Goal: Task Accomplishment & Management: Manage account settings

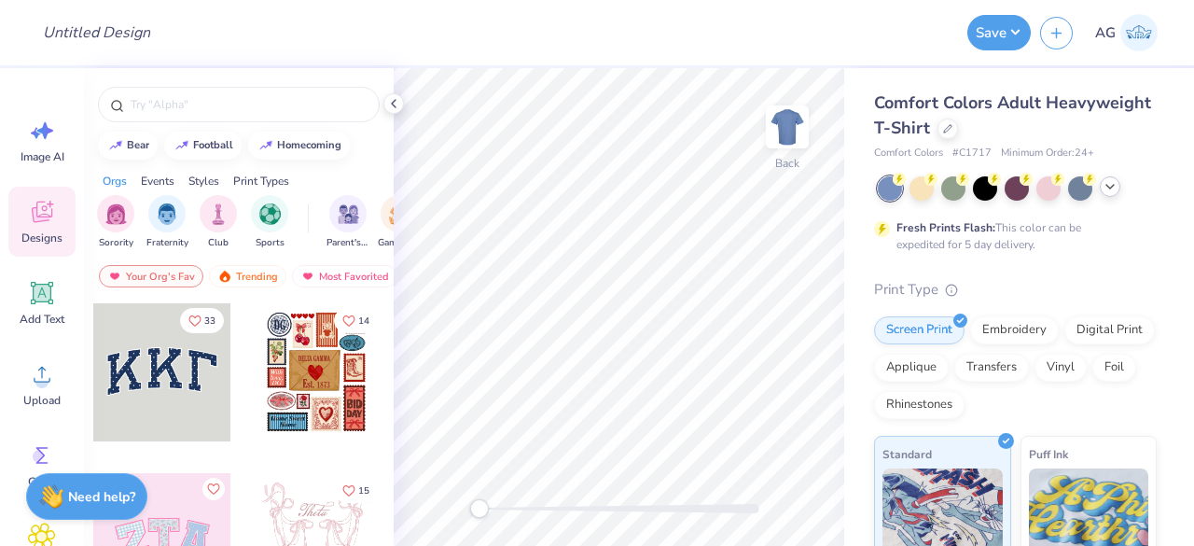
click at [1116, 184] on icon at bounding box center [1109, 186] width 15 height 15
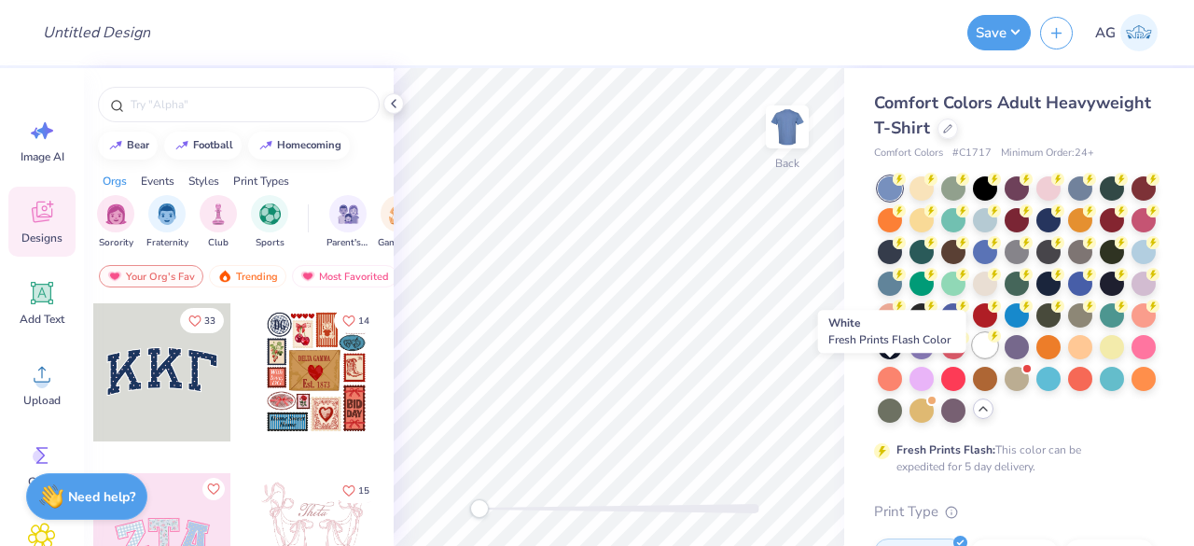
click at [973, 357] on div at bounding box center [985, 345] width 24 height 24
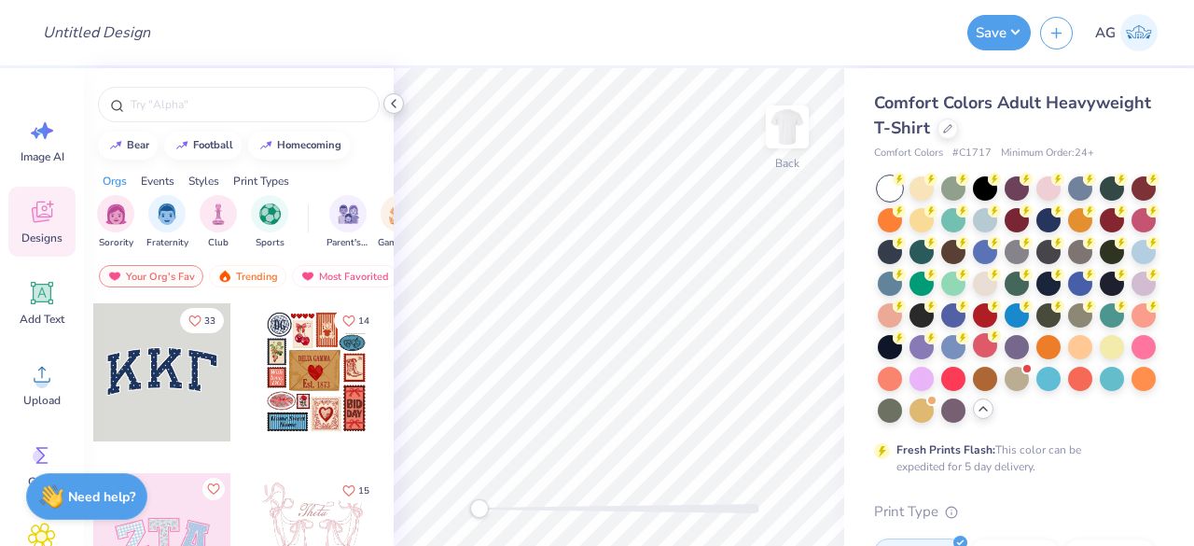
click at [395, 103] on icon at bounding box center [393, 103] width 15 height 15
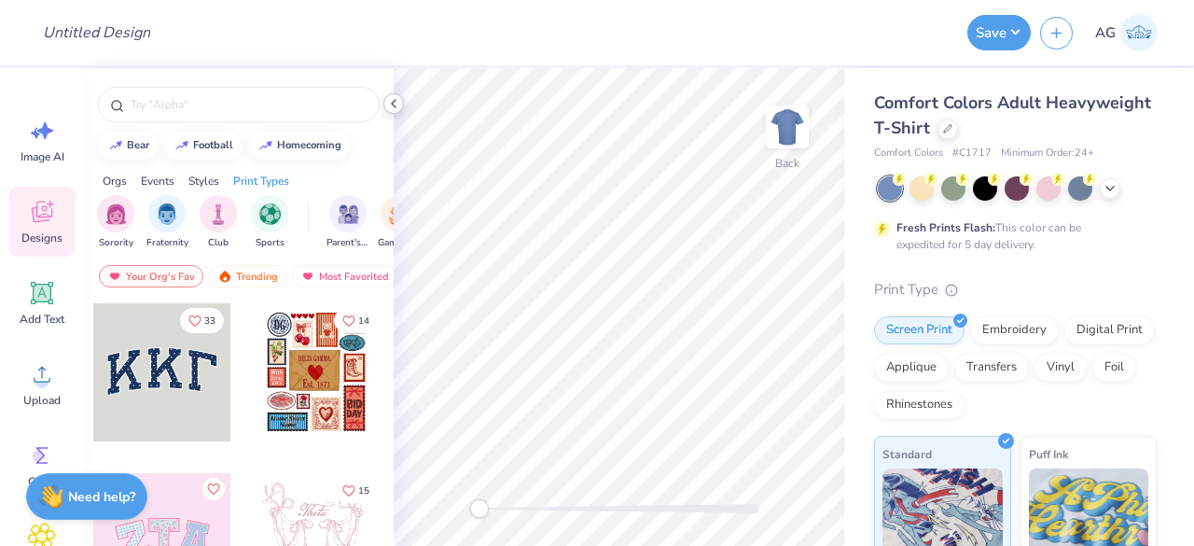
click at [397, 95] on div at bounding box center [393, 103] width 21 height 21
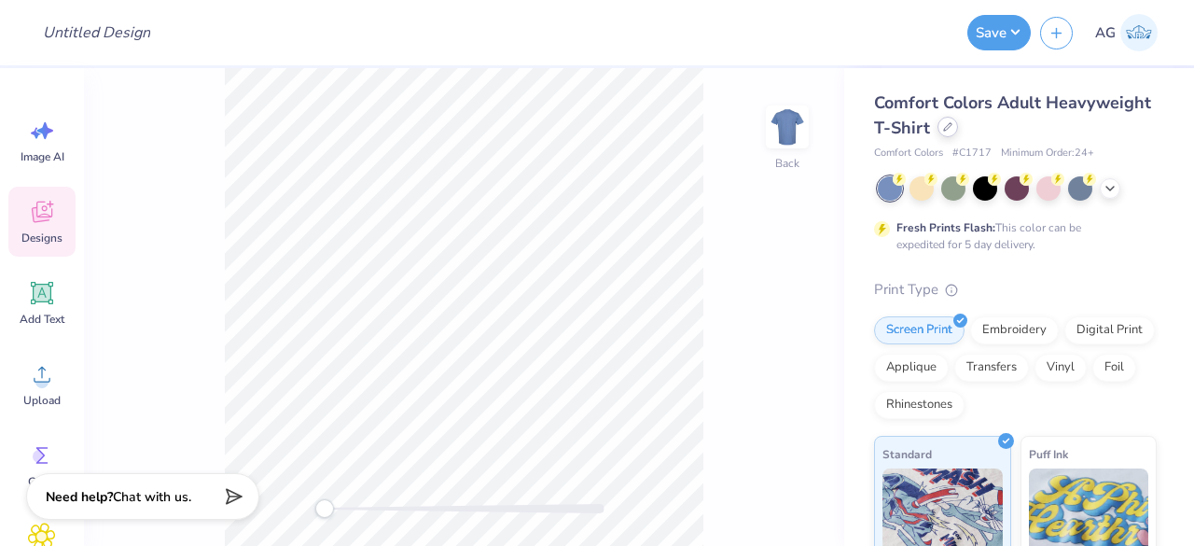
click at [958, 121] on div at bounding box center [947, 127] width 21 height 21
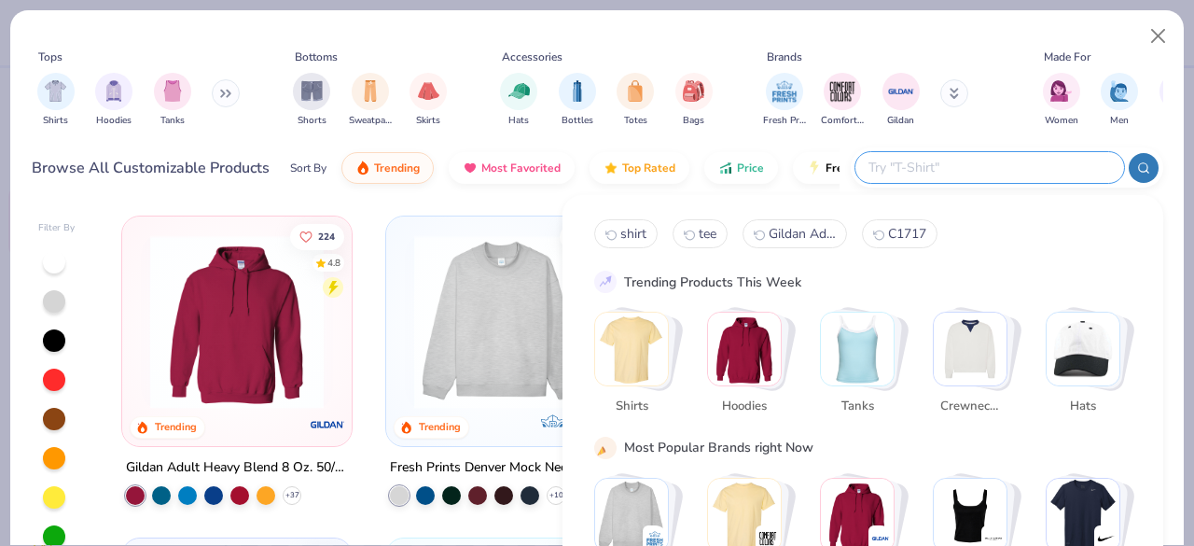
click at [1021, 168] on input "text" at bounding box center [988, 167] width 244 height 21
paste input "Comfort Colors Adult Heavyweight T-Shirt"
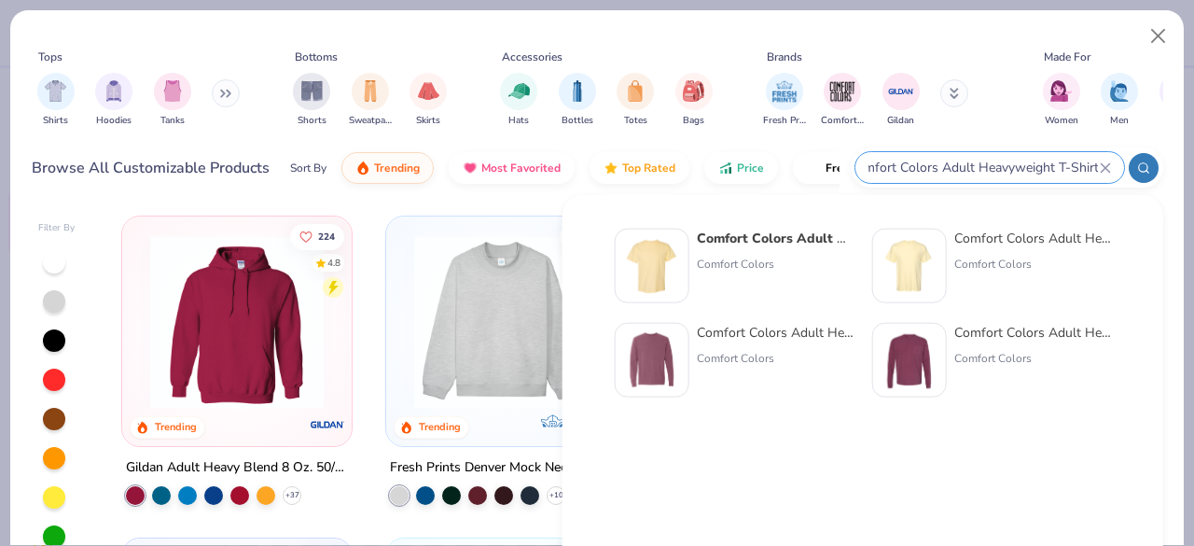
type input "Comfort Colors Adult Heavyweight T-Shirt"
click at [727, 238] on strong "Comfort Colors Adult Heavyweight T-Shirt" at bounding box center [832, 238] width 271 height 18
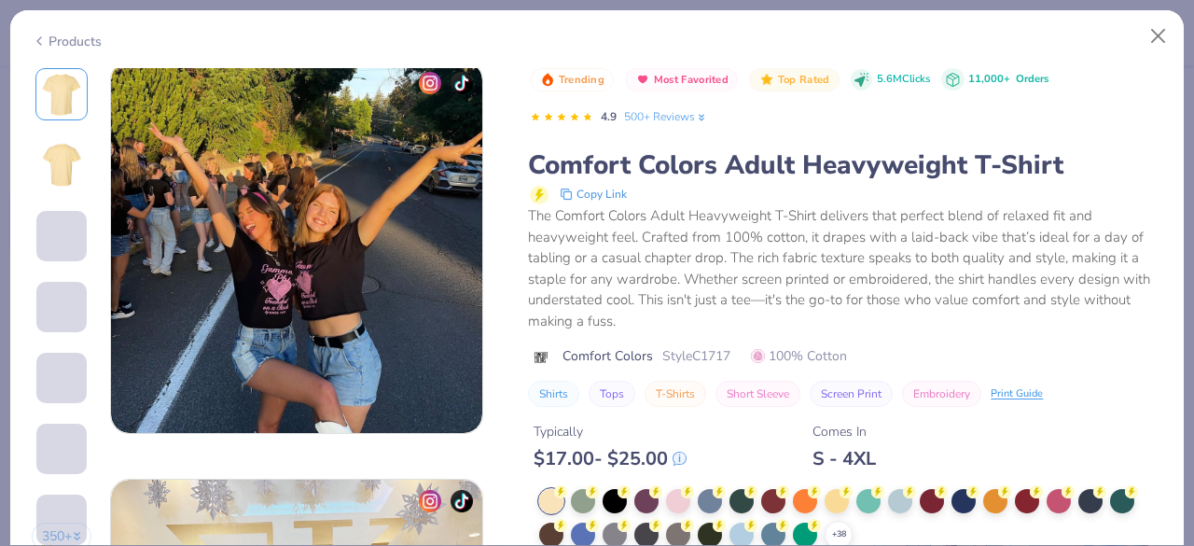
scroll to position [2145, 0]
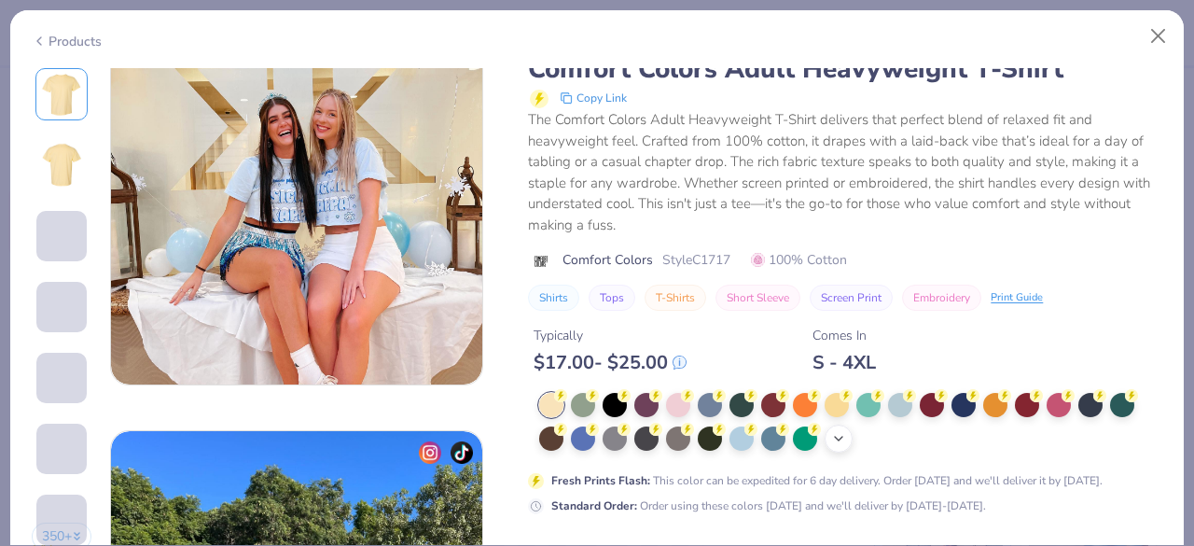
click at [843, 436] on icon at bounding box center [838, 438] width 15 height 15
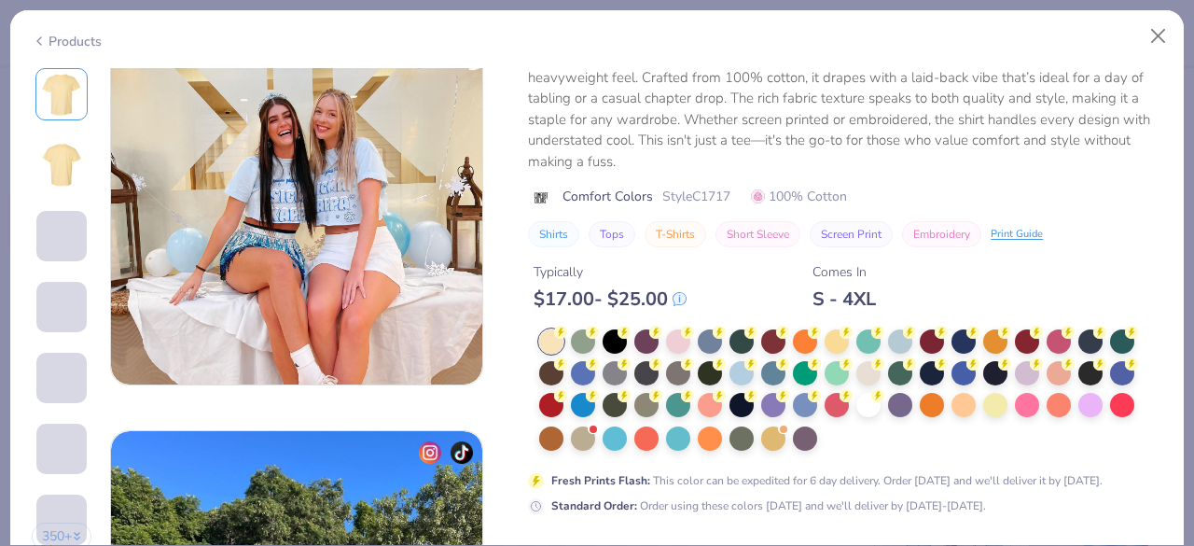
drag, startPoint x: 873, startPoint y: 401, endPoint x: 770, endPoint y: 452, distance: 114.7
click at [873, 401] on div at bounding box center [868, 405] width 24 height 24
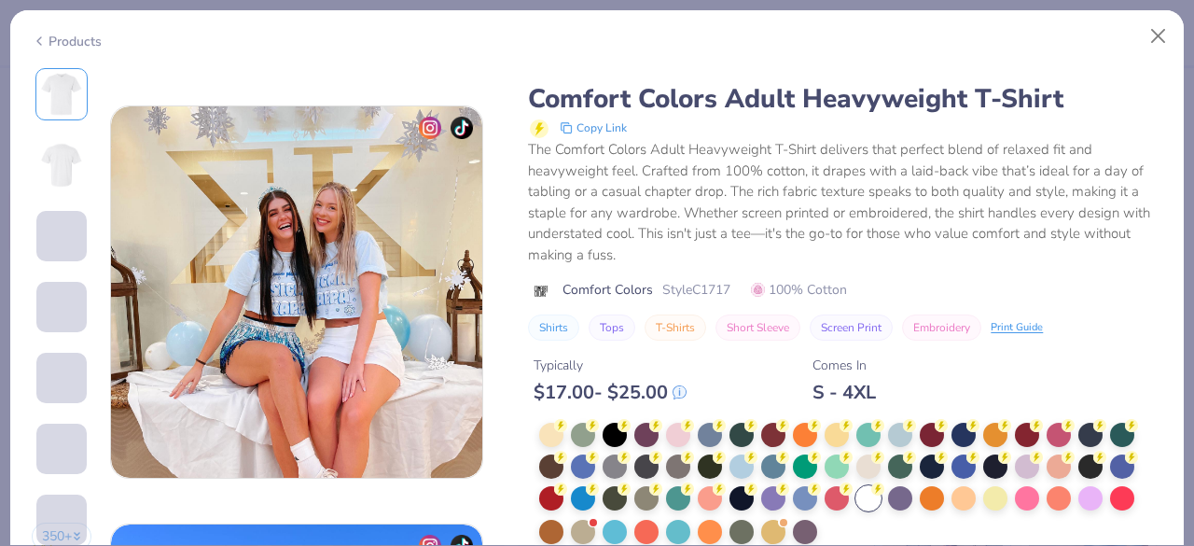
scroll to position [2518, 0]
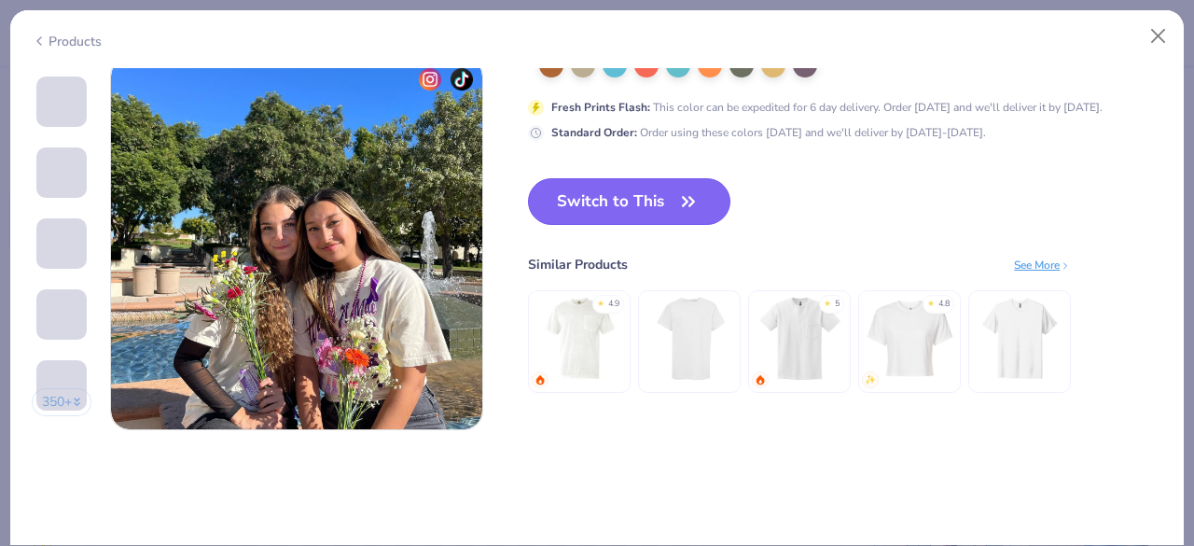
click at [685, 195] on icon "button" at bounding box center [688, 201] width 26 height 26
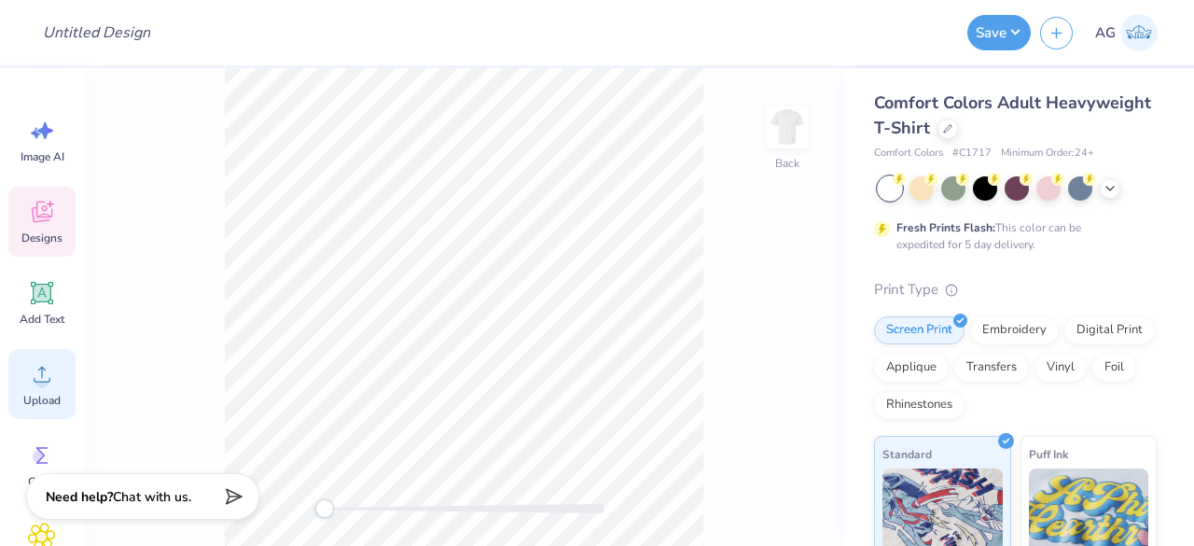
click at [38, 376] on icon at bounding box center [42, 374] width 28 height 28
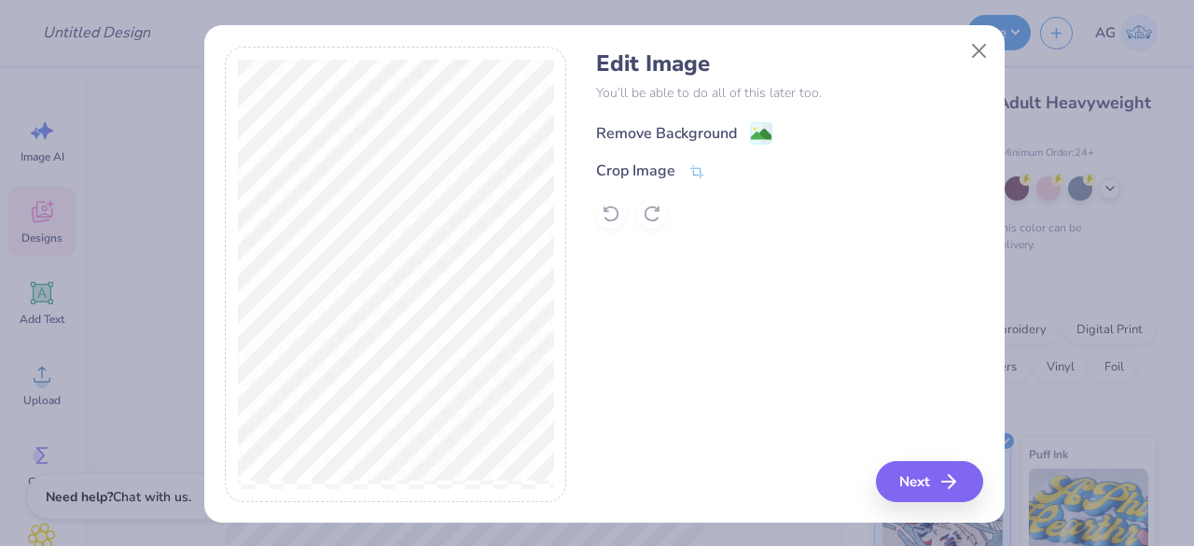
click at [759, 125] on image at bounding box center [761, 134] width 21 height 21
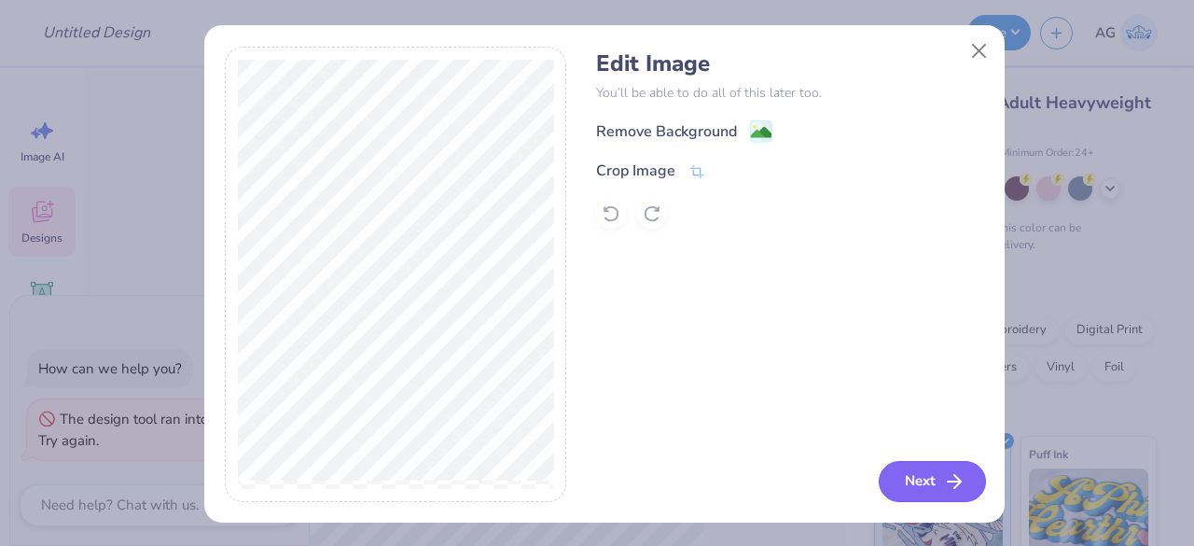
click at [886, 482] on button "Next" at bounding box center [932, 481] width 107 height 41
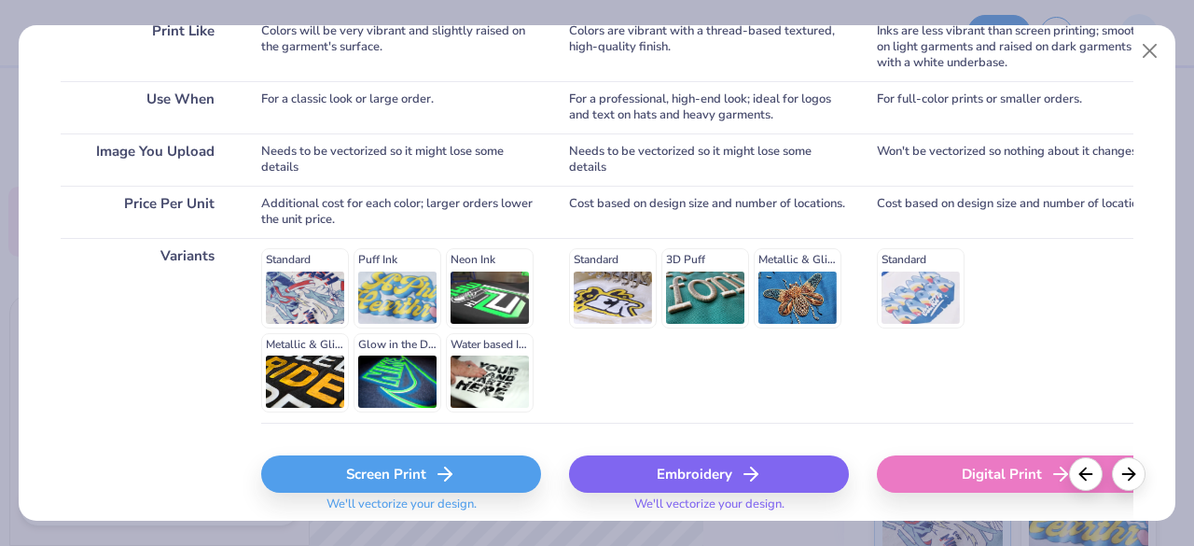
scroll to position [382, 0]
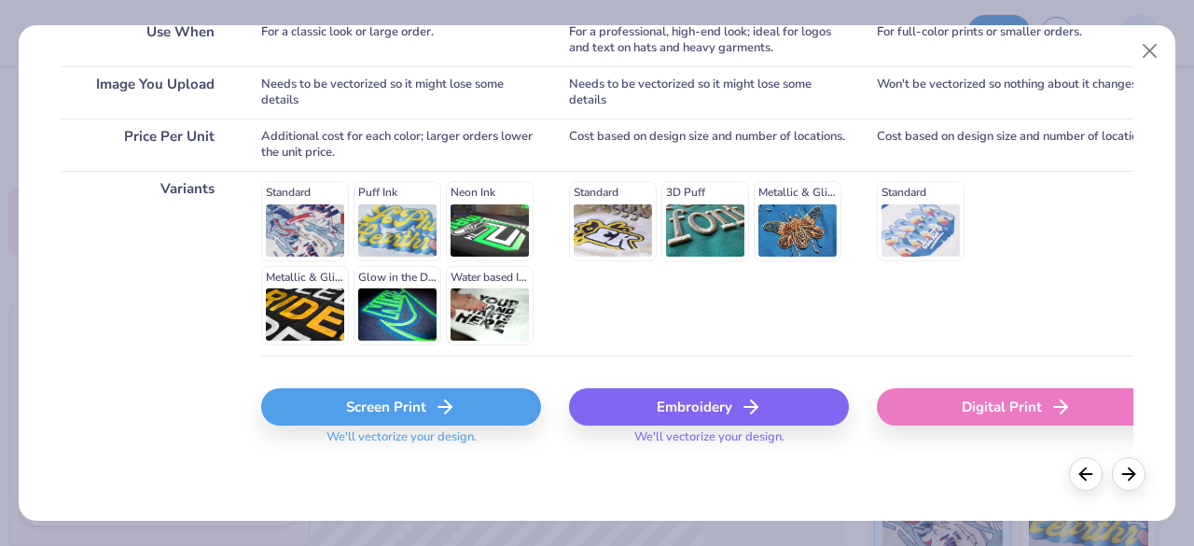
click at [390, 396] on div "Screen Print" at bounding box center [401, 406] width 280 height 37
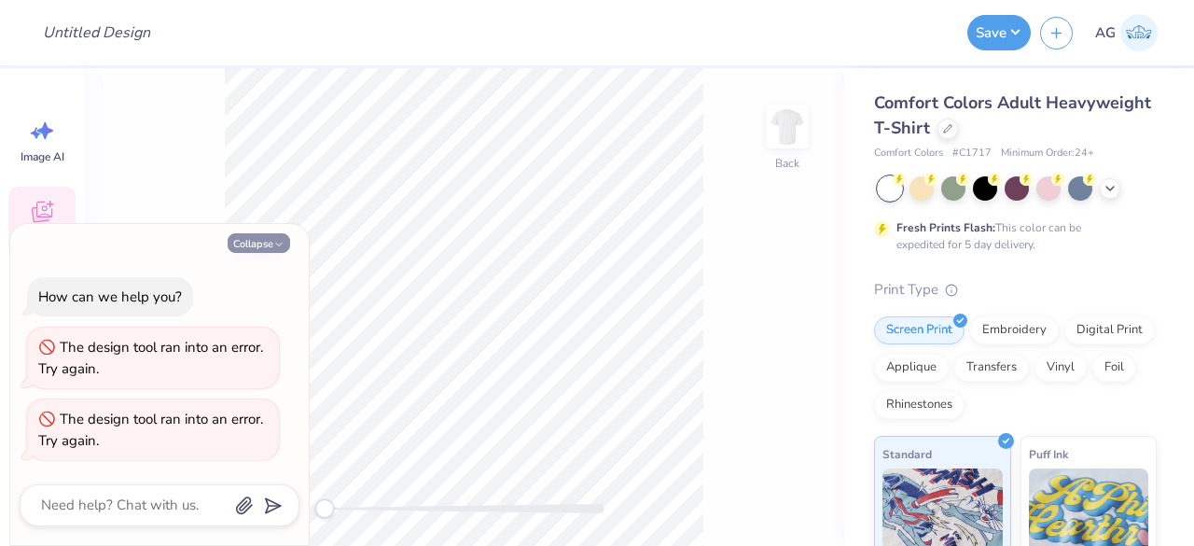
click at [273, 249] on icon "button" at bounding box center [278, 244] width 11 height 11
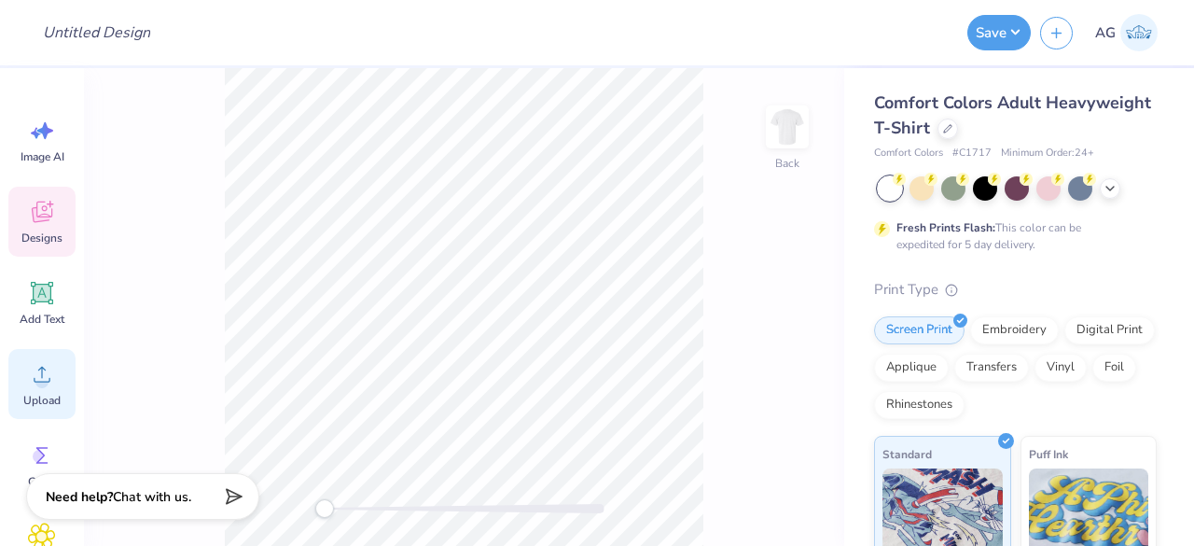
click at [42, 392] on div "Upload" at bounding box center [41, 384] width 67 height 70
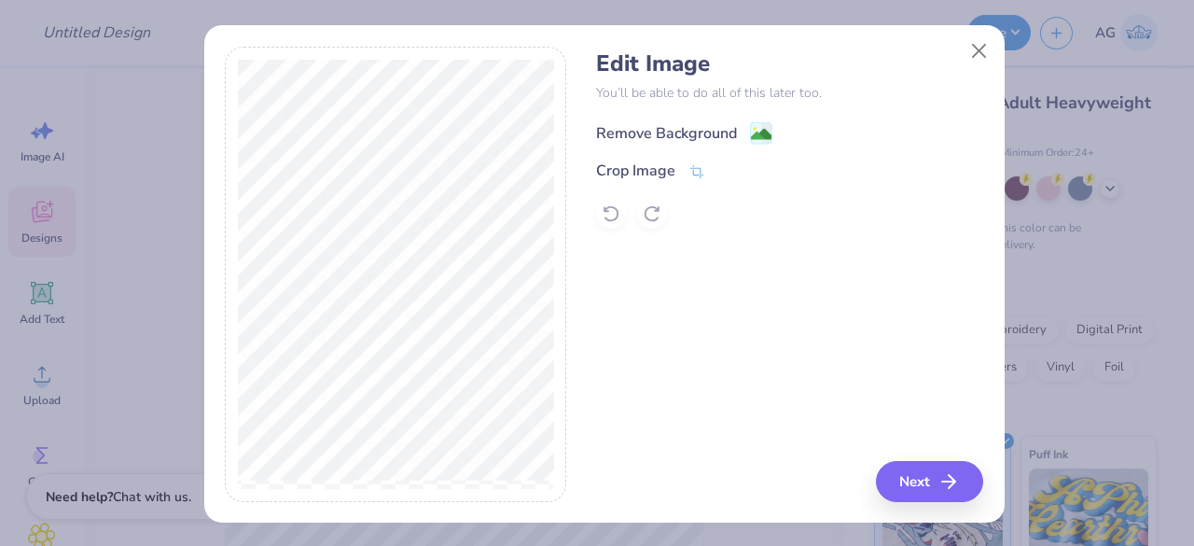
click at [751, 128] on image at bounding box center [761, 134] width 21 height 21
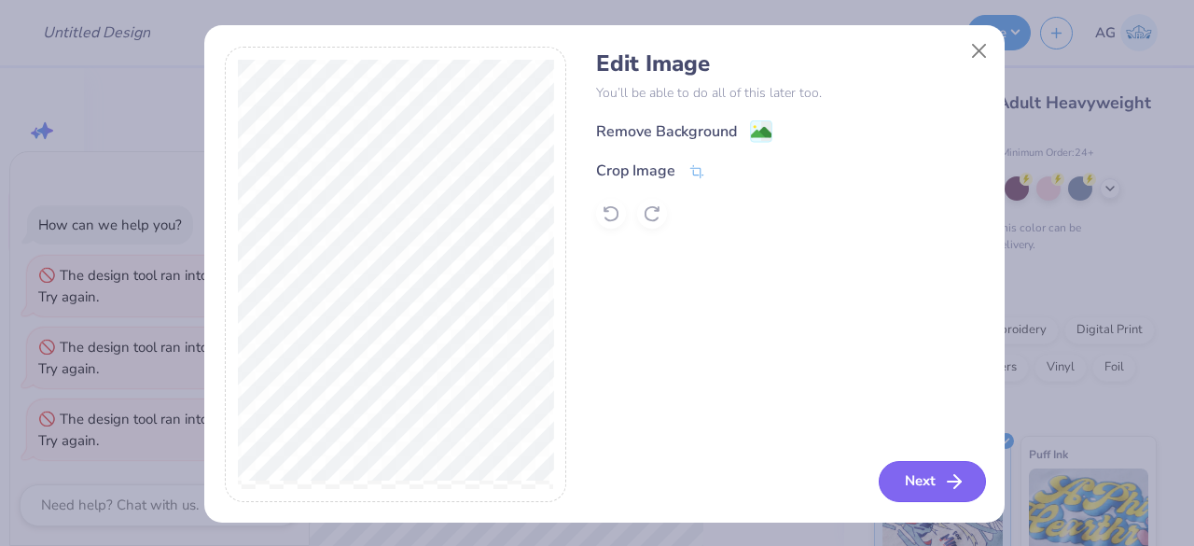
click at [957, 480] on icon "button" at bounding box center [954, 481] width 22 height 22
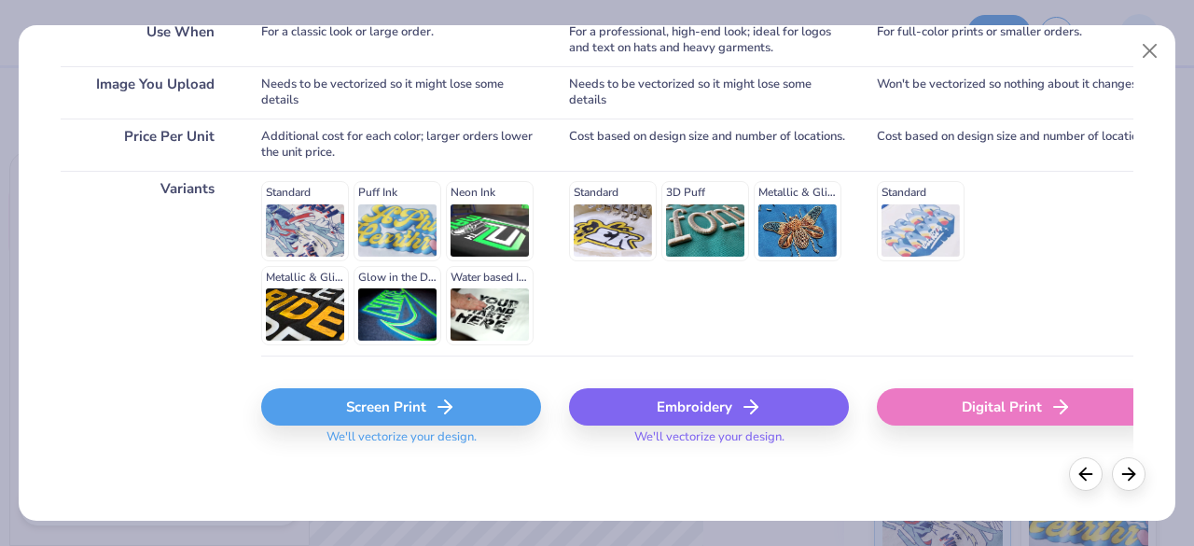
click at [421, 410] on div "Screen Print" at bounding box center [401, 406] width 280 height 37
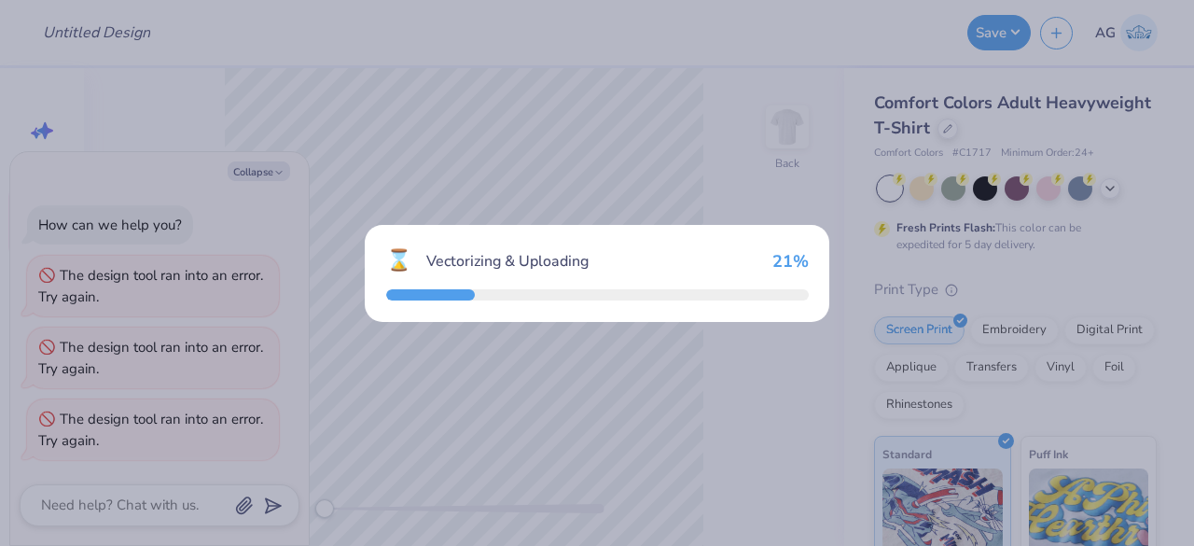
type textarea "x"
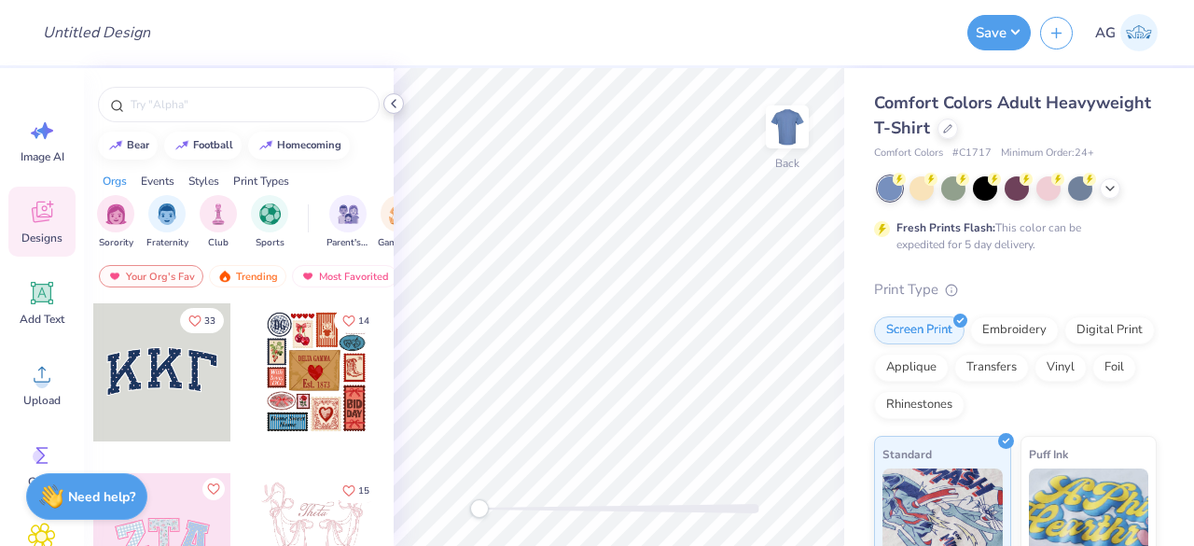
click at [394, 105] on polyline at bounding box center [394, 103] width 4 height 7
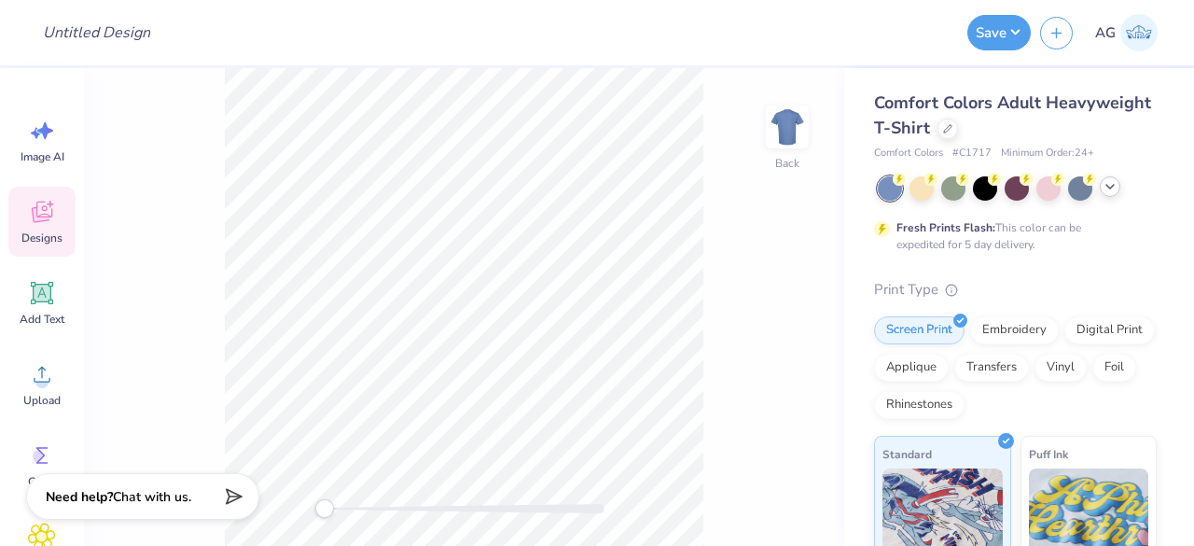
click at [1117, 192] on div at bounding box center [1017, 188] width 279 height 24
click at [1106, 193] on icon at bounding box center [1109, 186] width 15 height 15
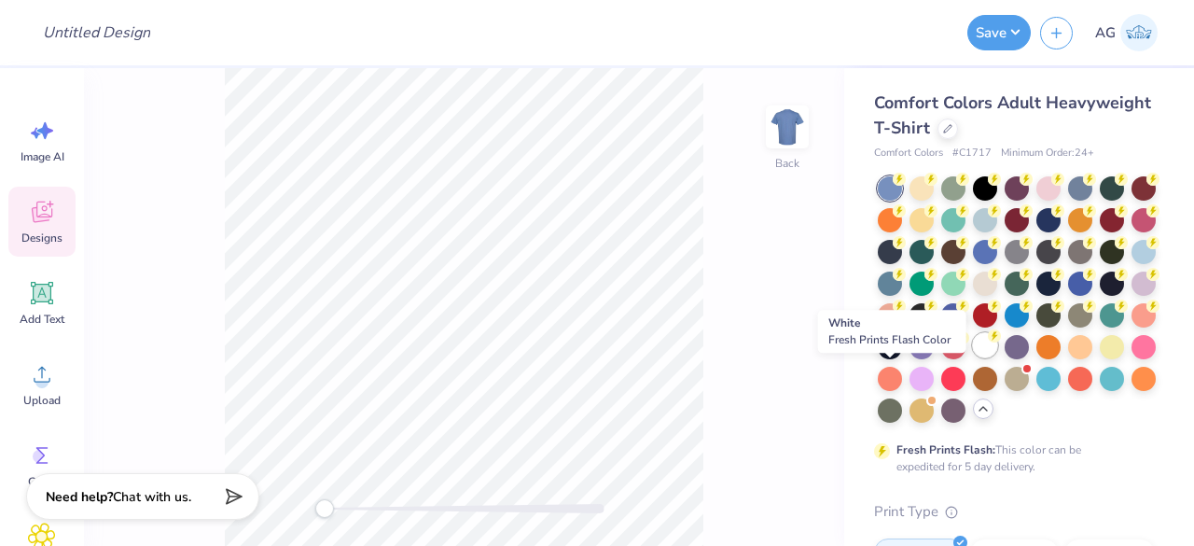
click at [973, 357] on div at bounding box center [985, 345] width 24 height 24
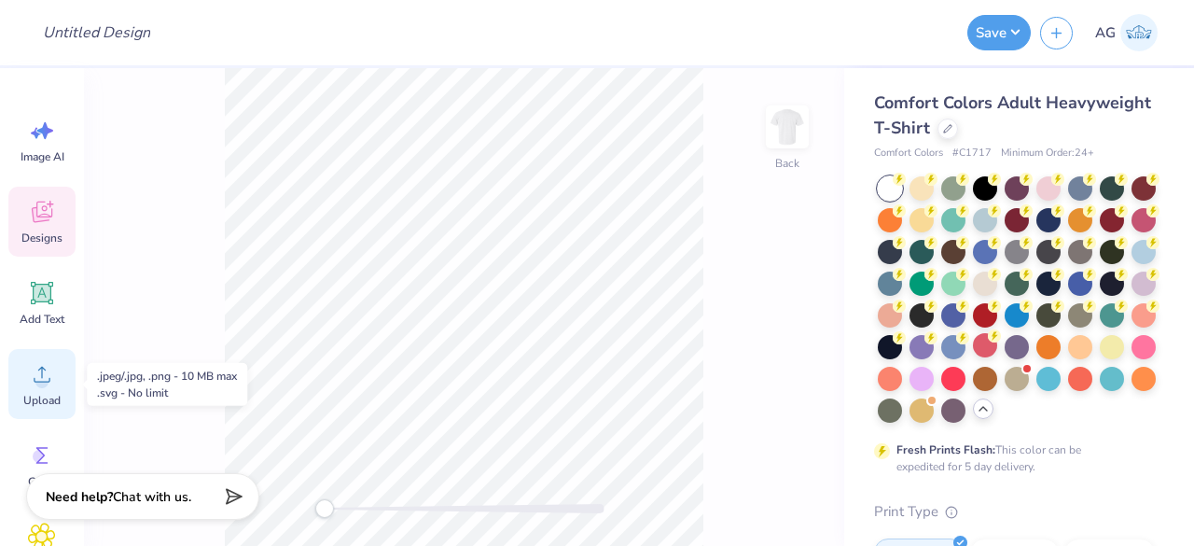
click at [50, 368] on icon at bounding box center [42, 374] width 28 height 28
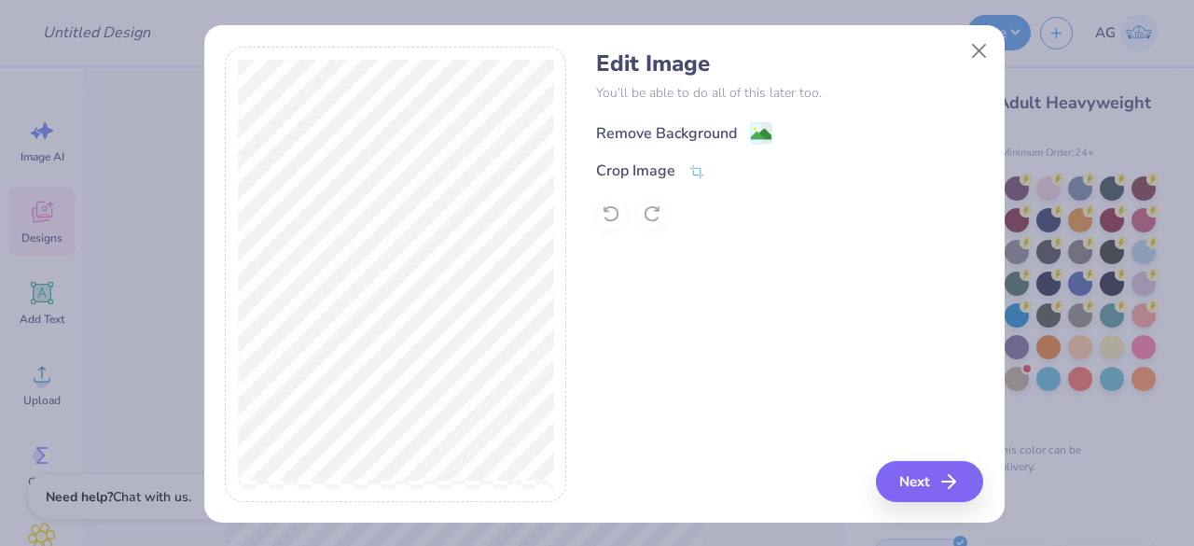
click at [724, 124] on div "Remove Background" at bounding box center [666, 133] width 141 height 22
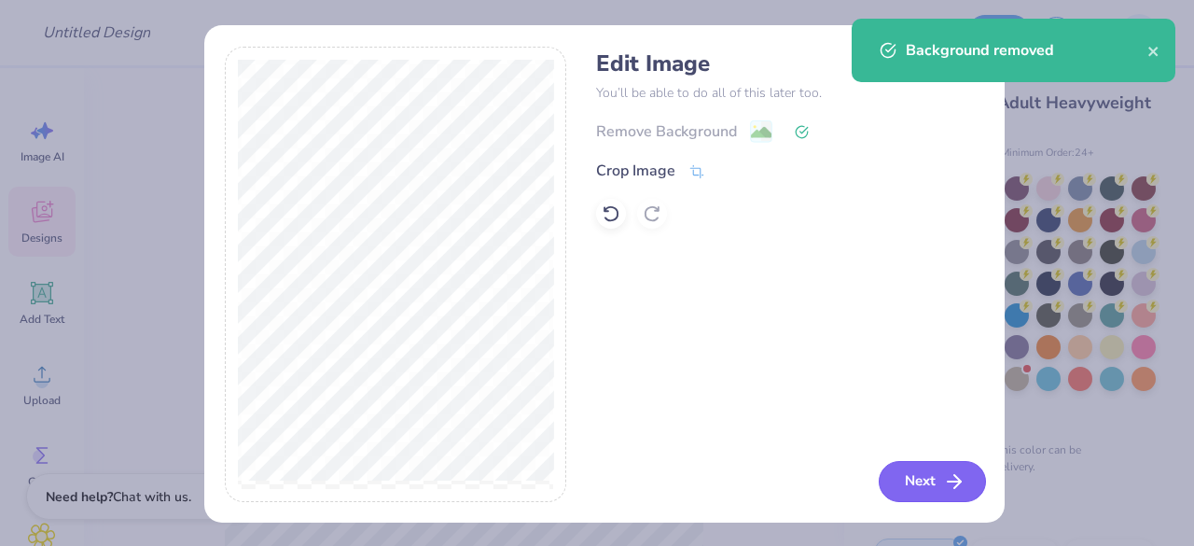
click at [921, 489] on button "Next" at bounding box center [932, 481] width 107 height 41
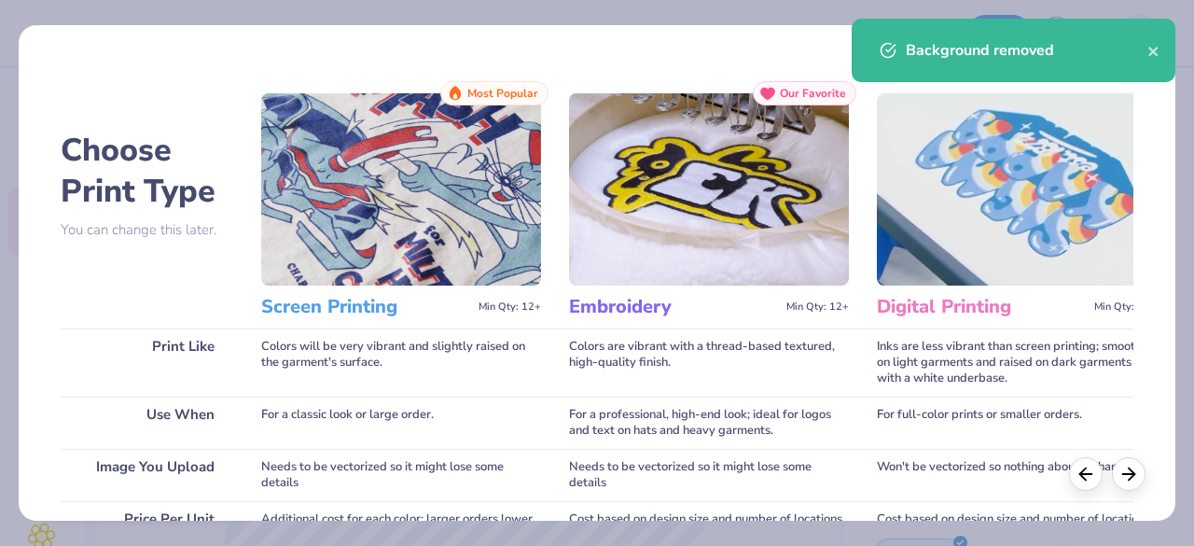
scroll to position [382, 0]
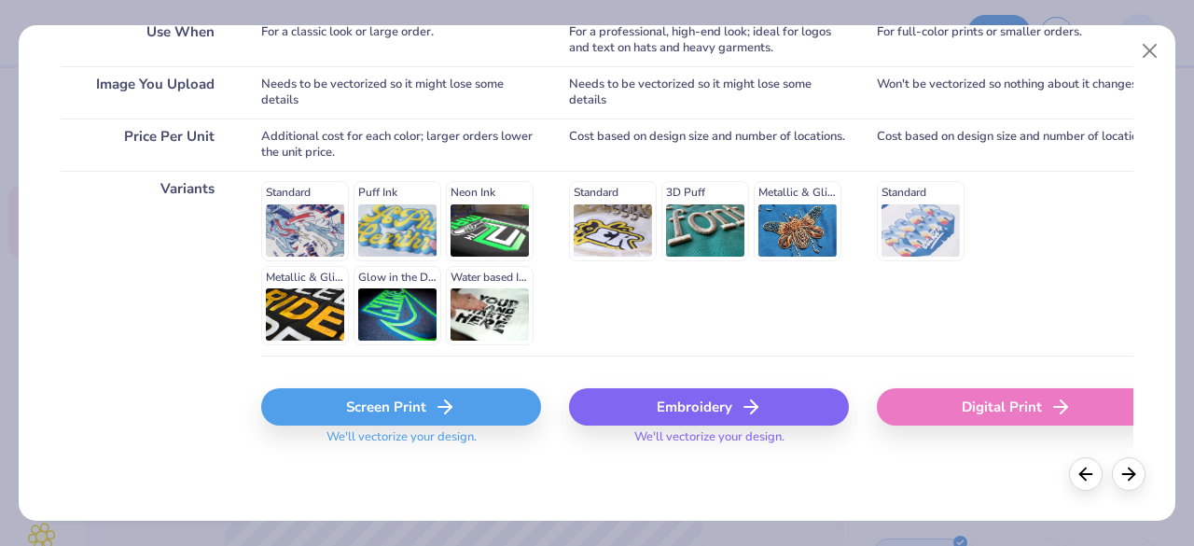
click at [405, 407] on div "Screen Print" at bounding box center [401, 406] width 280 height 37
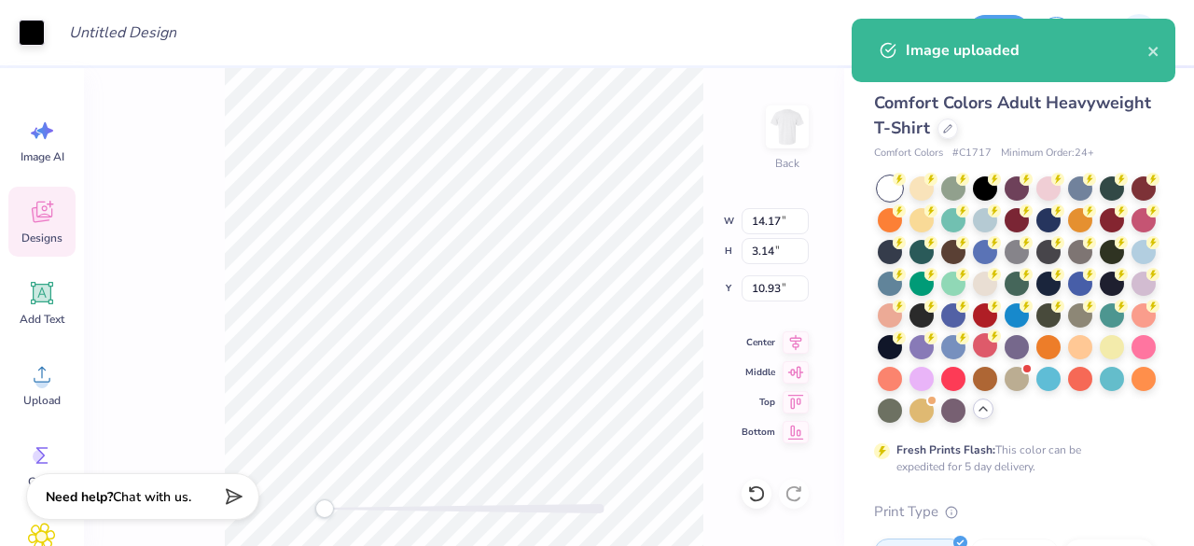
type input "11.00"
type input "2.44"
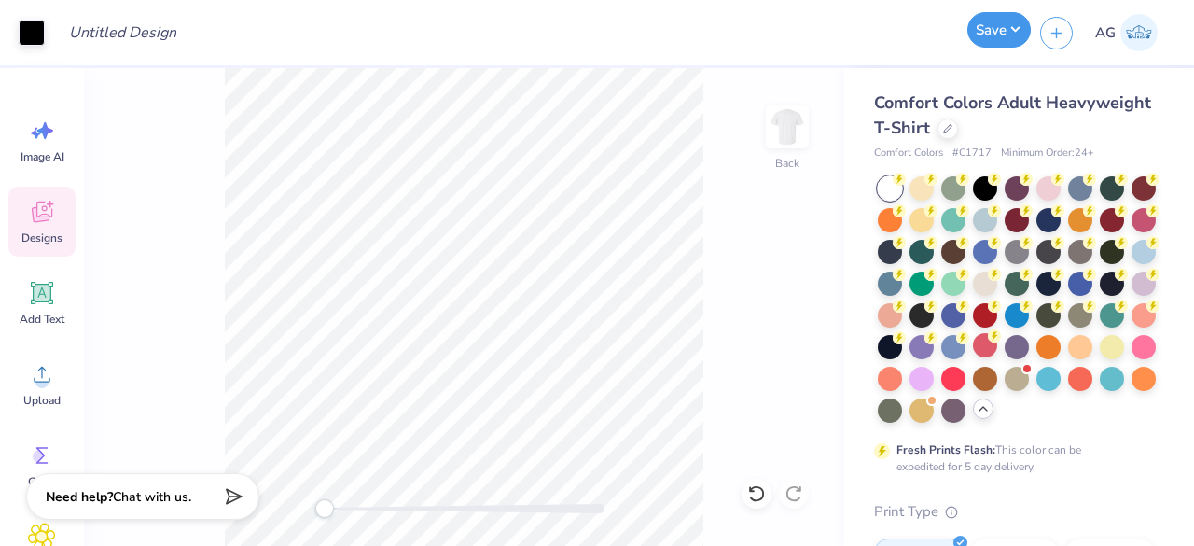
click at [1014, 33] on button "Save" at bounding box center [998, 29] width 63 height 35
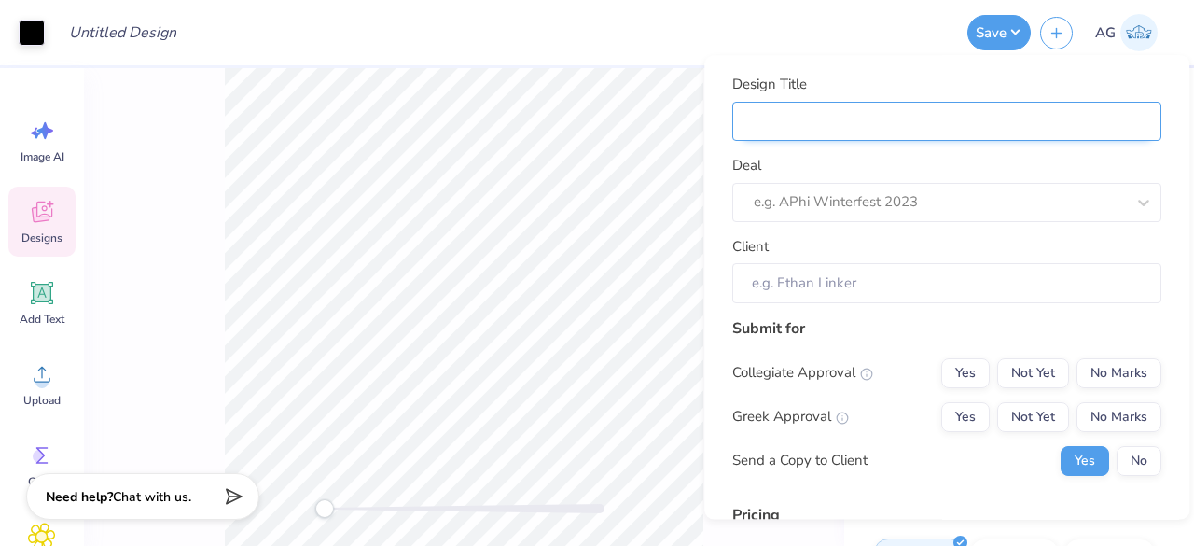
click at [987, 127] on input "Design Title" at bounding box center [946, 122] width 429 height 40
type input "T"
type input "Te"
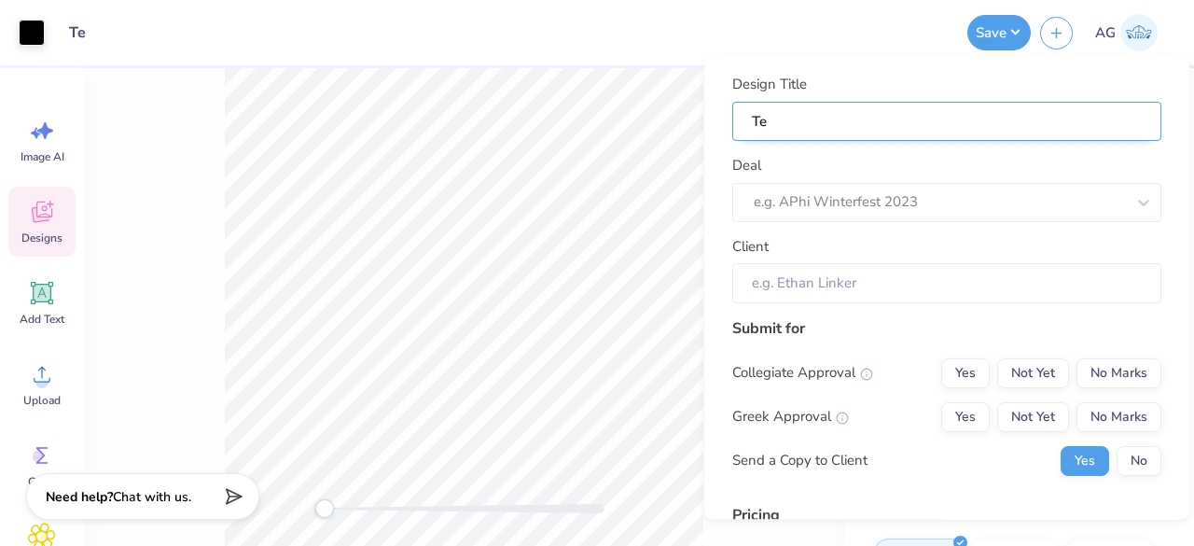
type input "Tee"
type input "Tees"
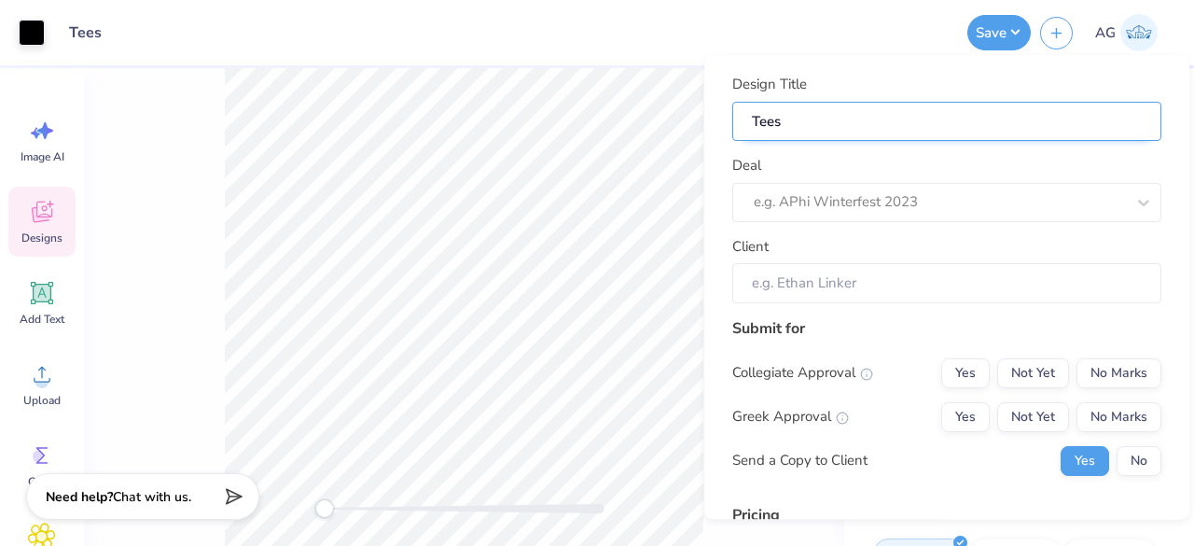
type input "Tees"
type input "Tees f"
type input "Tees fo"
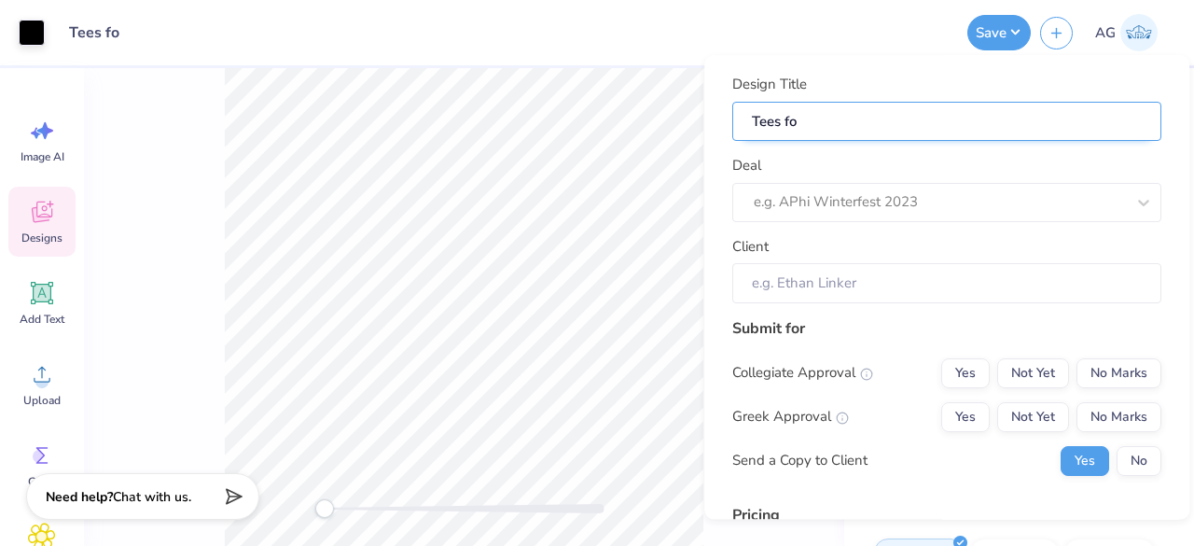
type input "Tees for"
type input "Tees for D"
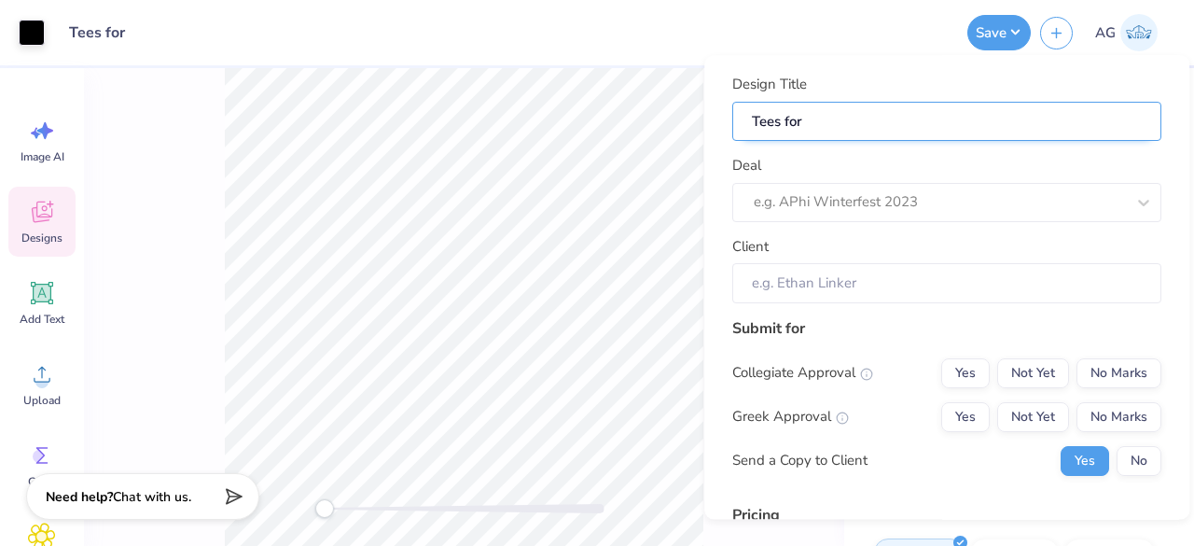
type input "Tees for D"
type input "Tees for Da"
type input "Tees for Day"
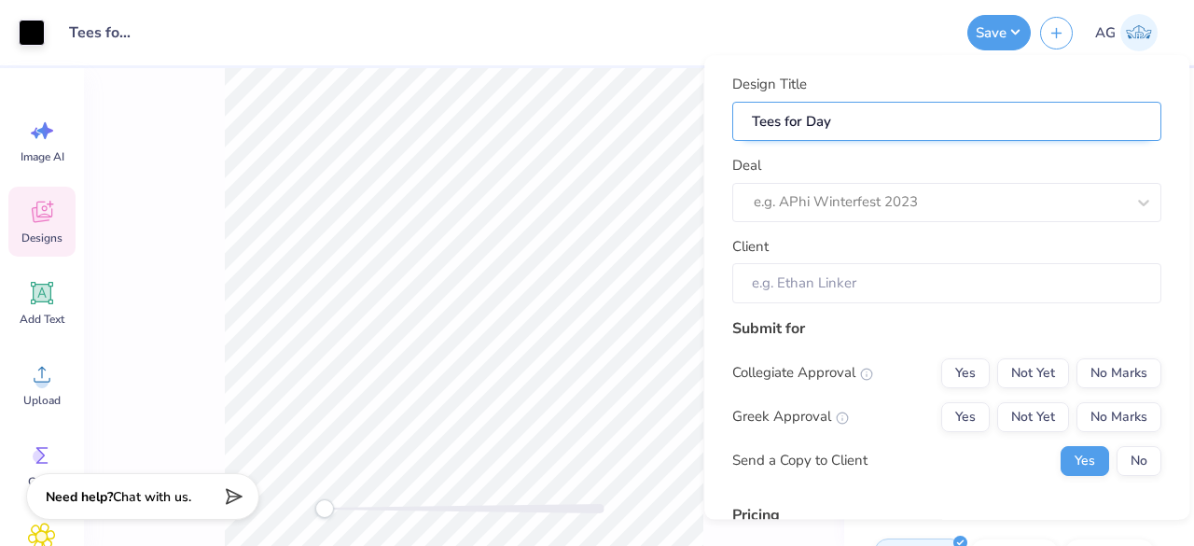
type input "Tees for Days"
type input "Tees for Daysp"
type input "Tees for Dayspr"
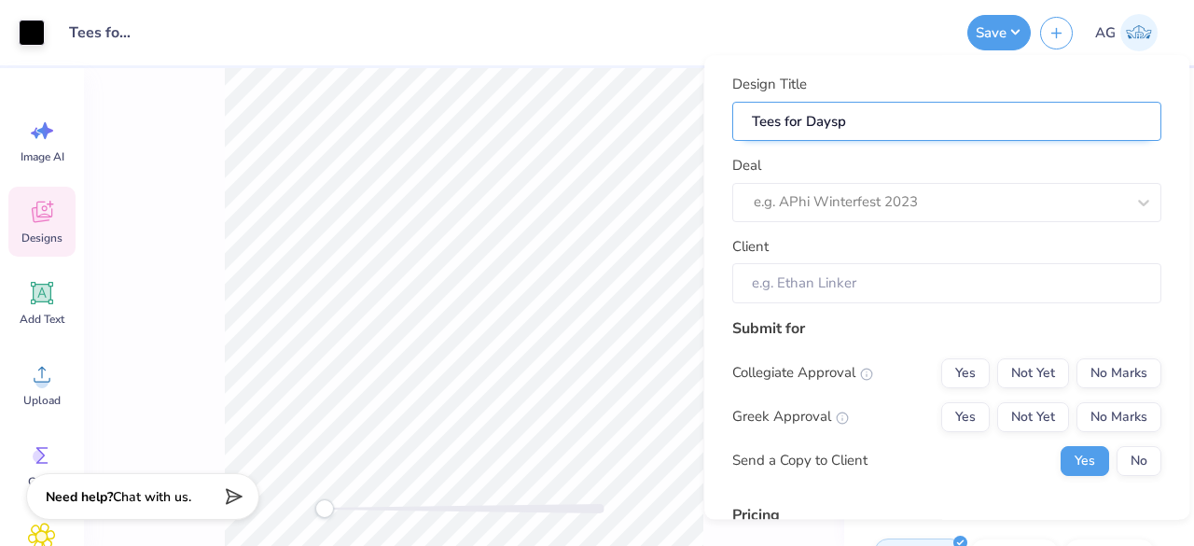
type input "Tees for Dayspr"
type input "Tees for Dayspri"
type input "Tees for Daysprin"
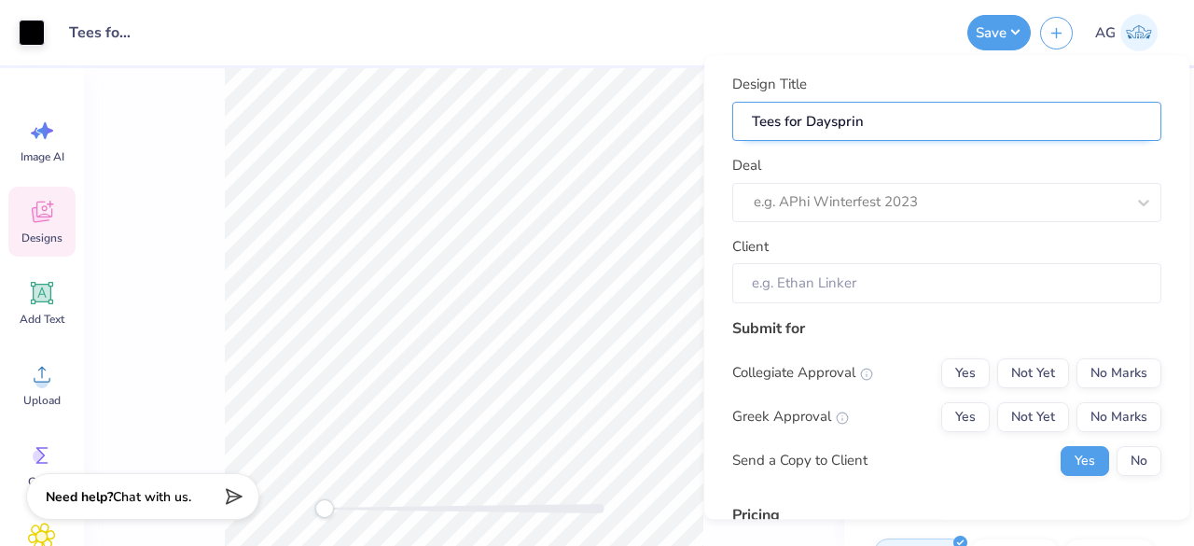
type input "Tees for Dayspring"
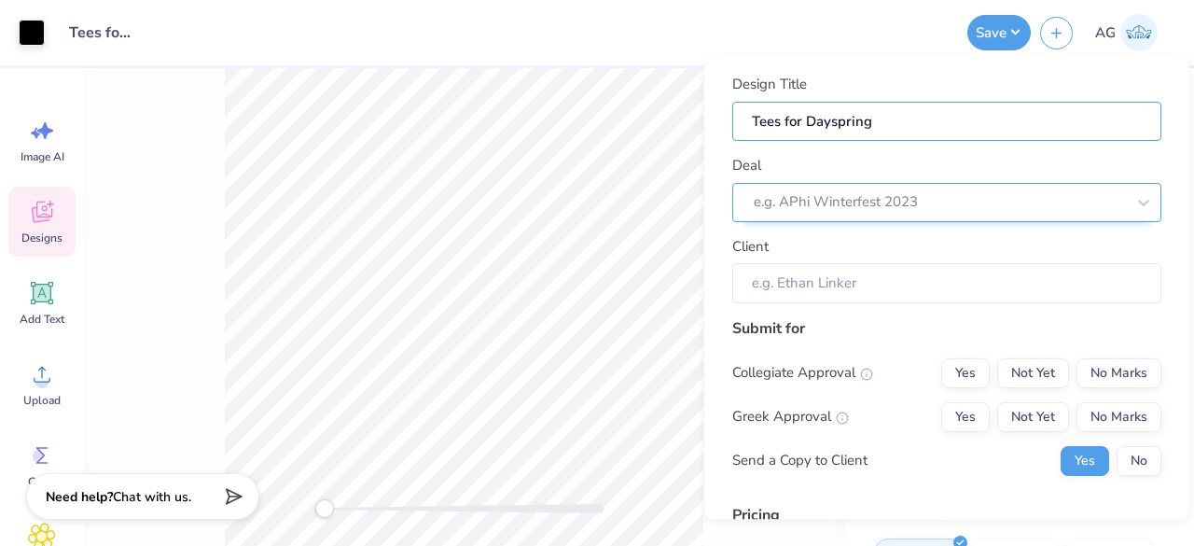
type input "Tees for Dayspring"
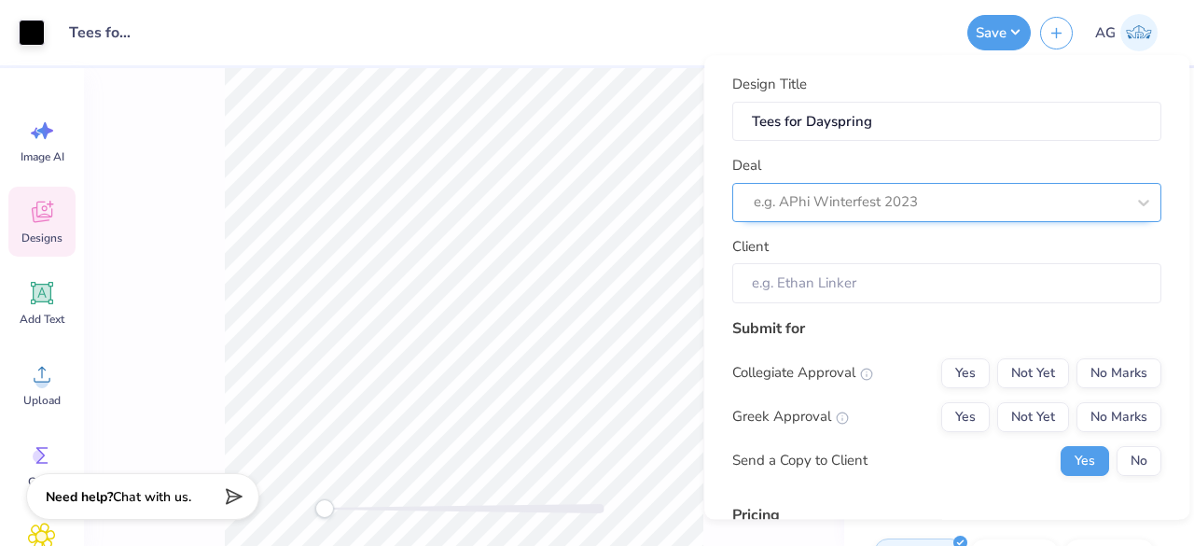
click at [940, 188] on div "e.g. APhi Winterfest 2023" at bounding box center [939, 202] width 375 height 29
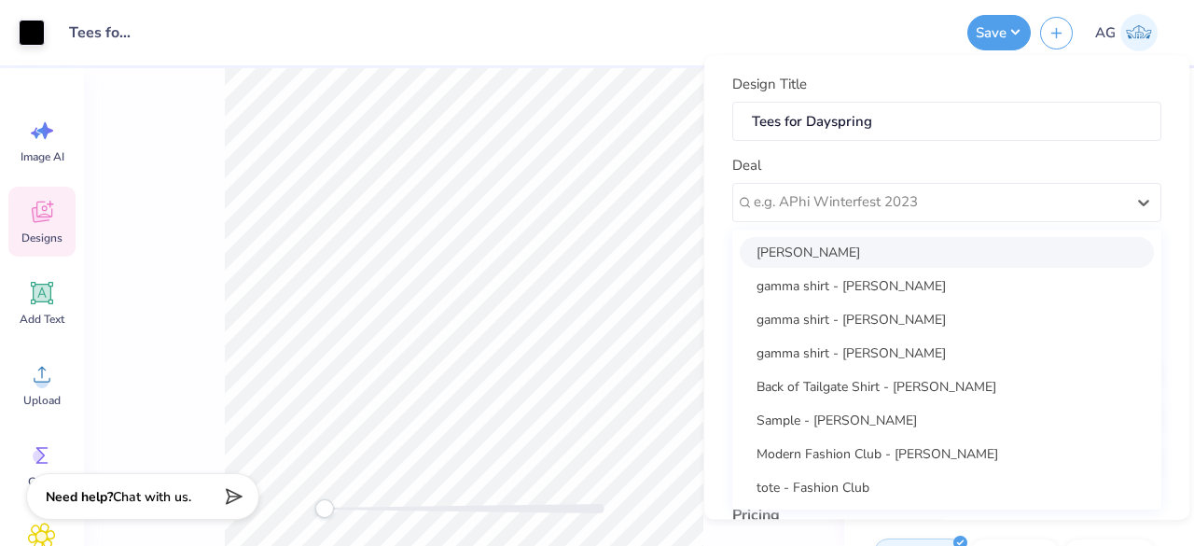
click at [875, 244] on div "Kaetlin Davis" at bounding box center [947, 252] width 414 height 31
type input "Kaetlin Davis"
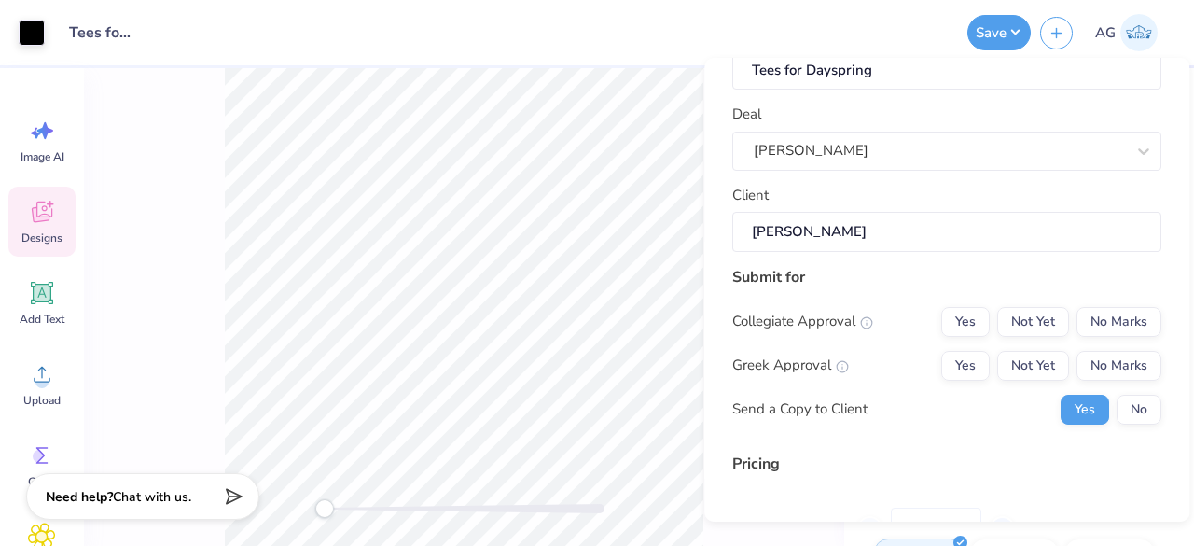
scroll to position [93, 0]
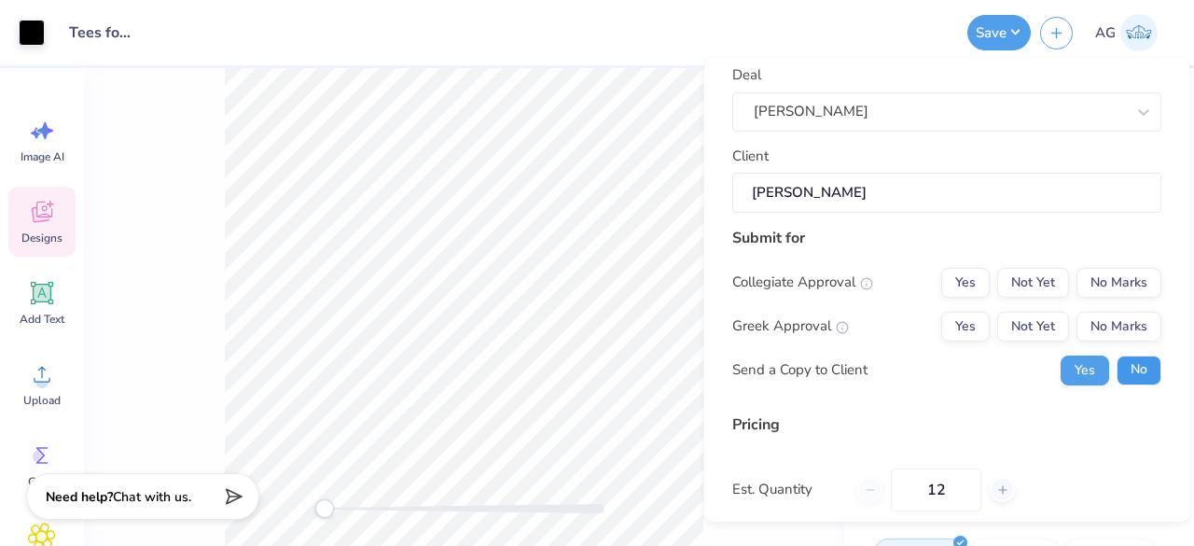
click at [1134, 365] on button "No" at bounding box center [1138, 370] width 45 height 30
click at [1084, 273] on button "No Marks" at bounding box center [1118, 283] width 85 height 30
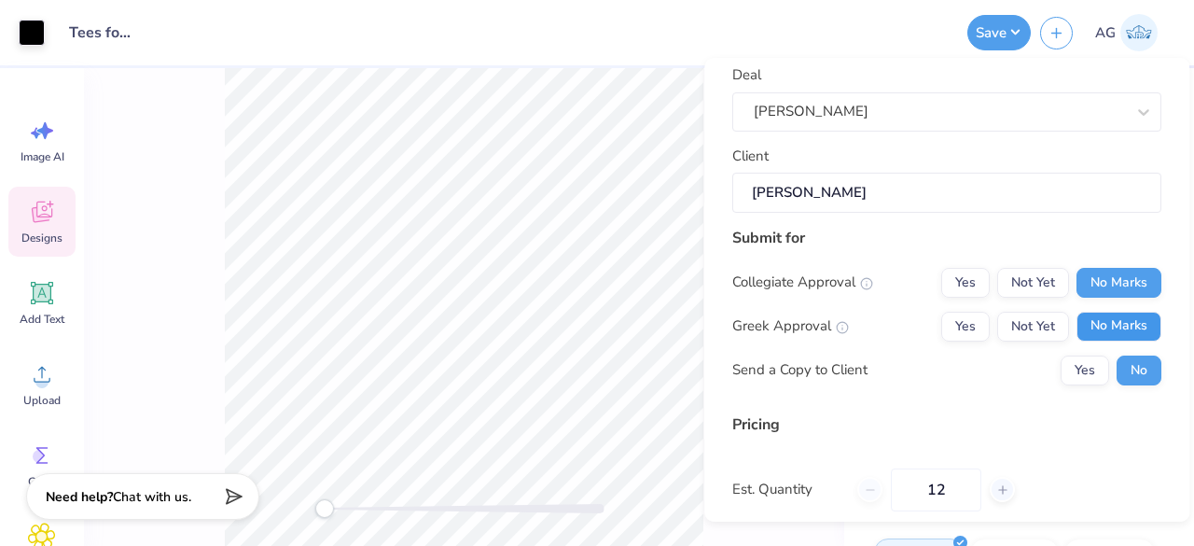
click at [1097, 328] on button "No Marks" at bounding box center [1118, 327] width 85 height 30
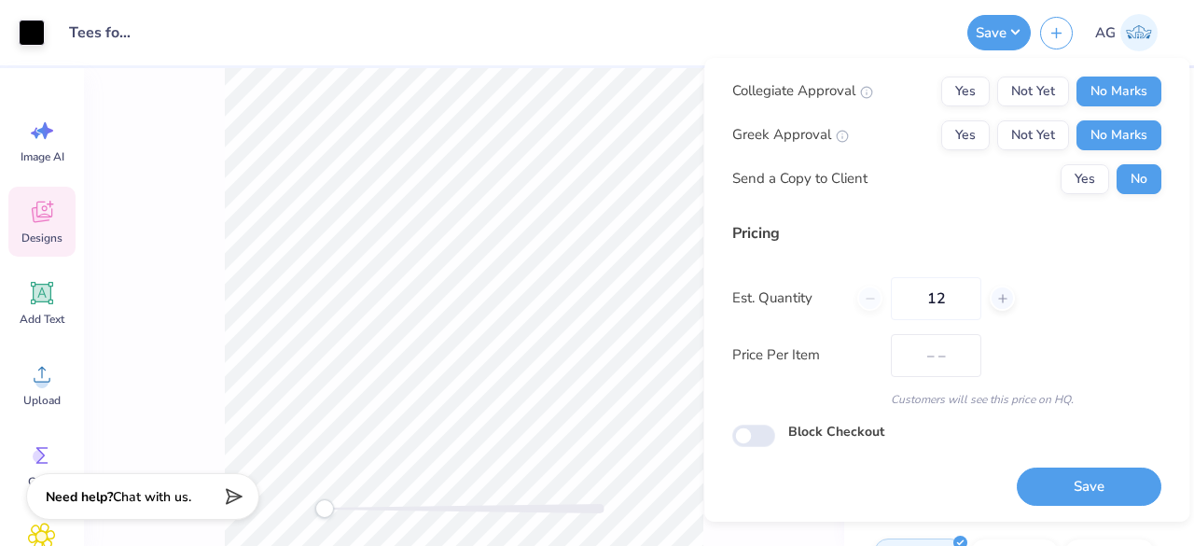
type input "$25.78"
click at [957, 298] on input "12" at bounding box center [936, 298] width 90 height 43
type input "1"
type input "36"
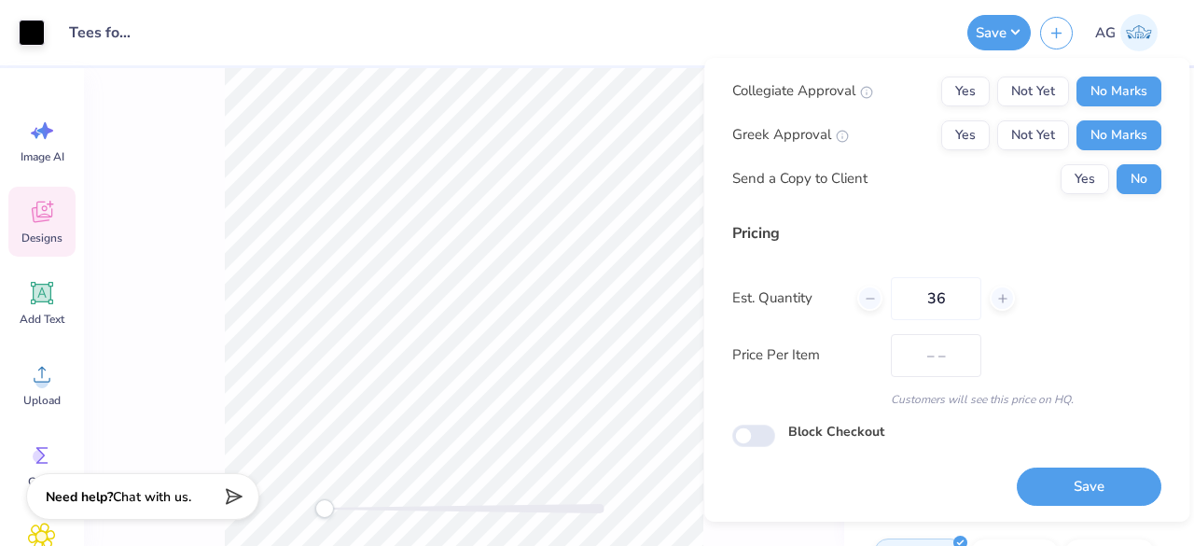
type input "$17.99"
type input "36"
click at [1055, 471] on button "Save" at bounding box center [1089, 486] width 145 height 38
type input "$17.99"
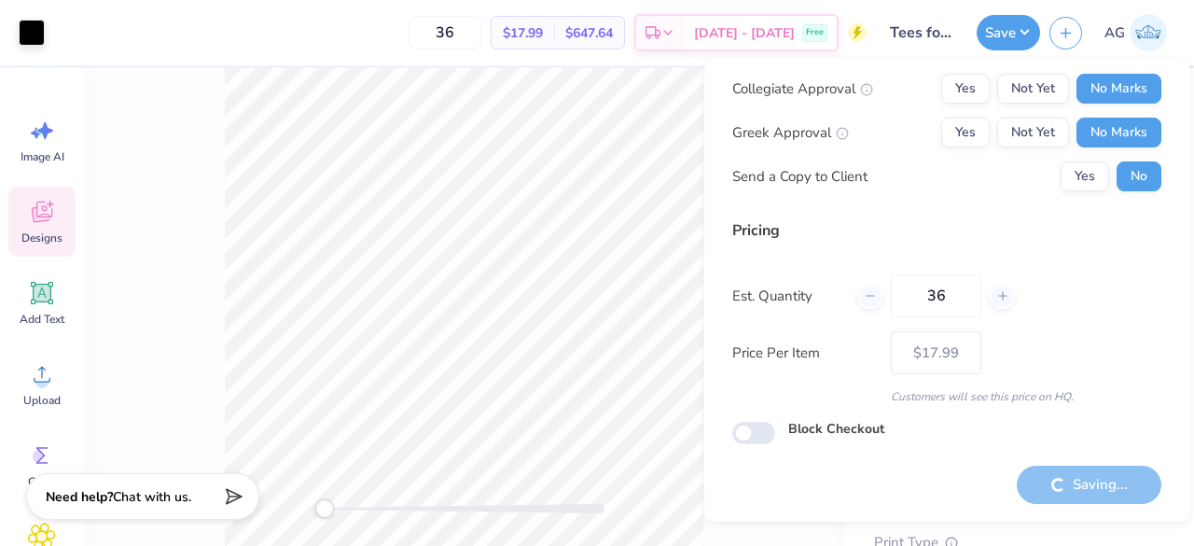
scroll to position [43, 0]
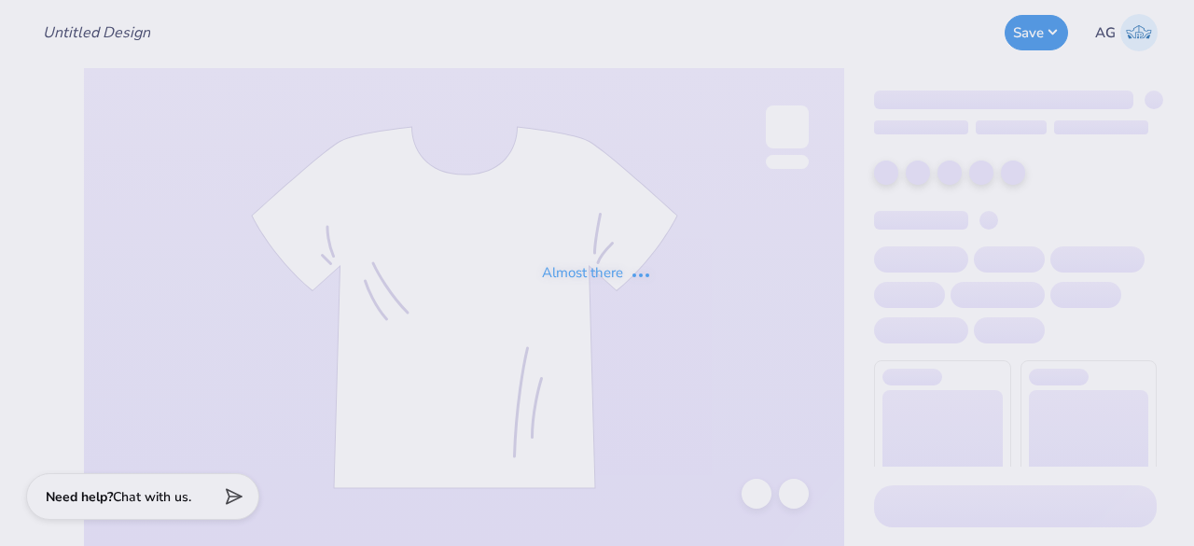
type input "Tees for Dayspring"
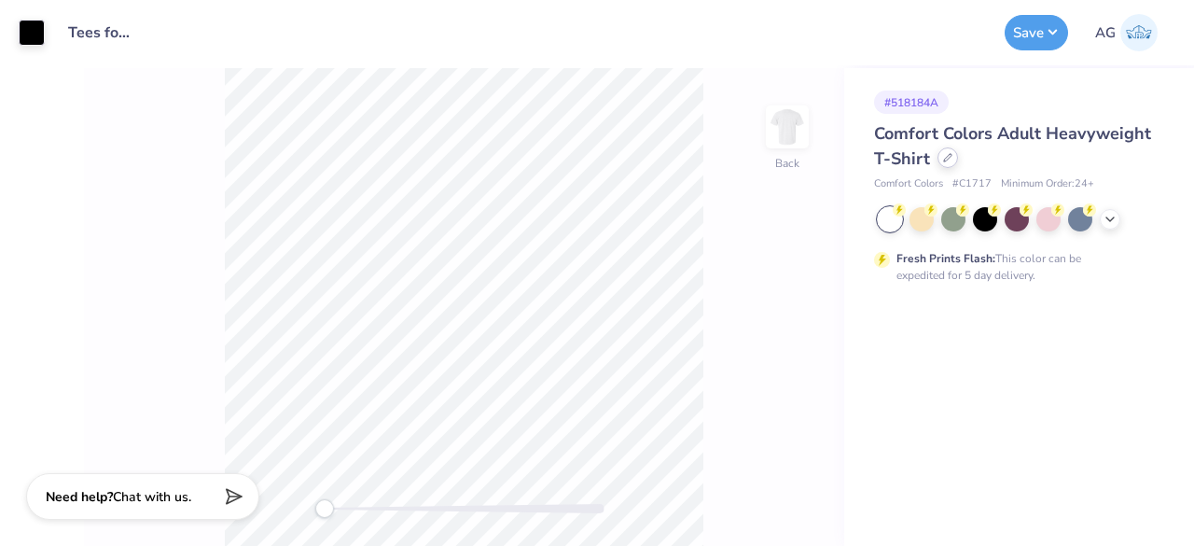
click at [951, 160] on div at bounding box center [947, 157] width 21 height 21
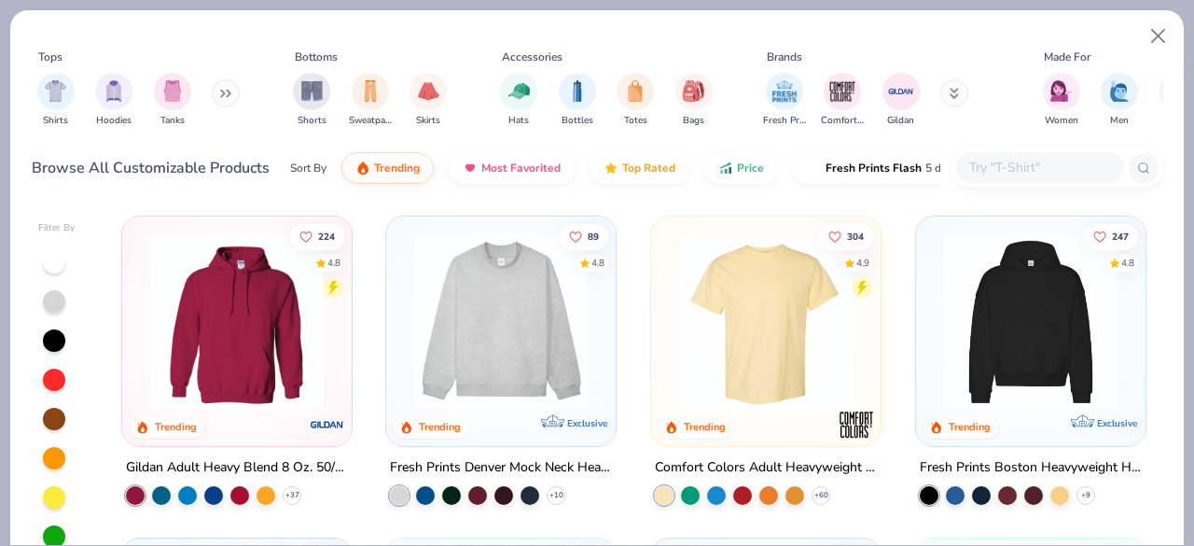
click at [1042, 178] on div at bounding box center [1040, 167] width 168 height 31
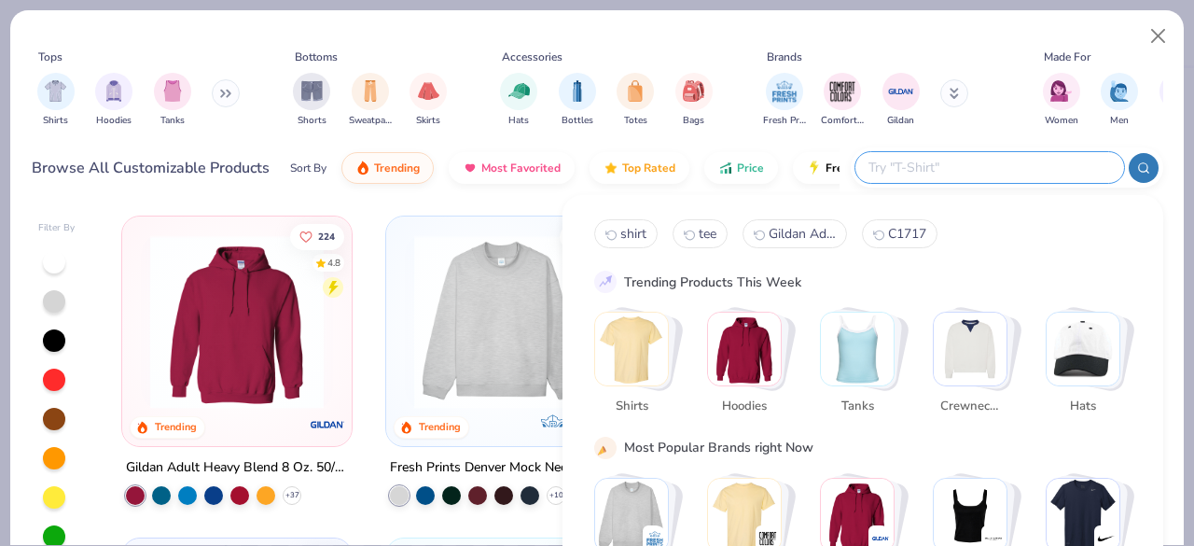
paste input "Comfort Colors Unisex Lightweight Cotton Crewneck Sweatshirt"
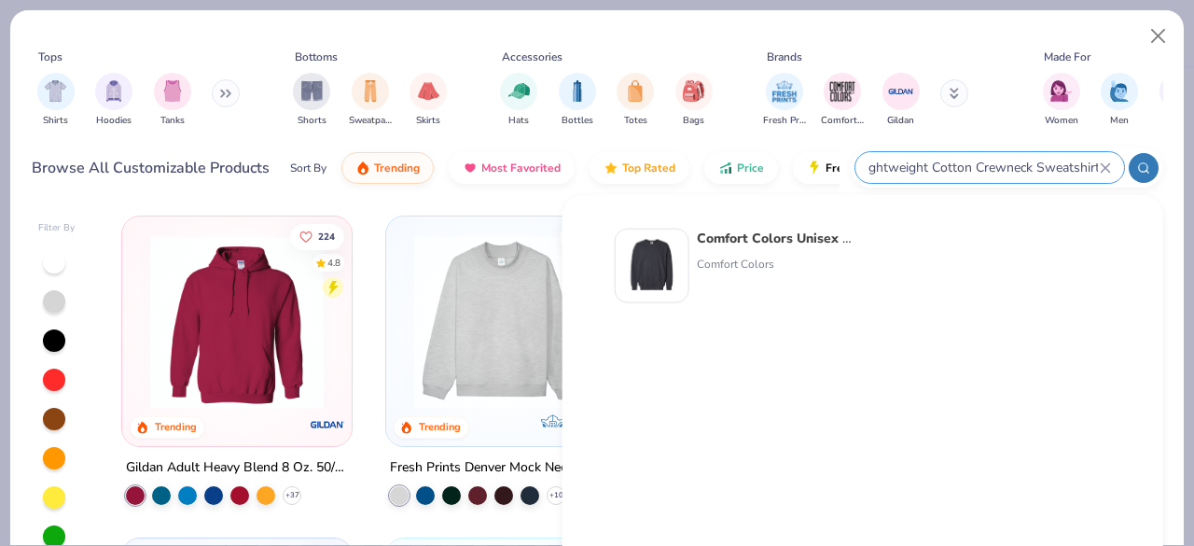
type input "Comfort Colors Unisex Lightweight Cotton Crewneck Sweatshirt"
click at [724, 243] on strong "Comfort Colors Unisex Lightweight Cotton Crewneck Sweatshirt" at bounding box center [900, 238] width 407 height 18
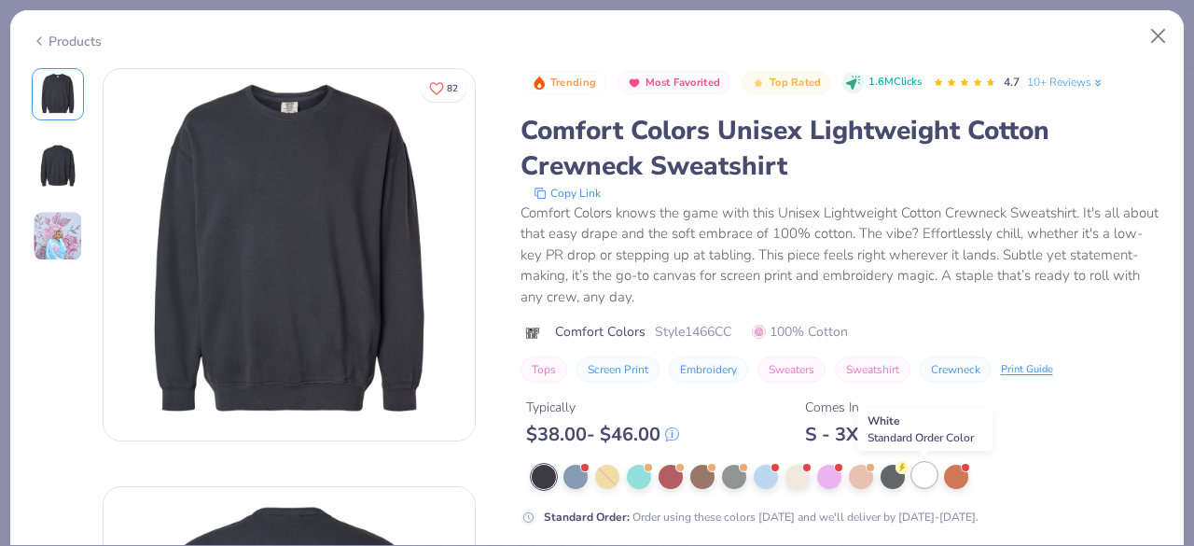
click at [927, 473] on div at bounding box center [924, 475] width 24 height 24
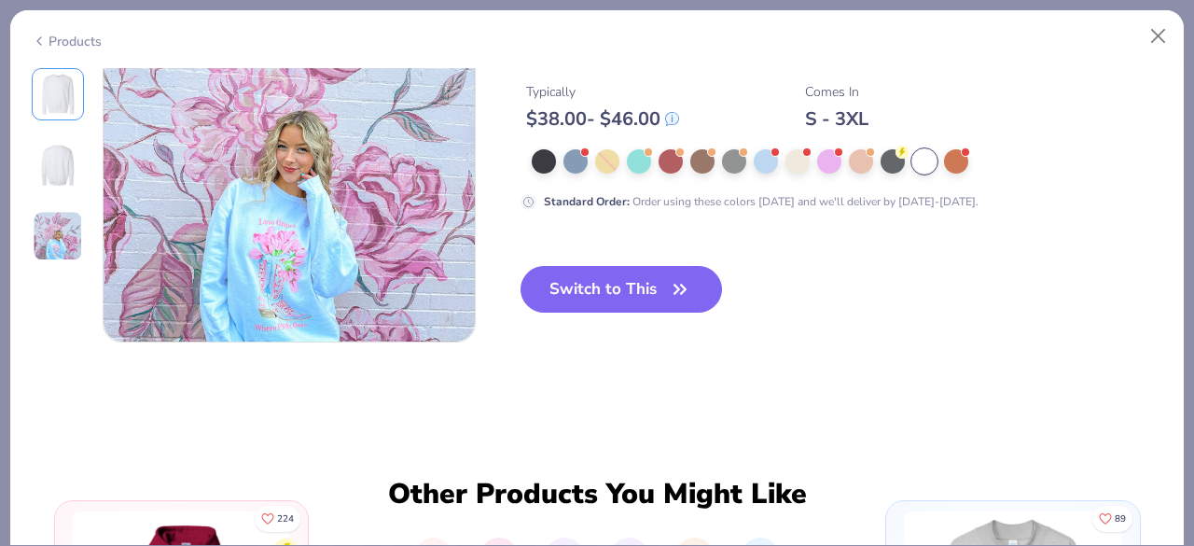
scroll to position [1026, 0]
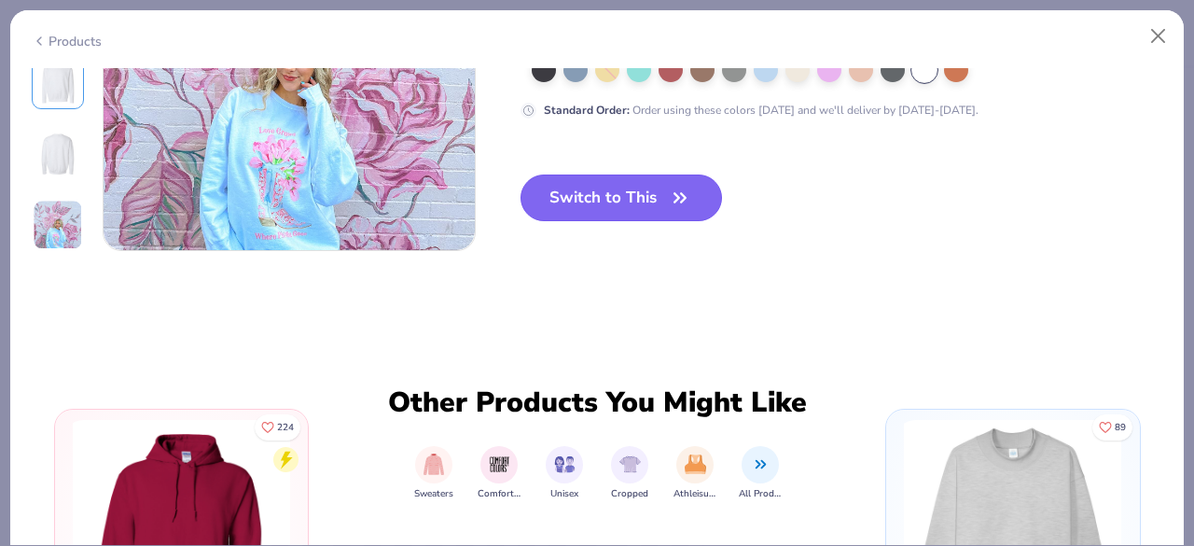
click at [612, 188] on button "Switch to This" at bounding box center [621, 197] width 202 height 47
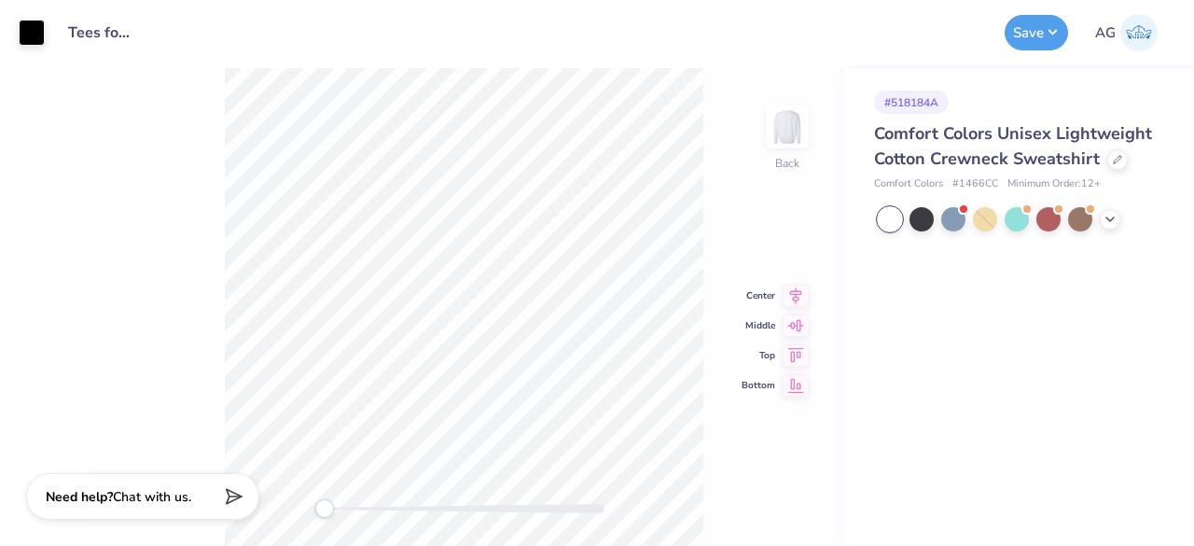
click at [716, 201] on div "Back Center Middle Top Bottom" at bounding box center [464, 307] width 760 height 478
click at [1058, 21] on button "Save" at bounding box center [1035, 29] width 63 height 35
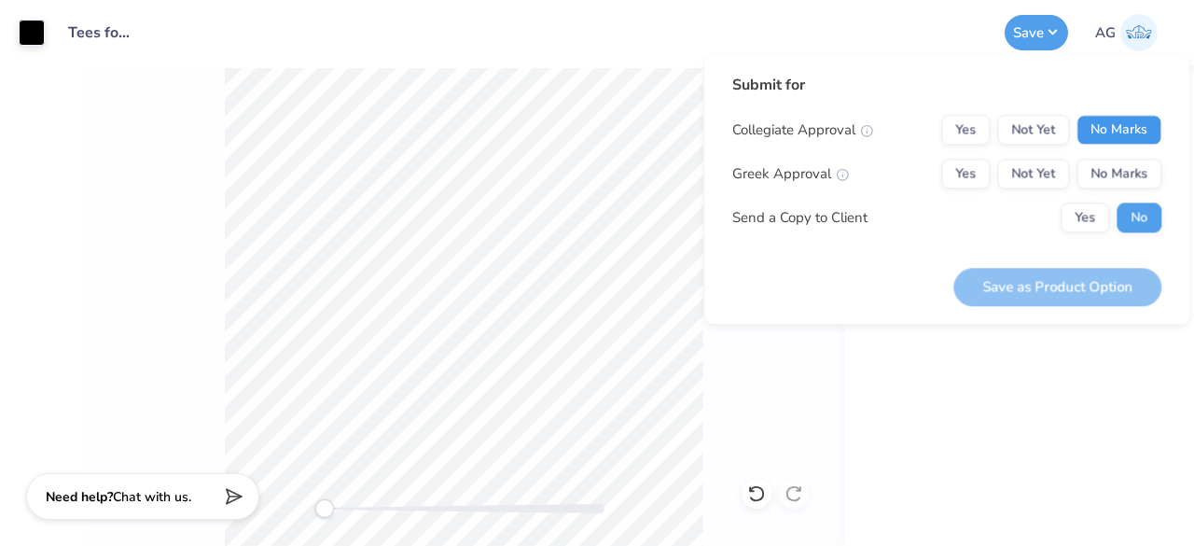
click at [1099, 130] on button "No Marks" at bounding box center [1118, 130] width 85 height 30
click at [1104, 164] on button "No Marks" at bounding box center [1118, 174] width 85 height 30
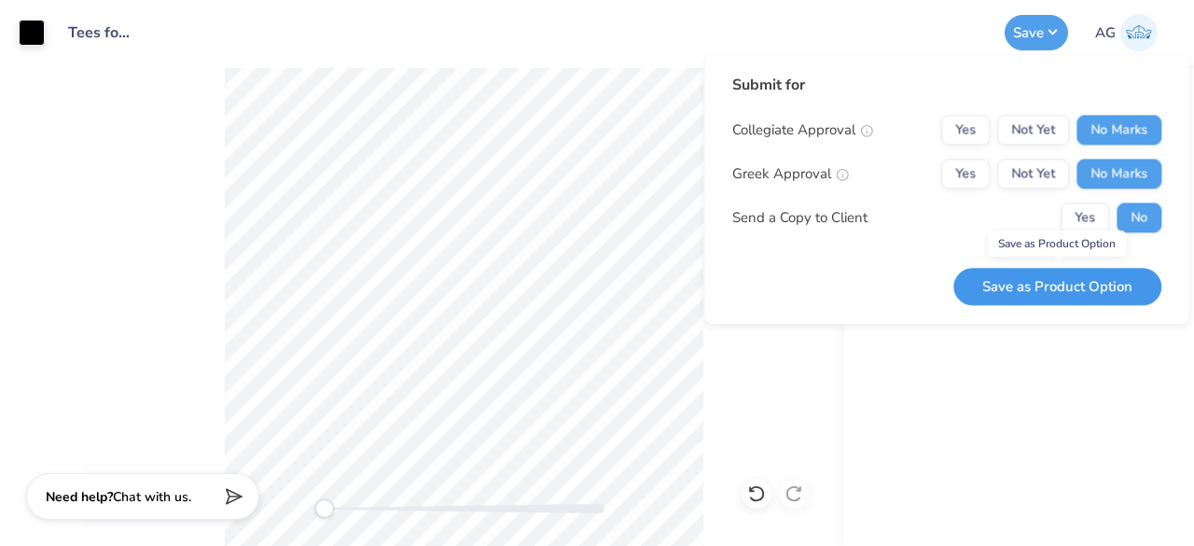
click at [1058, 289] on button "Save as Product Option" at bounding box center [1057, 287] width 208 height 38
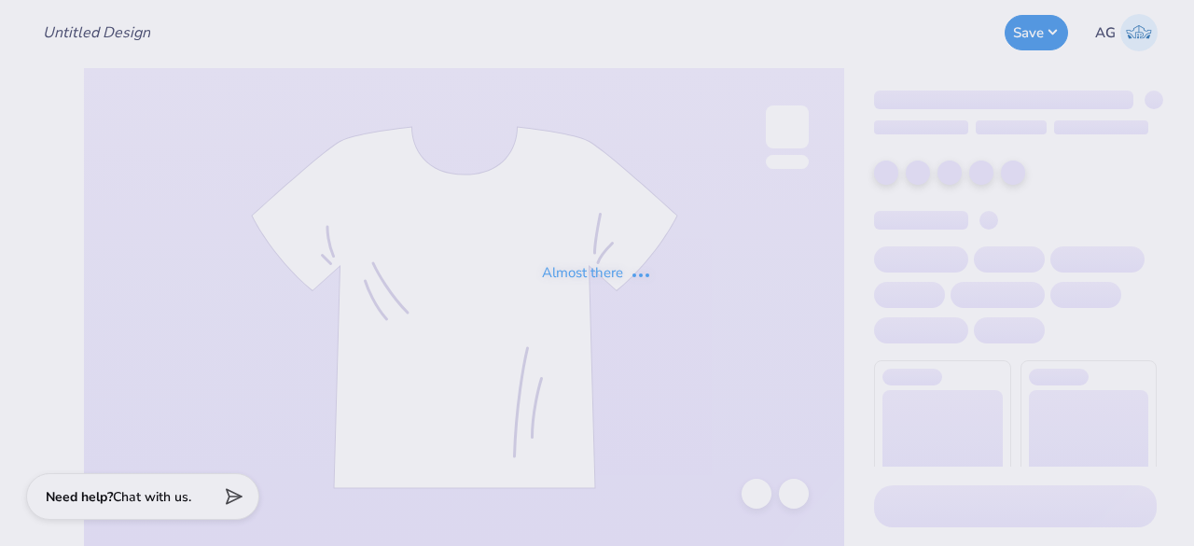
type input "Tees for Dayspring"
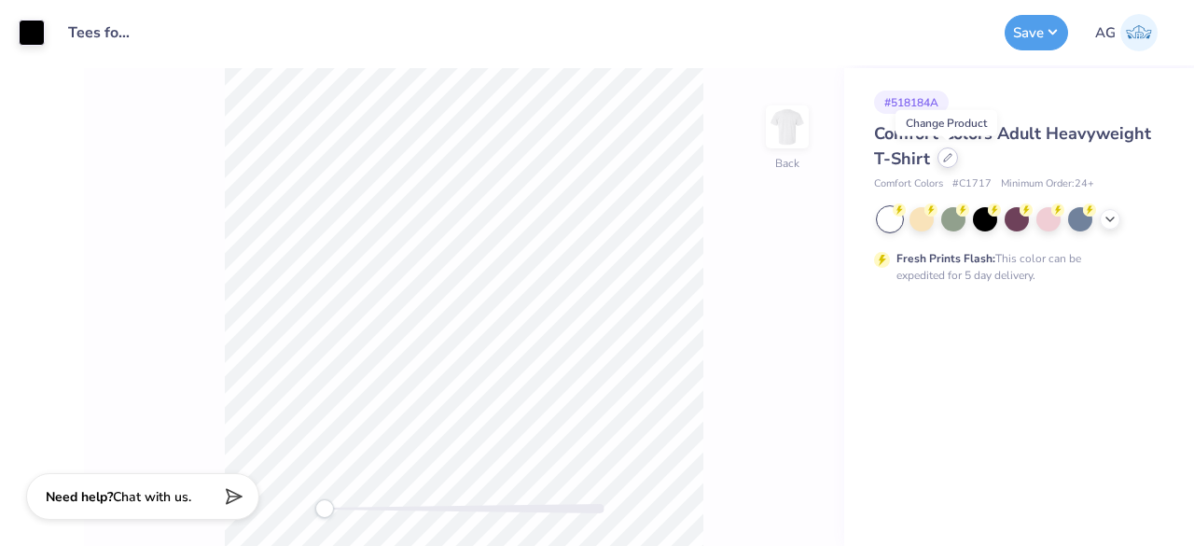
click at [944, 167] on div "Comfort Colors Adult Heavyweight T-Shirt" at bounding box center [1015, 146] width 283 height 50
click at [944, 161] on div at bounding box center [947, 157] width 21 height 21
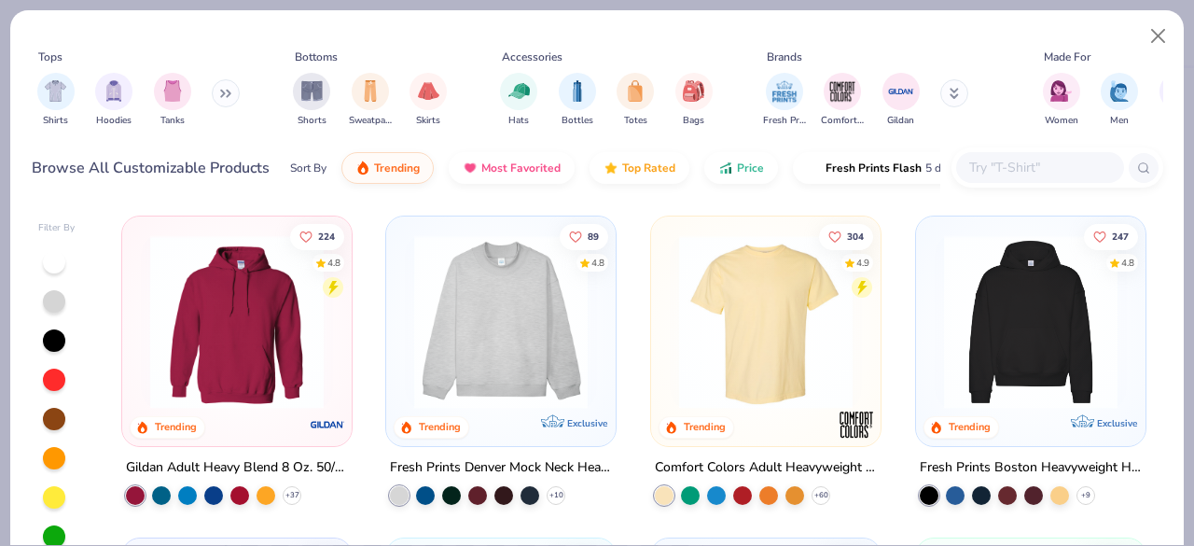
click at [1018, 172] on input "text" at bounding box center [1039, 167] width 144 height 21
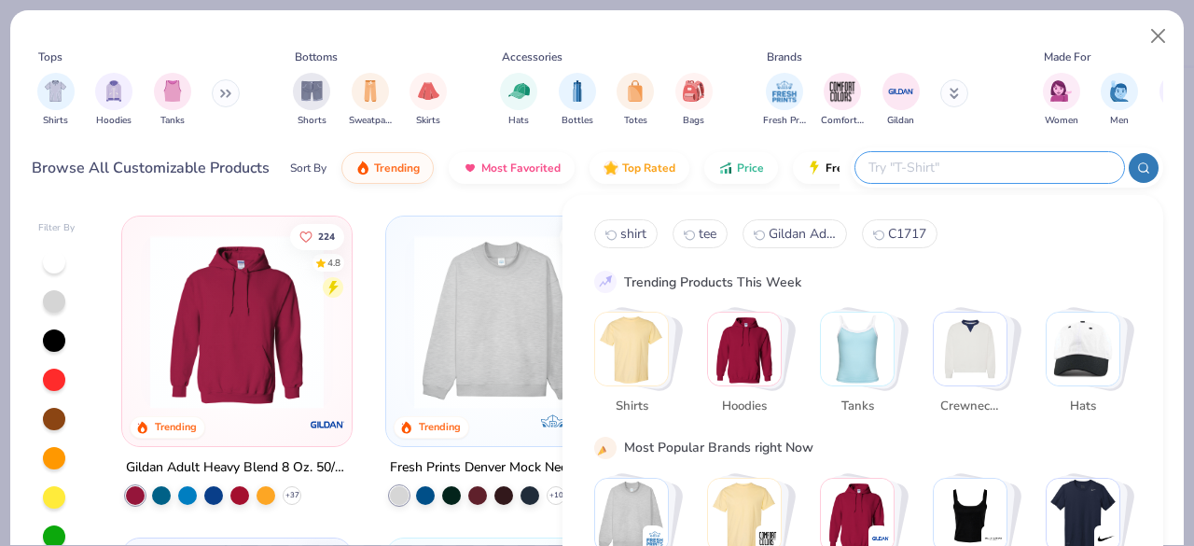
paste input "Fresh Prints x Comfort Colors T-shirt"
type input "Fresh Prints x Comfort Colors T-shirt"
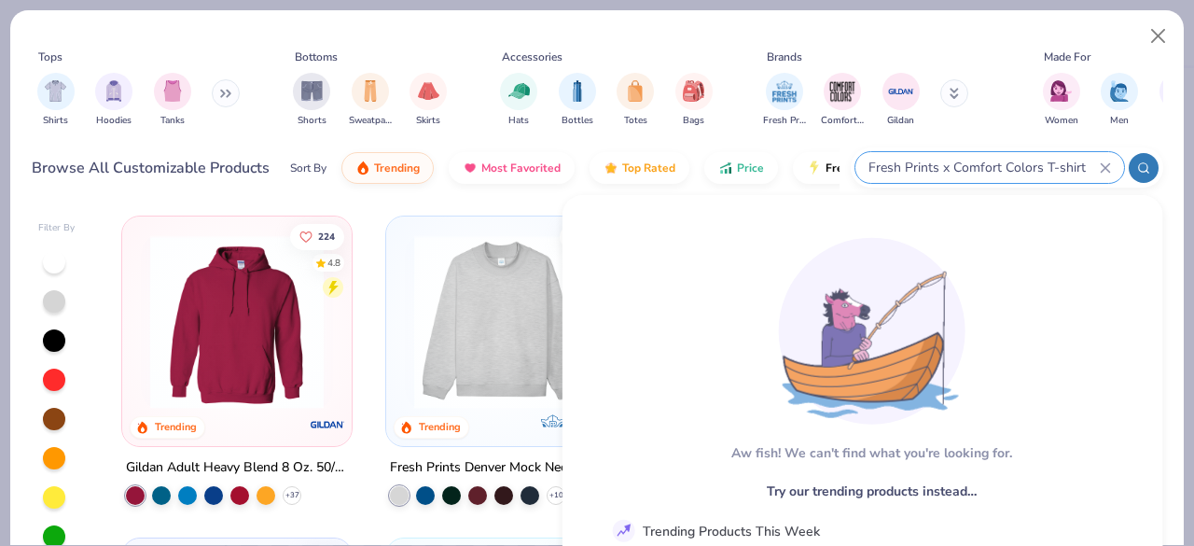
click at [968, 165] on input "Fresh Prints x Comfort Colors T-shirt" at bounding box center [982, 167] width 233 height 21
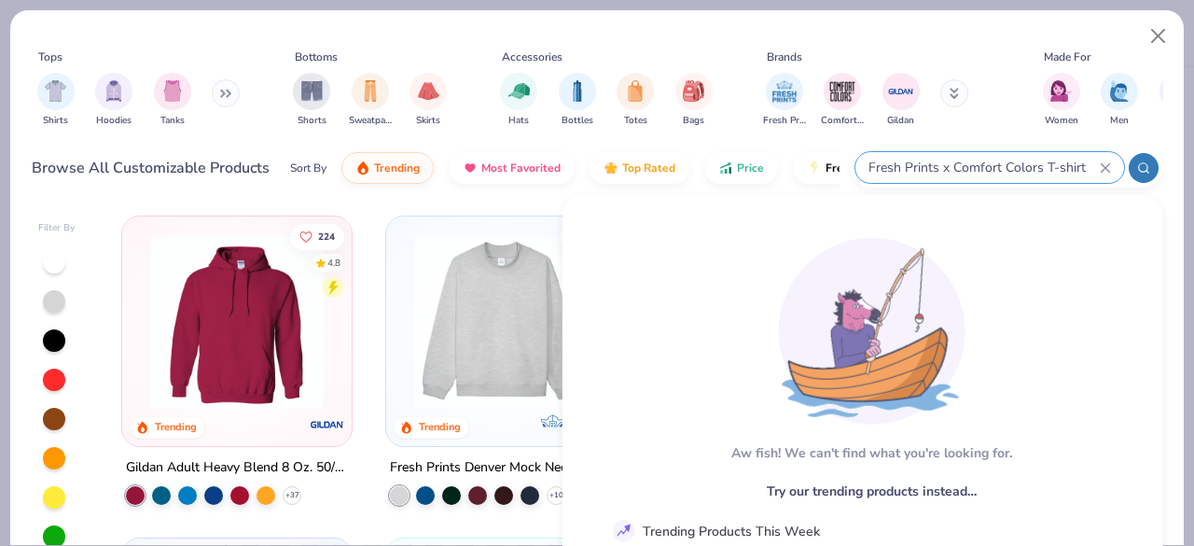
click at [968, 165] on input "Fresh Prints x Comfort Colors T-shirt" at bounding box center [982, 167] width 233 height 21
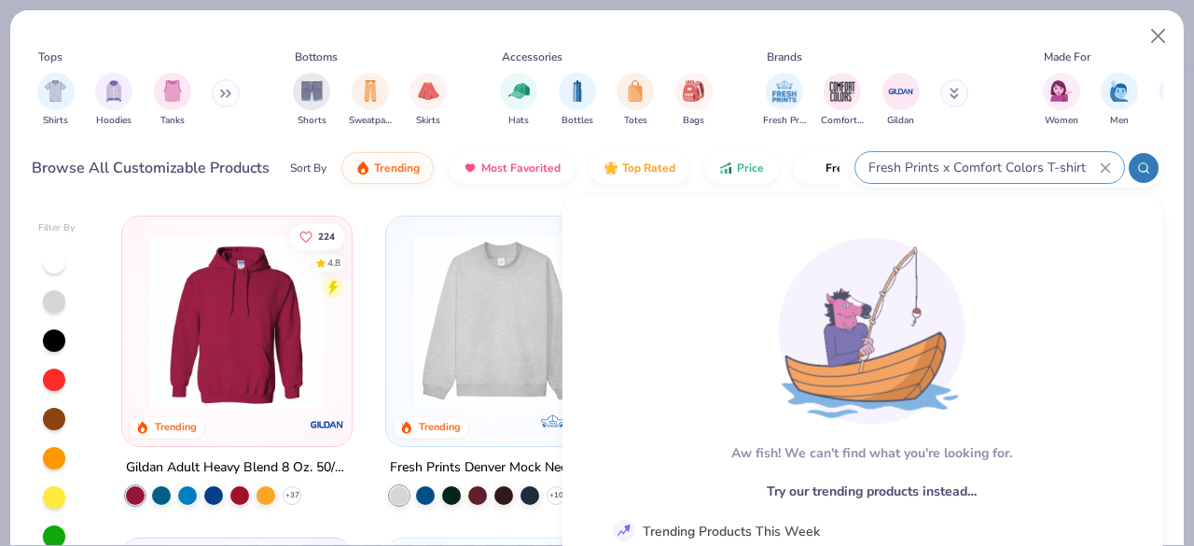
click at [968, 165] on input "Fresh Prints x Comfort Colors T-shirt" at bounding box center [982, 167] width 233 height 21
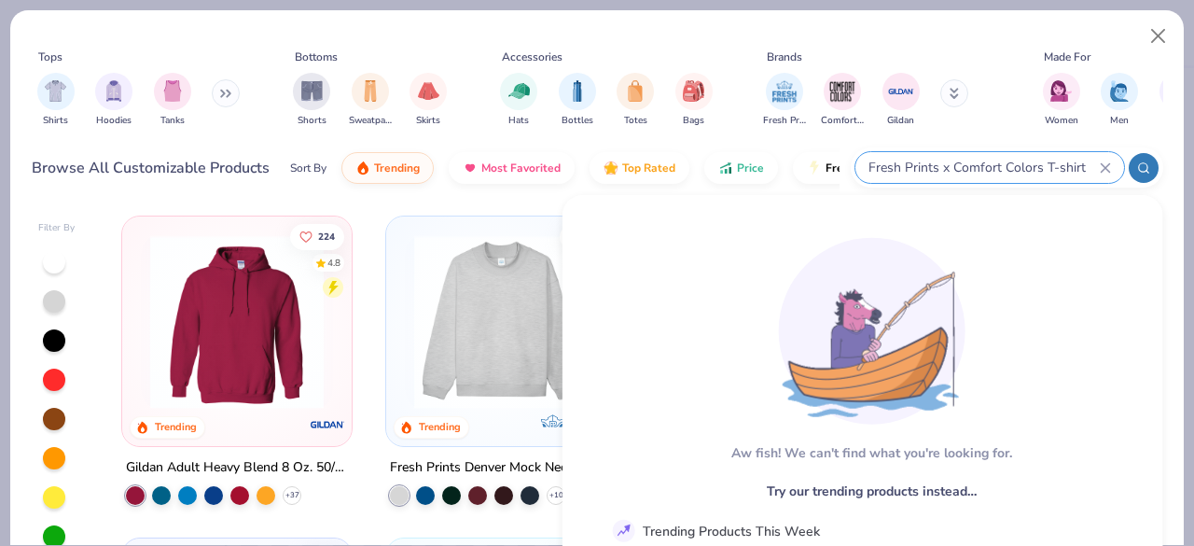
click at [968, 165] on input "Fresh Prints x Comfort Colors T-shirt" at bounding box center [982, 167] width 233 height 21
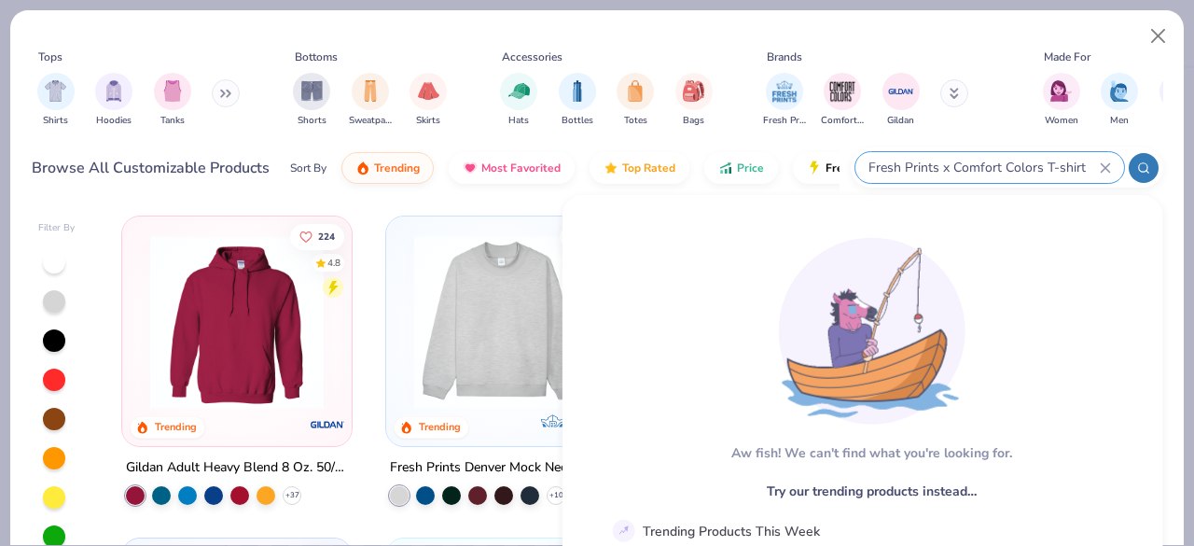
click at [1107, 162] on icon at bounding box center [1105, 167] width 11 height 11
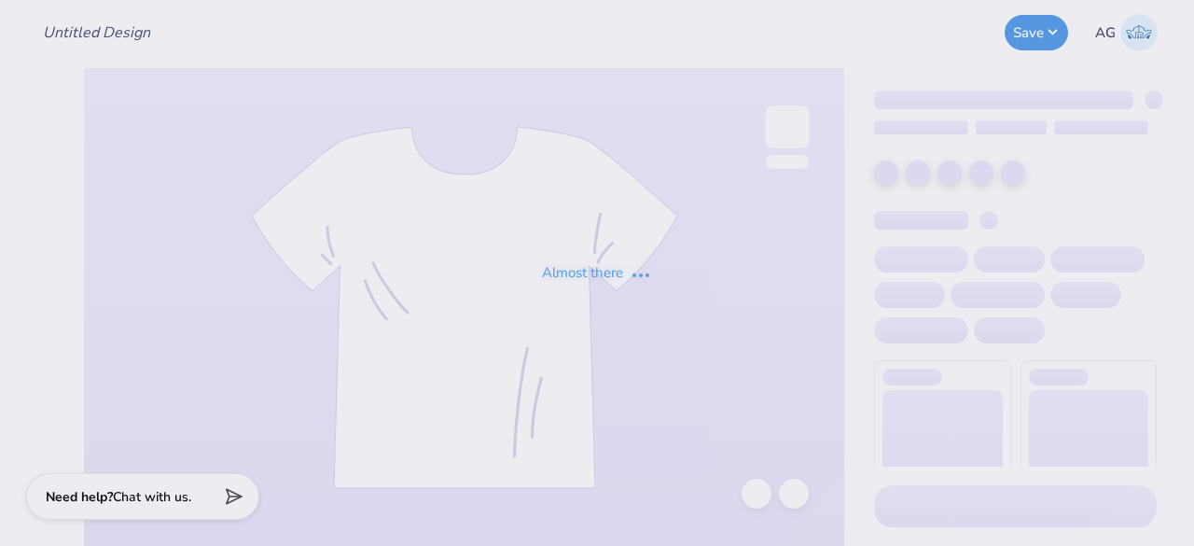
type input "Tees for Dayspring"
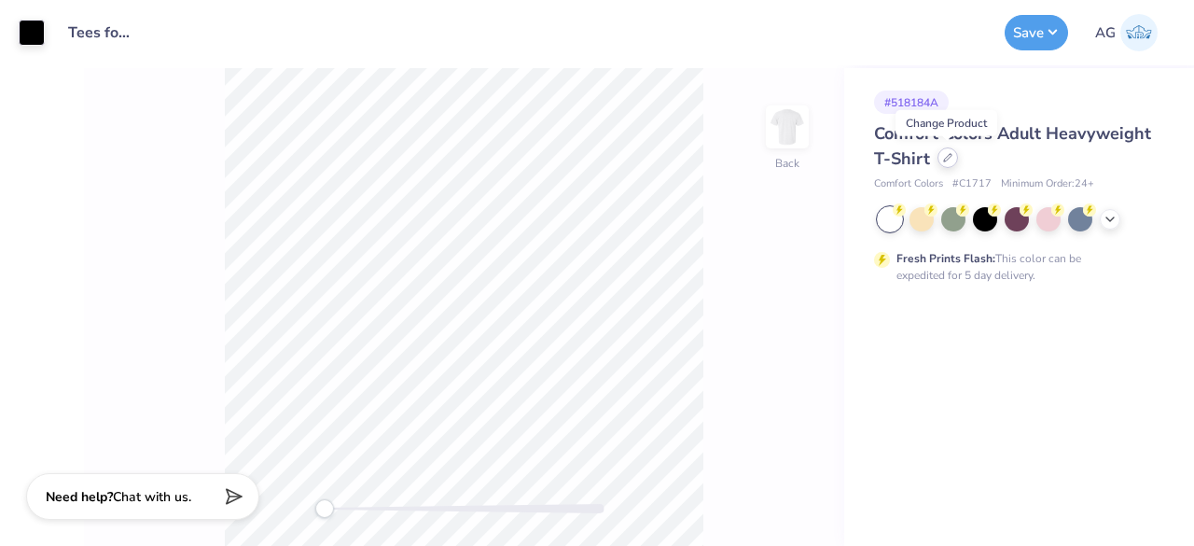
click at [943, 156] on icon at bounding box center [947, 157] width 9 height 9
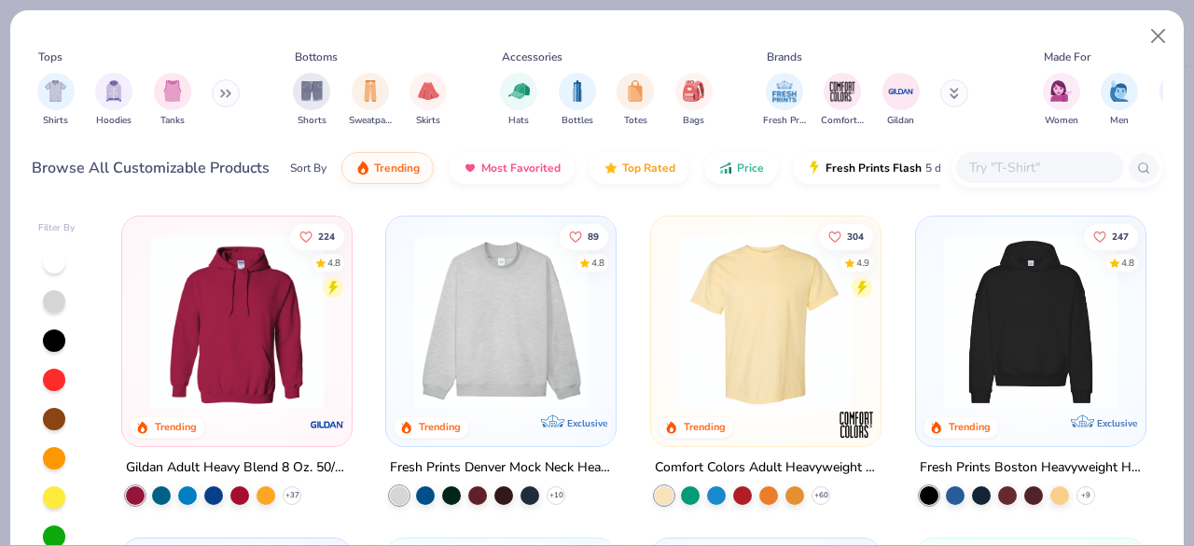
click at [1006, 172] on input "text" at bounding box center [1039, 167] width 144 height 21
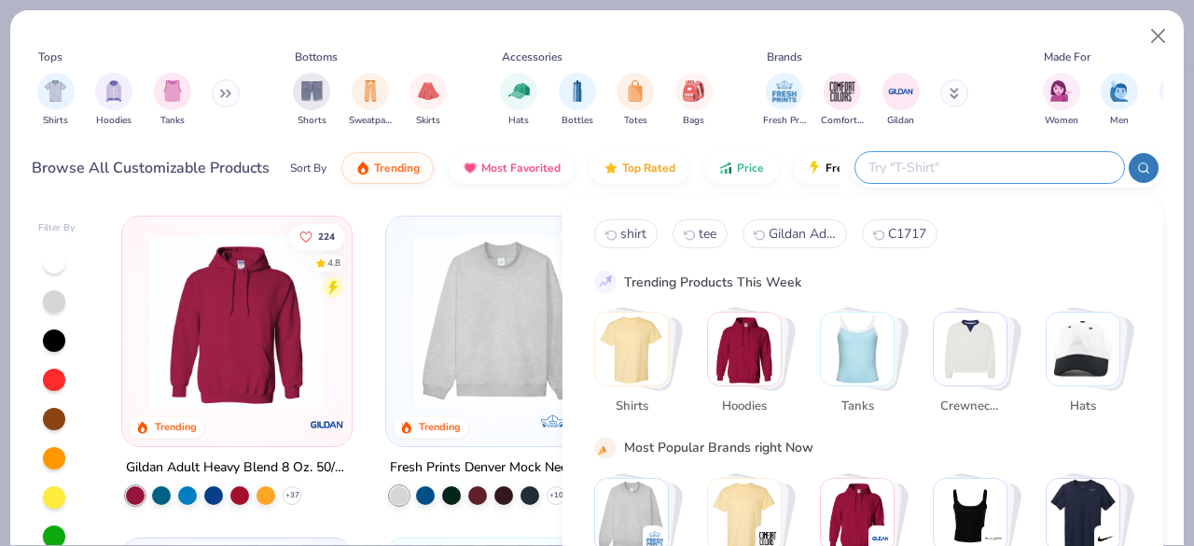
paste input "Comfort Colors Ladies' Heavyweight Cropped T-Shirt"
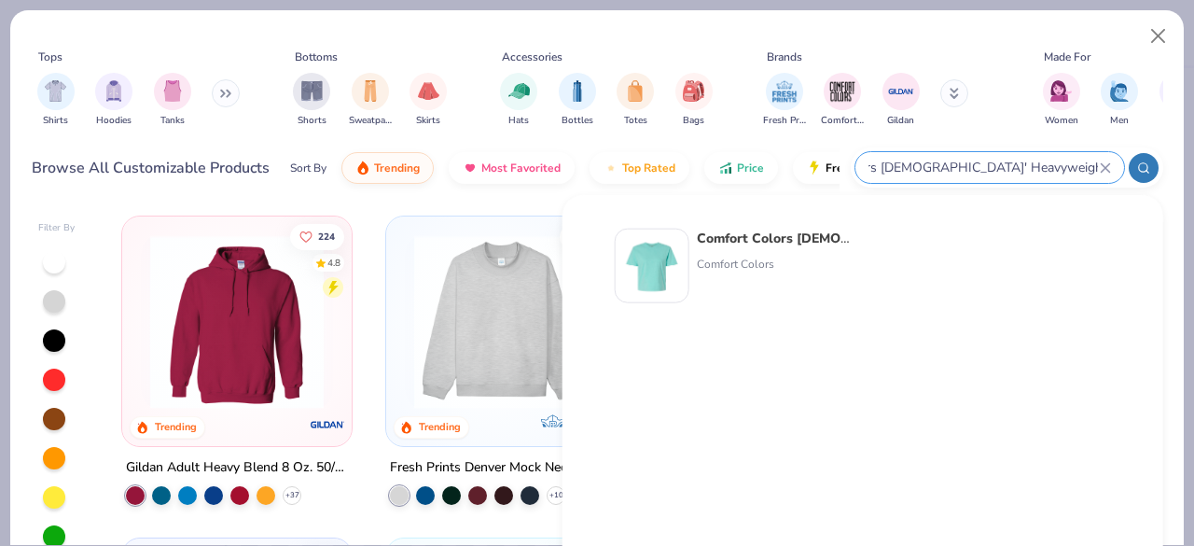
type input "Comfort Colors Ladies' Heavyweight Cropped T-Shirt"
click at [733, 236] on strong "Comfort Colors Ladies' Heavyweight Cropped T-Shirt" at bounding box center [922, 238] width 450 height 18
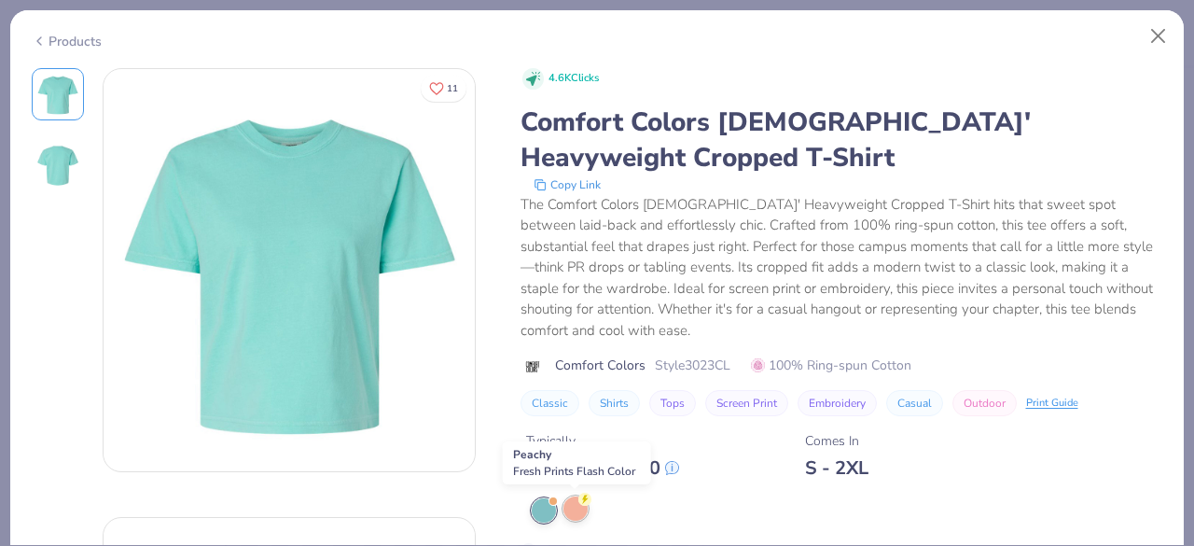
click at [571, 519] on div at bounding box center [575, 508] width 24 height 24
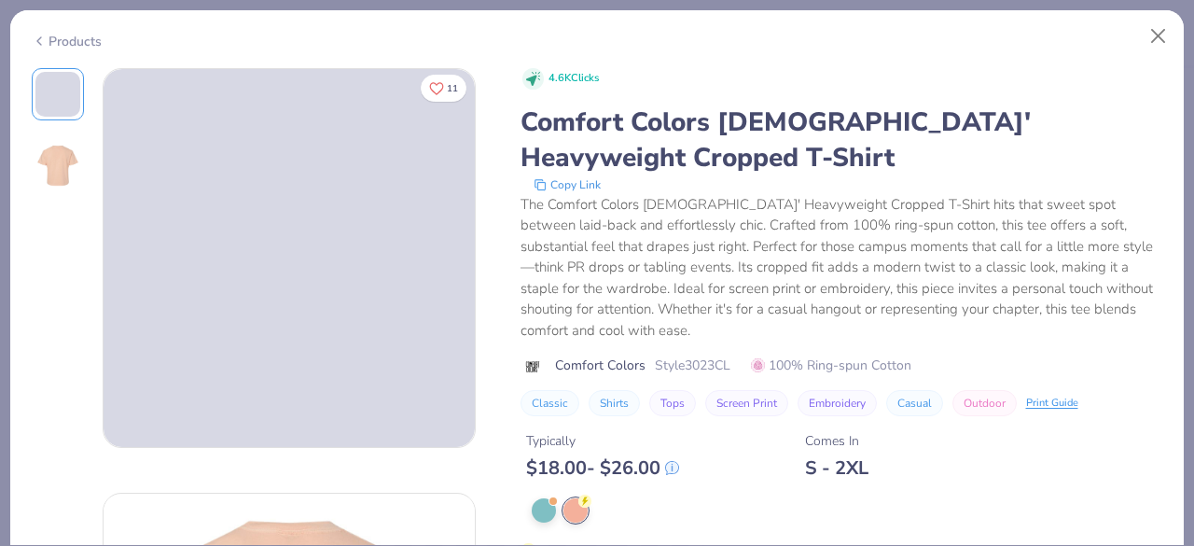
scroll to position [187, 0]
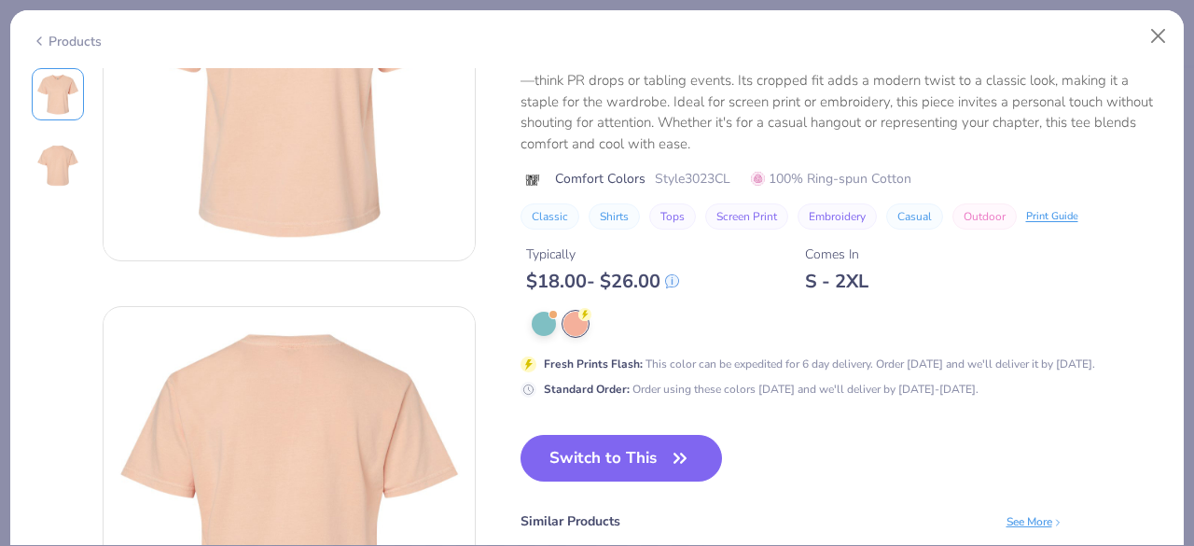
click at [587, 460] on div "Peachy Fresh Prints Flash Color" at bounding box center [577, 462] width 148 height 43
click at [662, 447] on button "Switch to This" at bounding box center [621, 458] width 202 height 47
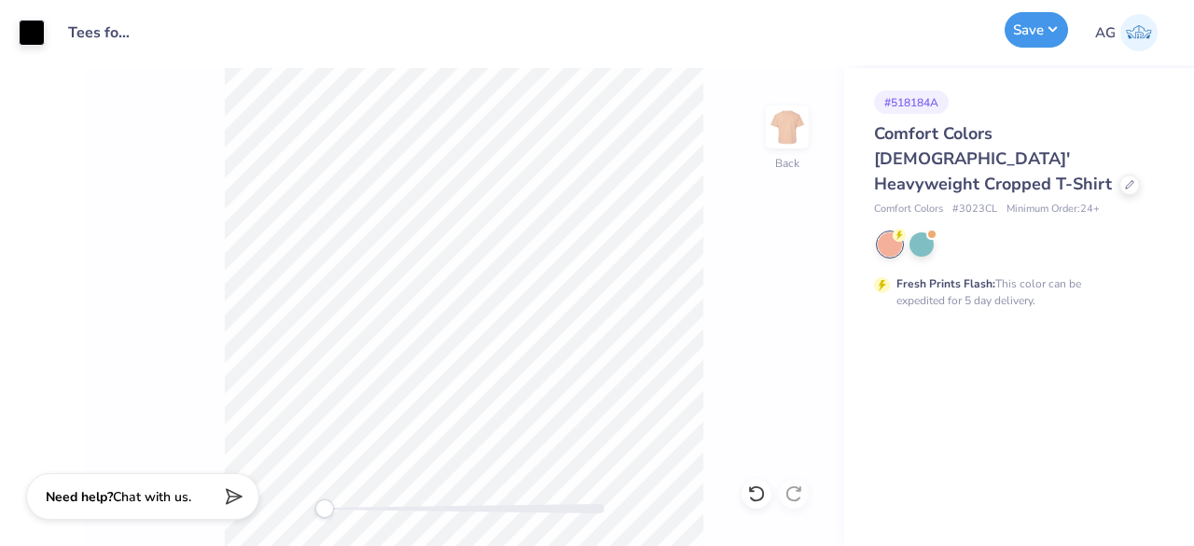
click at [1047, 25] on button "Save" at bounding box center [1035, 29] width 63 height 35
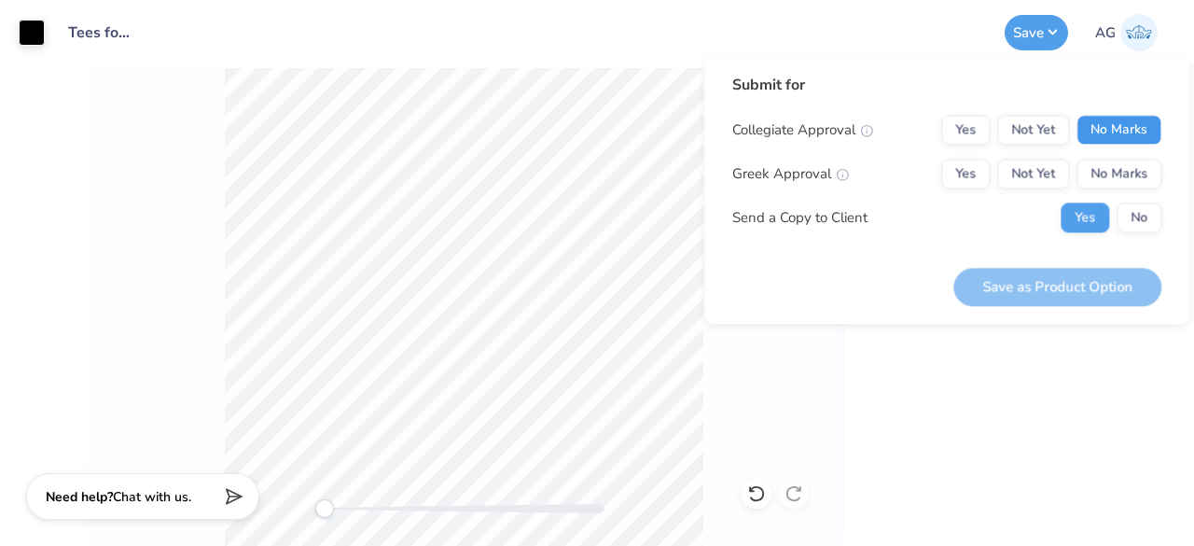
click at [1122, 135] on button "No Marks" at bounding box center [1118, 130] width 85 height 30
click at [1121, 165] on button "No Marks" at bounding box center [1118, 174] width 85 height 30
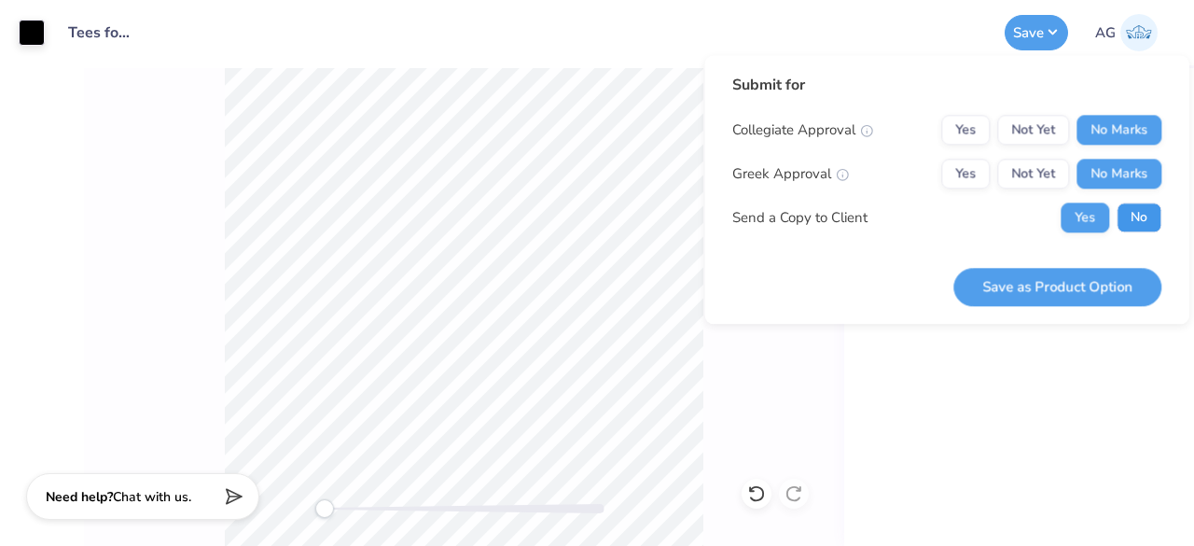
click at [1121, 204] on button "No" at bounding box center [1138, 217] width 45 height 30
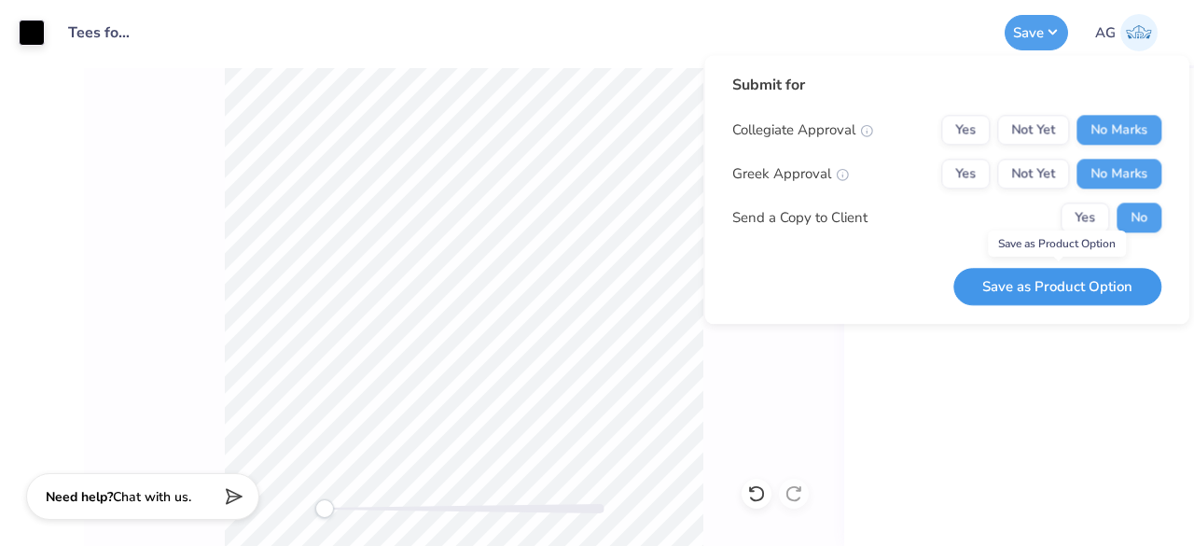
click at [1065, 293] on button "Save as Product Option" at bounding box center [1057, 287] width 208 height 38
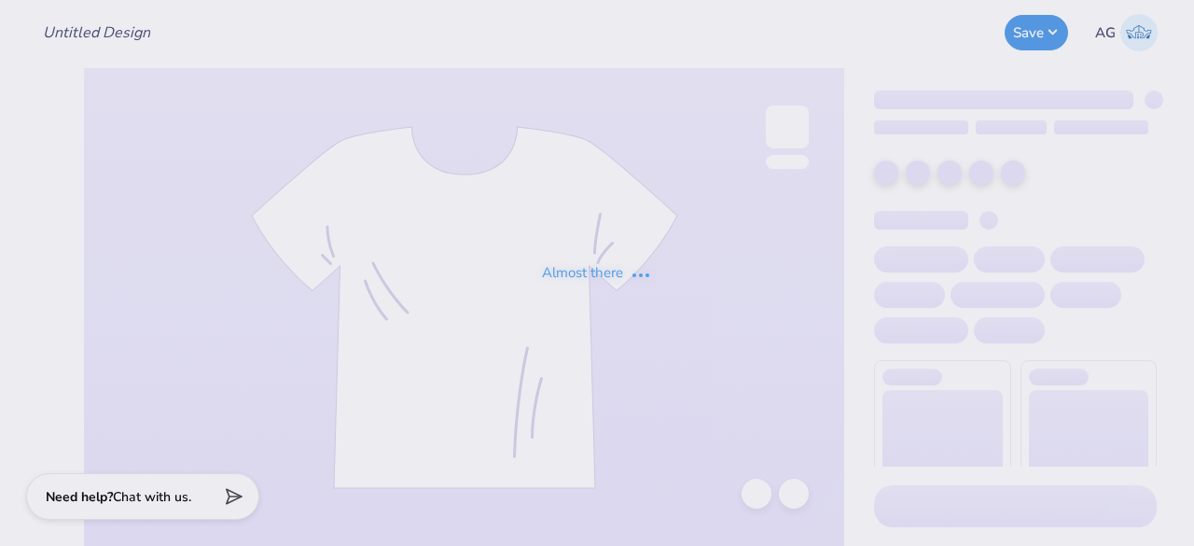
type input "Tees for Dayspring"
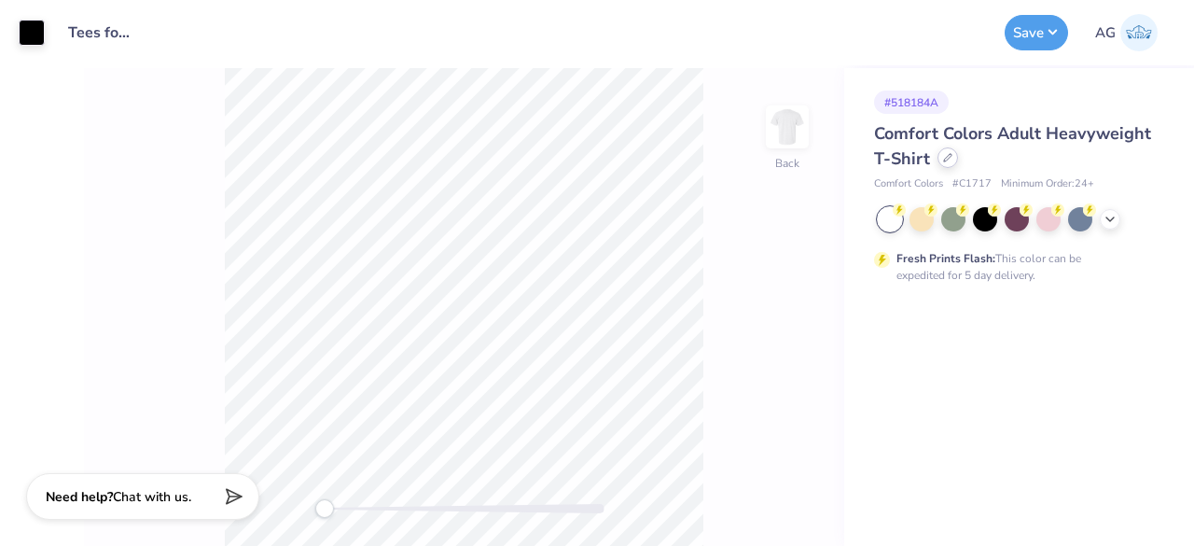
click at [948, 156] on icon at bounding box center [947, 157] width 9 height 9
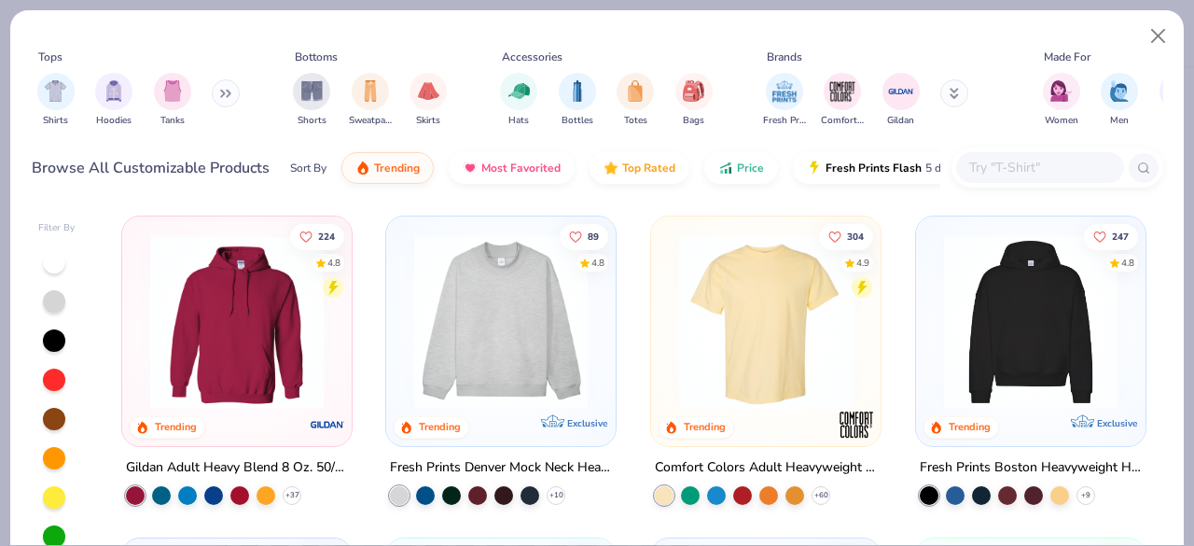
click at [1005, 182] on div at bounding box center [1040, 167] width 168 height 31
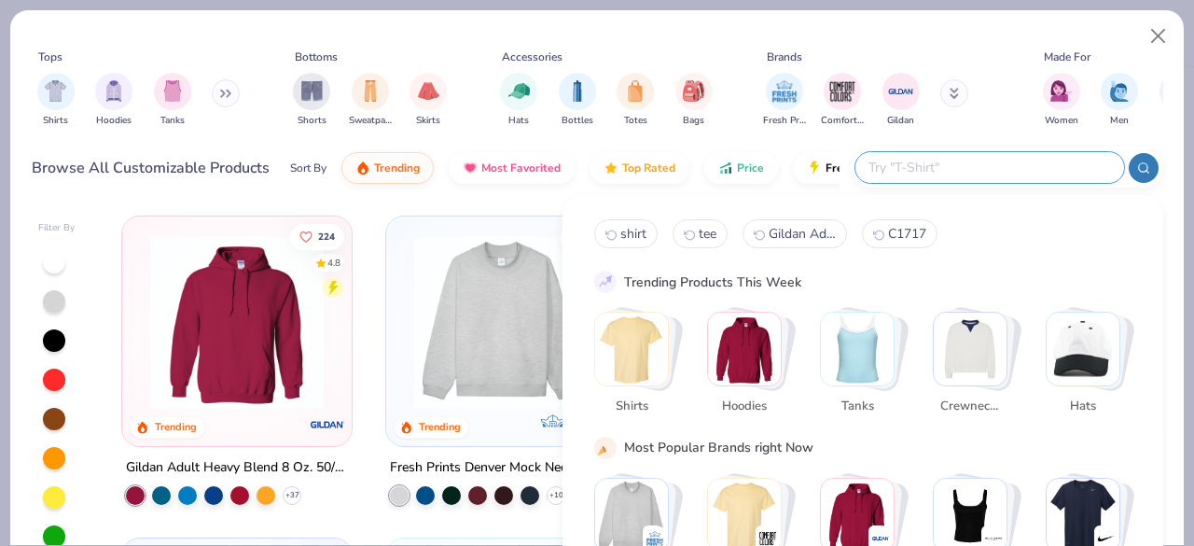
paste input "Next Level [DEMOGRAPHIC_DATA]' Ideal Racerback Tank"
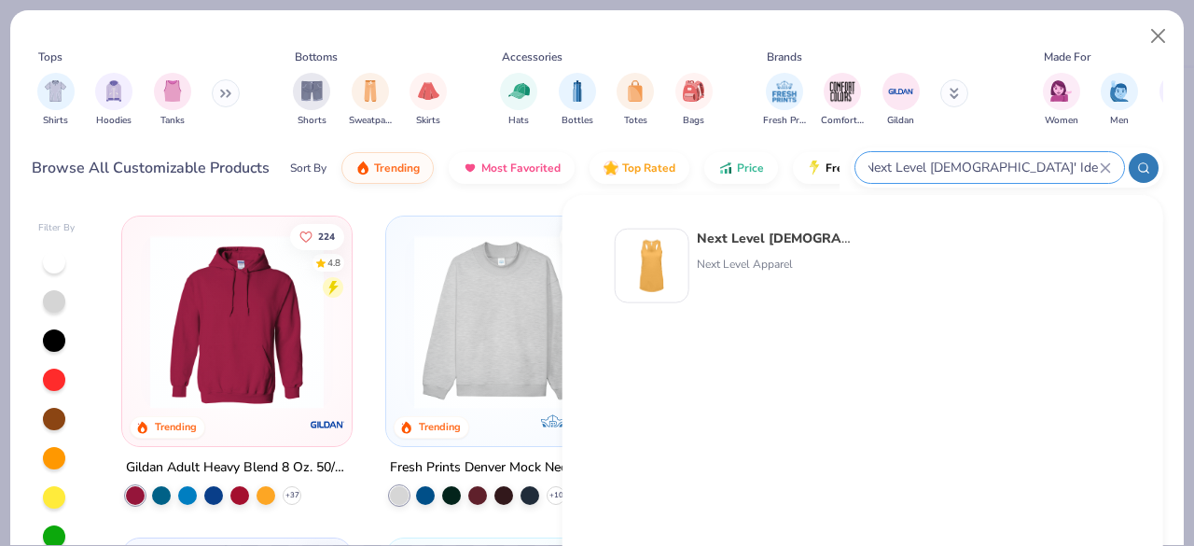
type input "Next Level [DEMOGRAPHIC_DATA]' Ideal Racerback Tank"
click at [774, 243] on strong "Next Level [DEMOGRAPHIC_DATA]' Ideal Racerback Tank" at bounding box center [880, 238] width 367 height 18
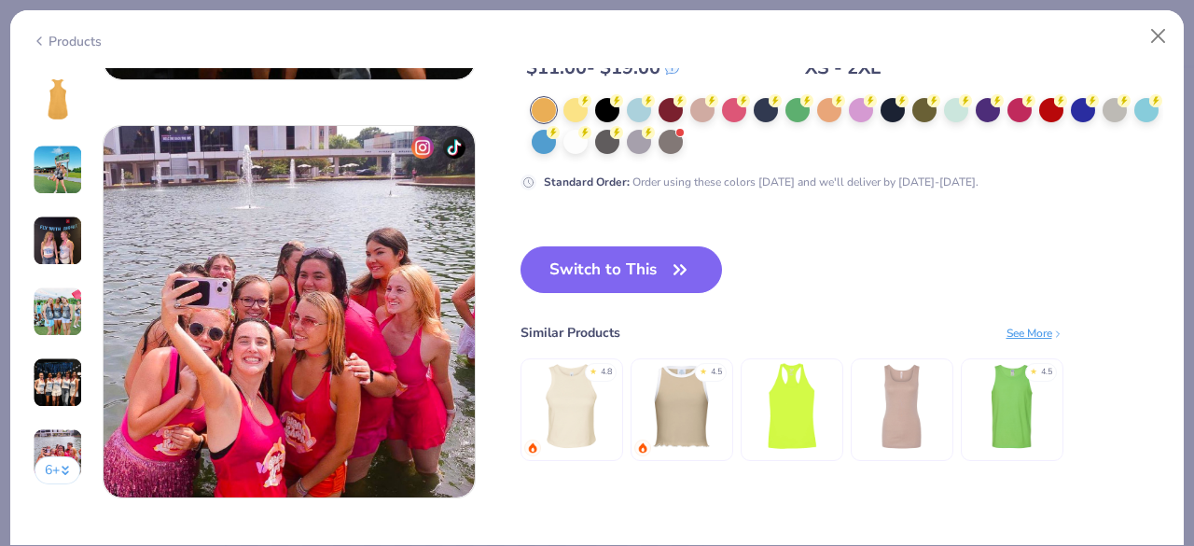
scroll to position [2332, 0]
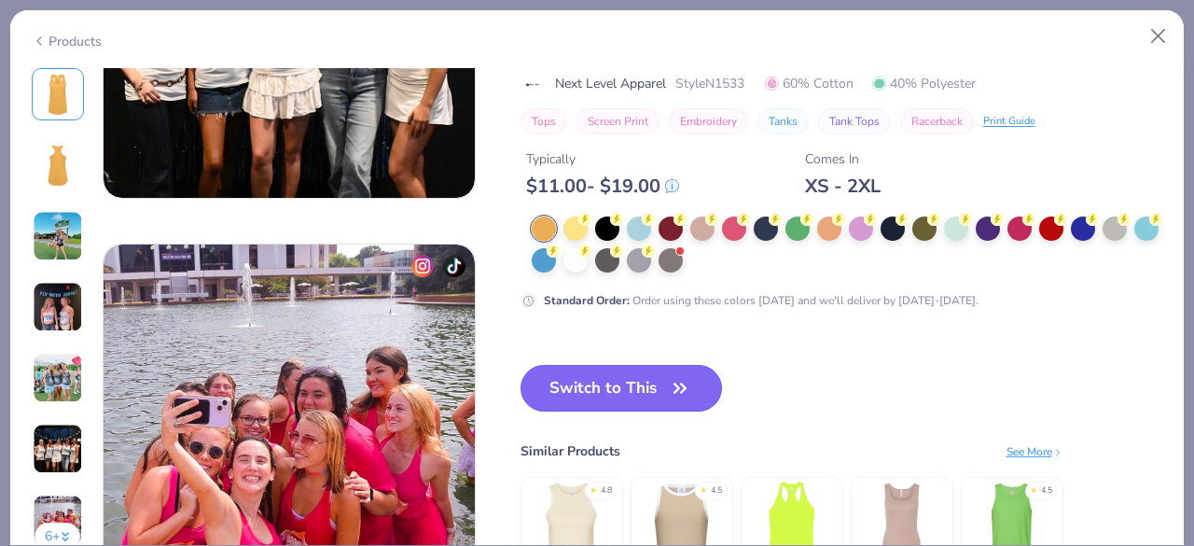
click at [621, 375] on button "Switch to This" at bounding box center [621, 388] width 202 height 47
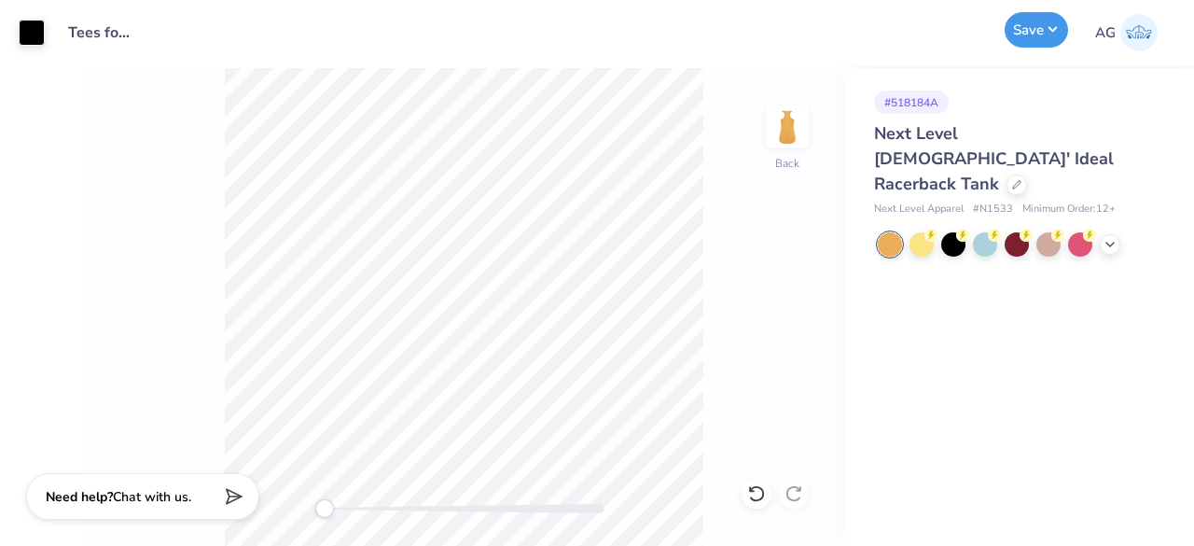
click at [1041, 23] on button "Save" at bounding box center [1035, 29] width 63 height 35
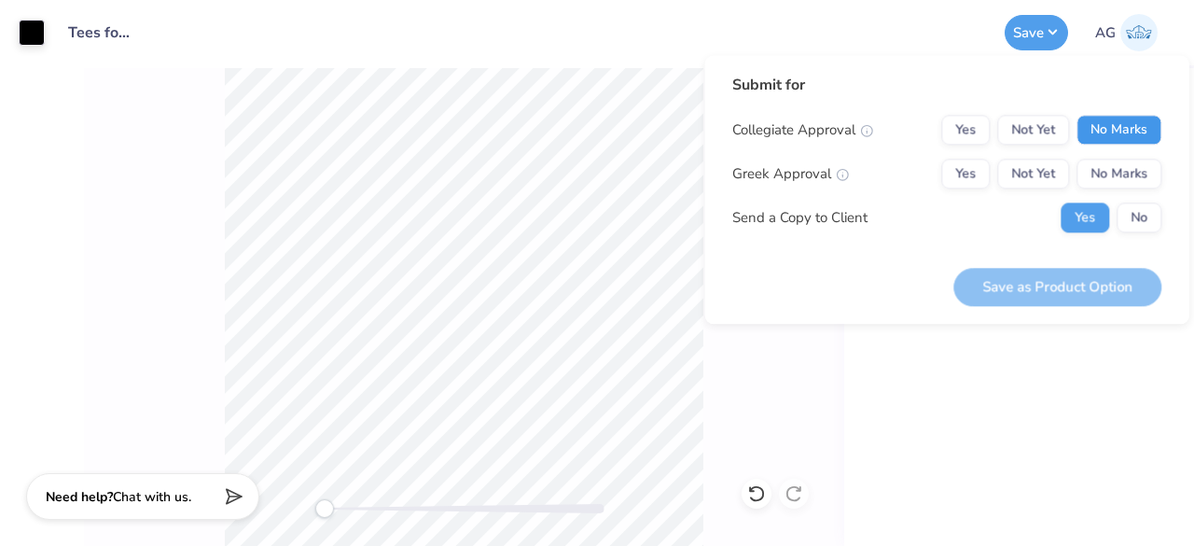
click at [1112, 126] on button "No Marks" at bounding box center [1118, 130] width 85 height 30
click at [1109, 173] on button "No Marks" at bounding box center [1118, 174] width 85 height 30
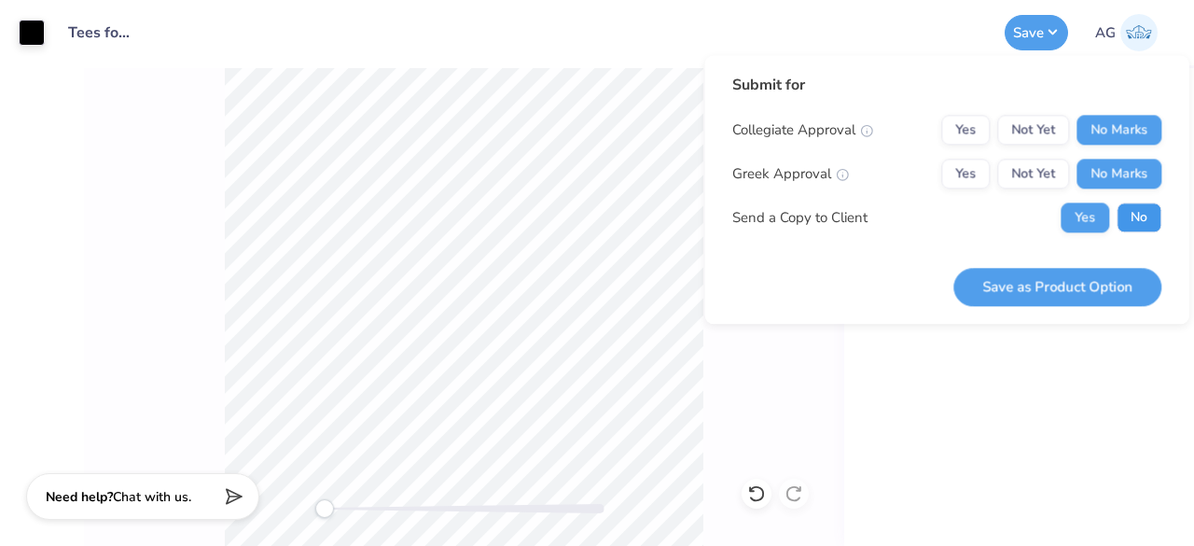
click at [1136, 221] on button "No" at bounding box center [1138, 217] width 45 height 30
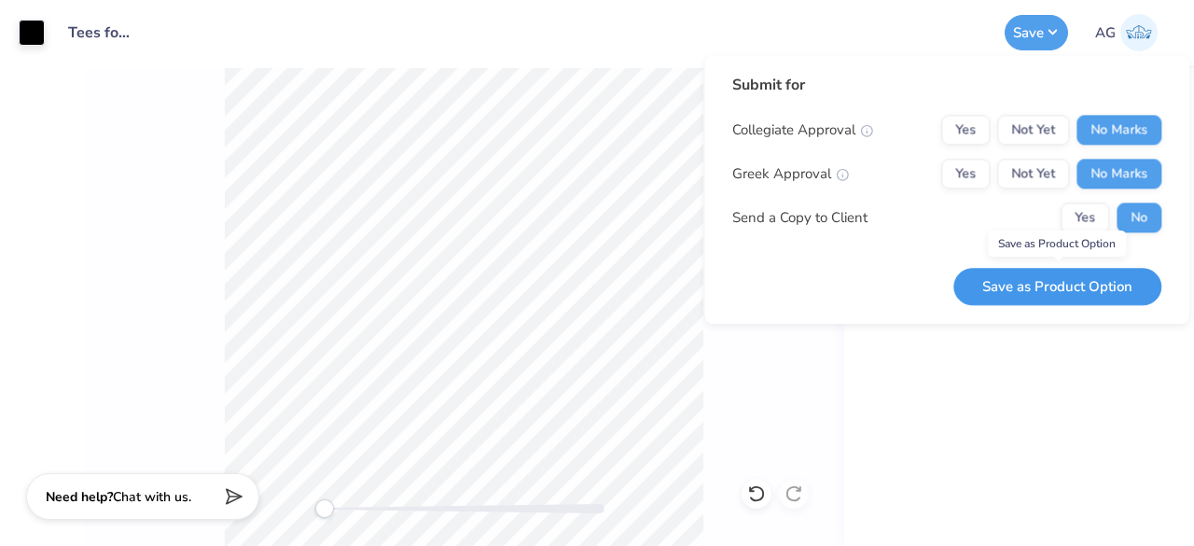
click at [1059, 289] on button "Save as Product Option" at bounding box center [1057, 287] width 208 height 38
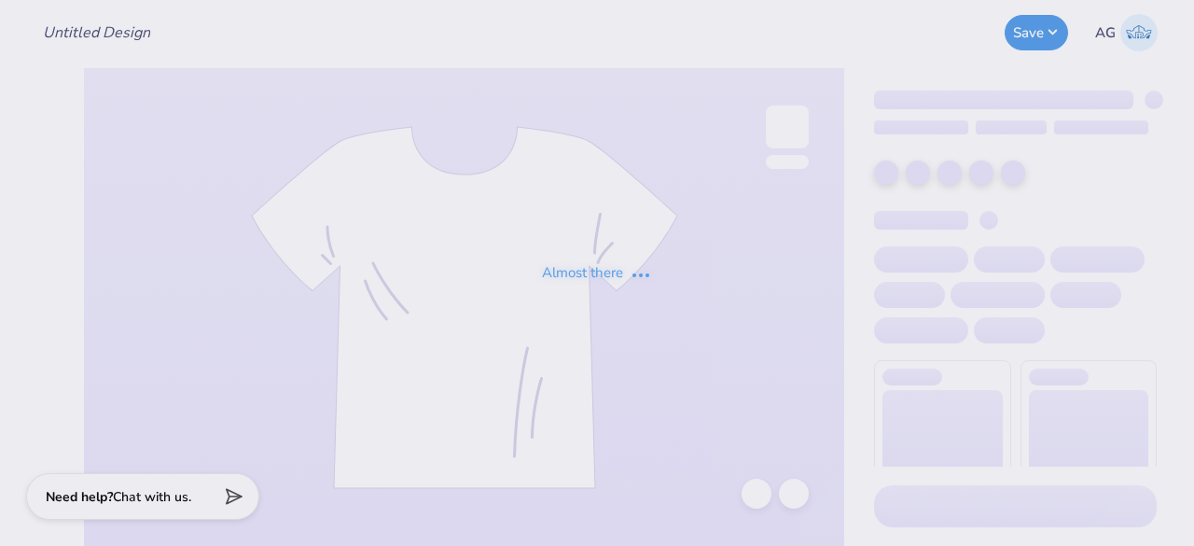
type input "Tees for Dayspring"
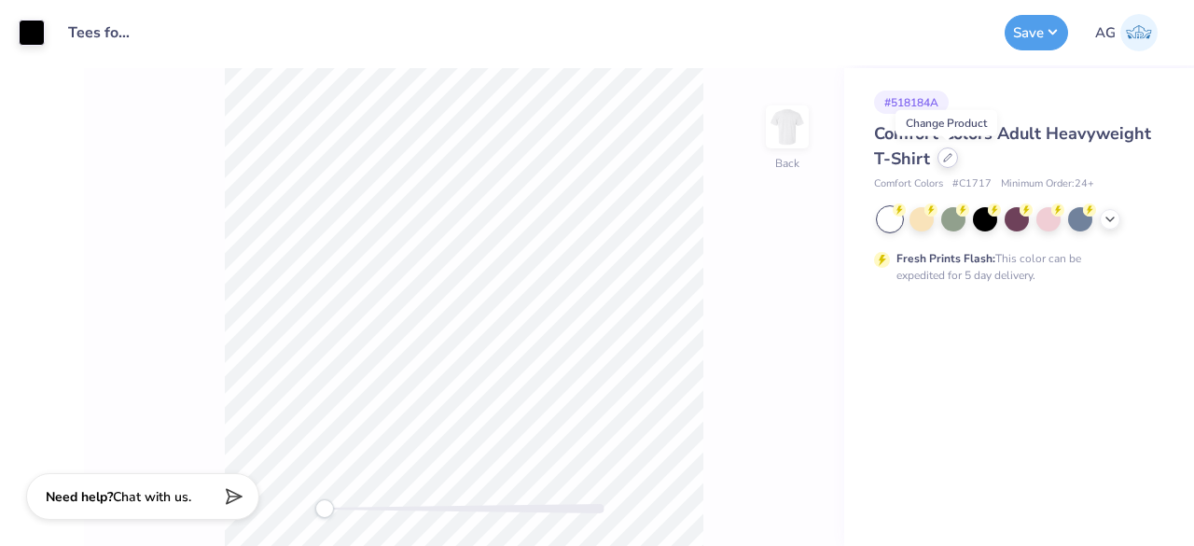
click at [945, 158] on icon at bounding box center [947, 157] width 9 height 9
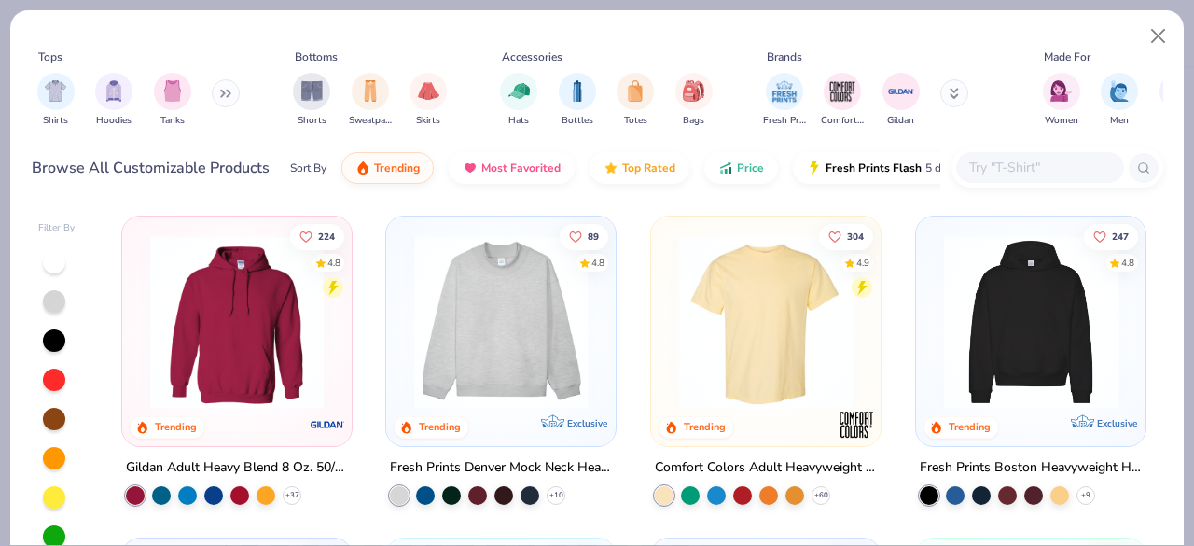
click at [1003, 168] on input "text" at bounding box center [1039, 167] width 144 height 21
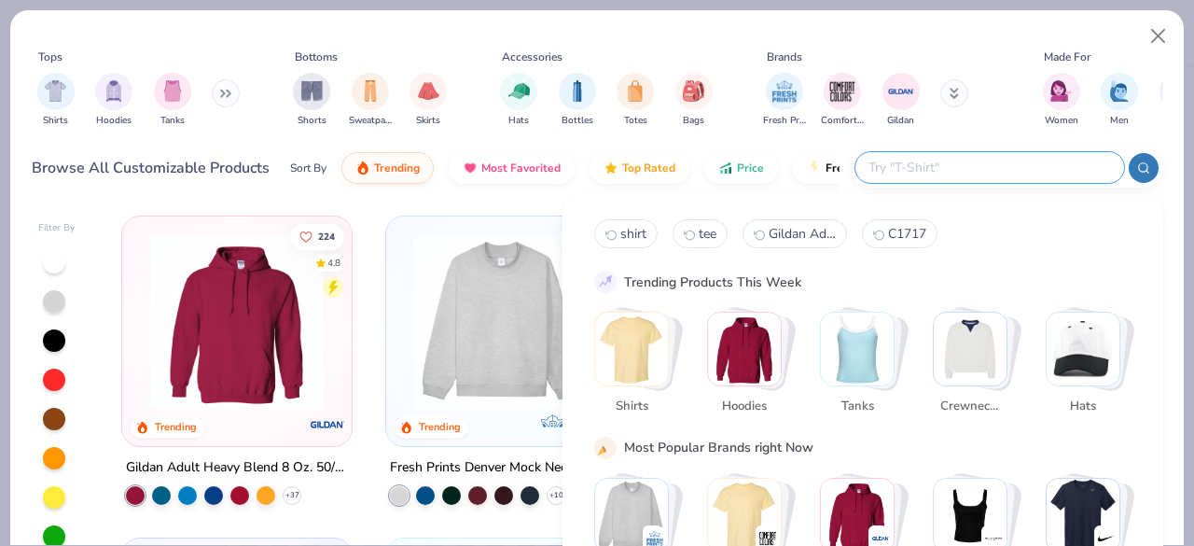
paste input "Gildan Adult Heavy Cotton 5.3 Oz. Tank"
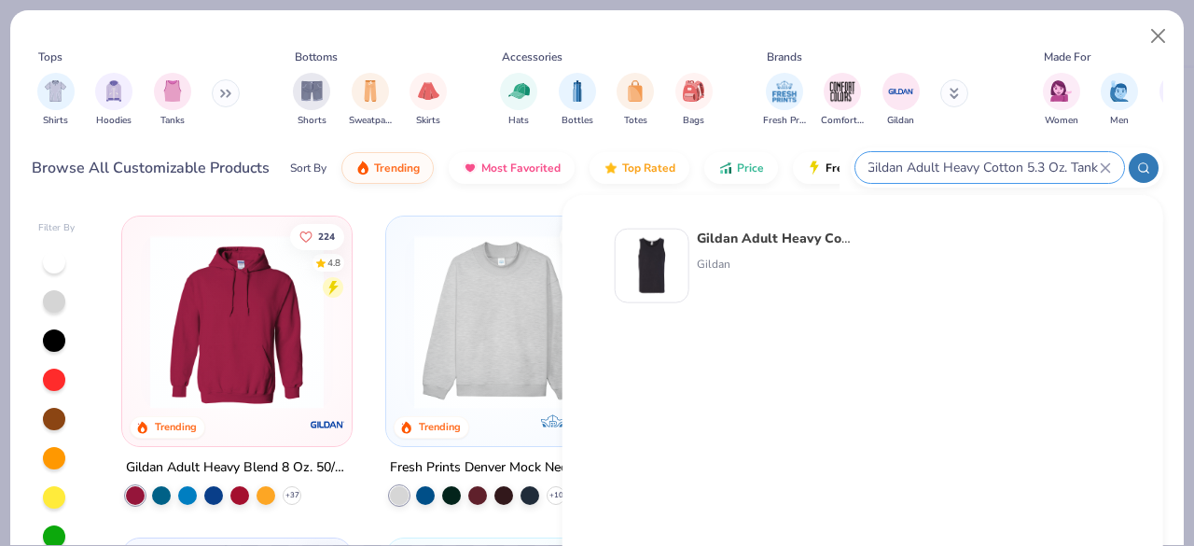
type input "Gildan Adult Heavy Cotton 5.3 Oz. Tank"
click at [698, 266] on div "Gildan" at bounding box center [775, 264] width 157 height 17
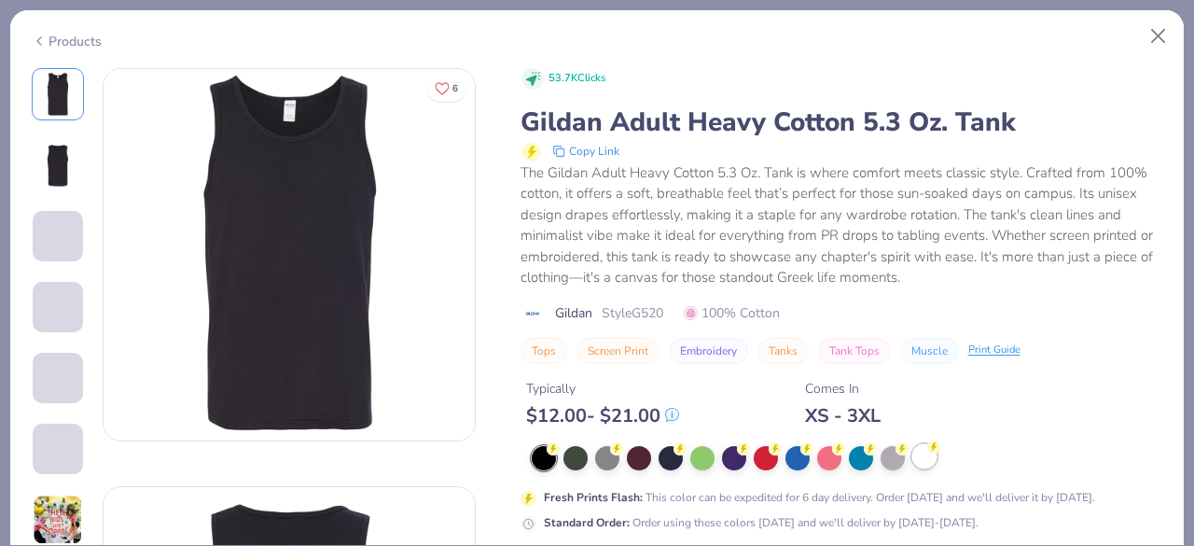
click at [925, 458] on div at bounding box center [924, 456] width 24 height 24
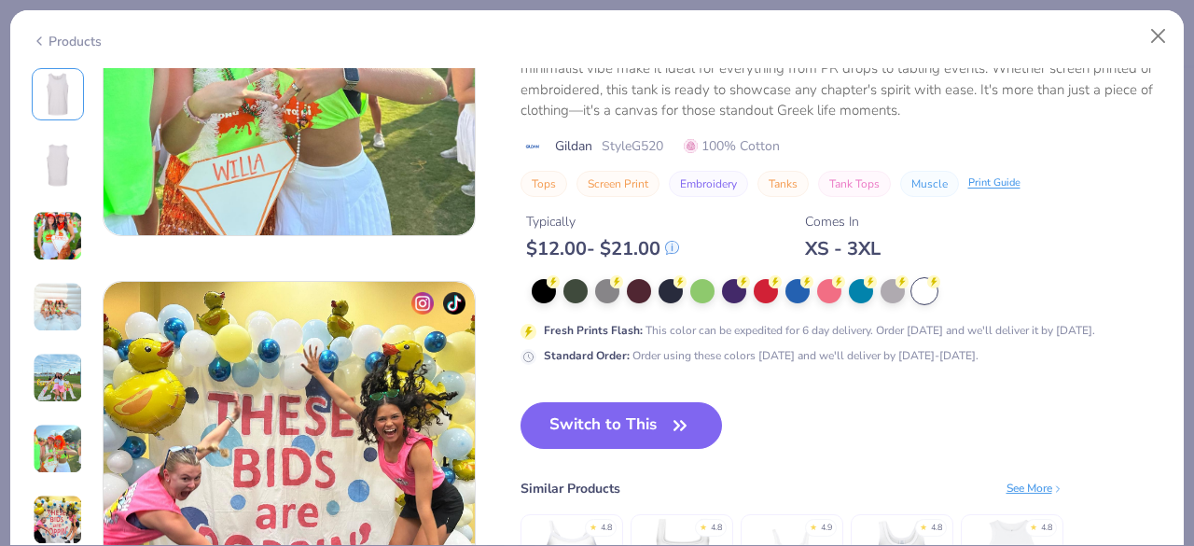
scroll to position [2425, 0]
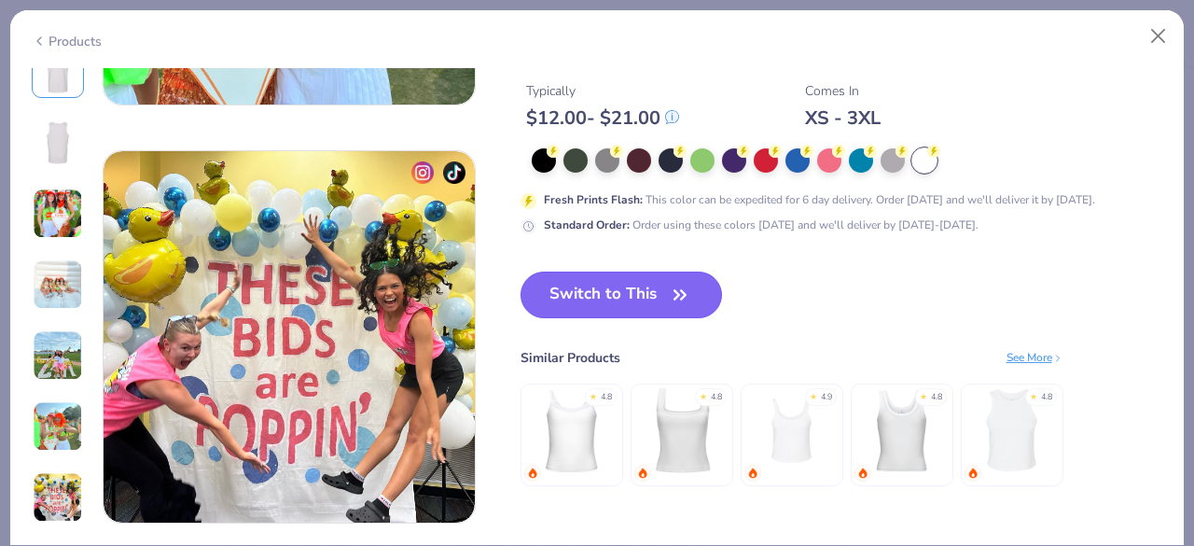
click at [668, 300] on span "button" at bounding box center [680, 295] width 26 height 26
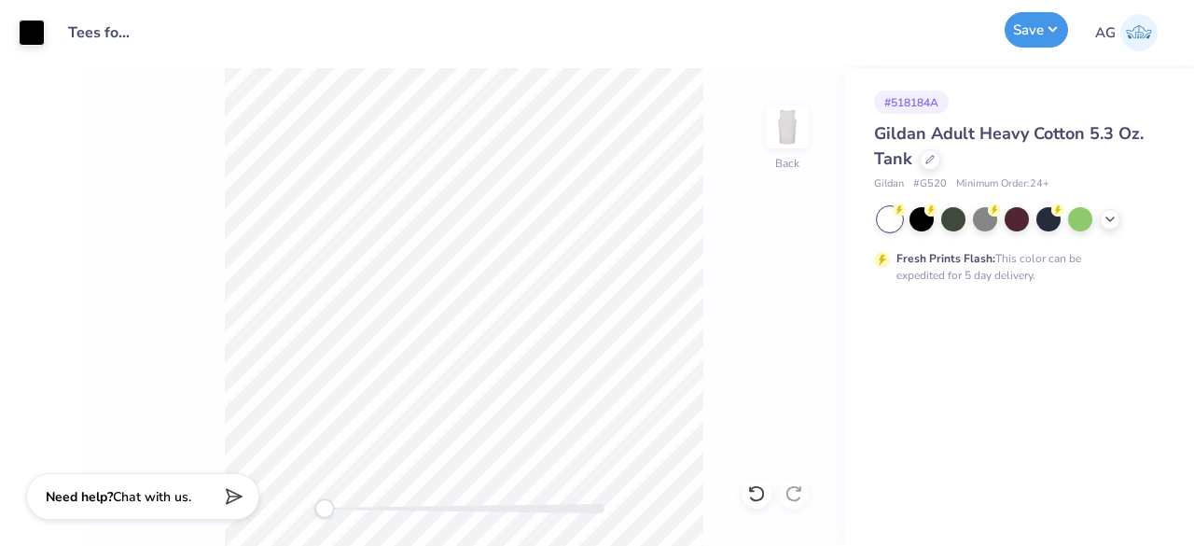
click at [1047, 31] on button "Save" at bounding box center [1035, 29] width 63 height 35
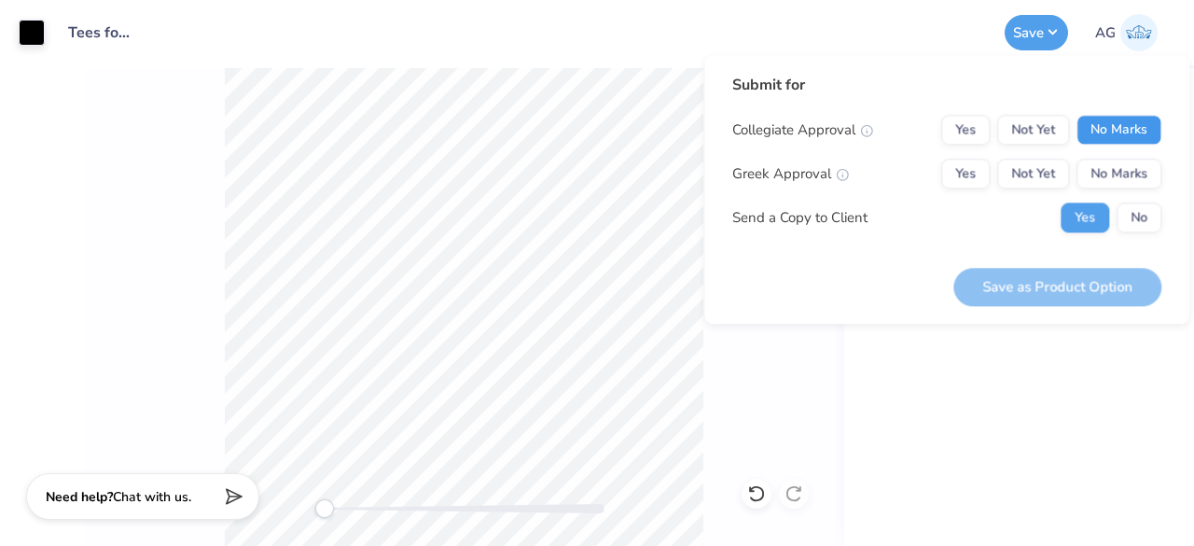
click at [1117, 133] on button "No Marks" at bounding box center [1118, 130] width 85 height 30
click at [1115, 182] on button "No Marks" at bounding box center [1118, 174] width 85 height 30
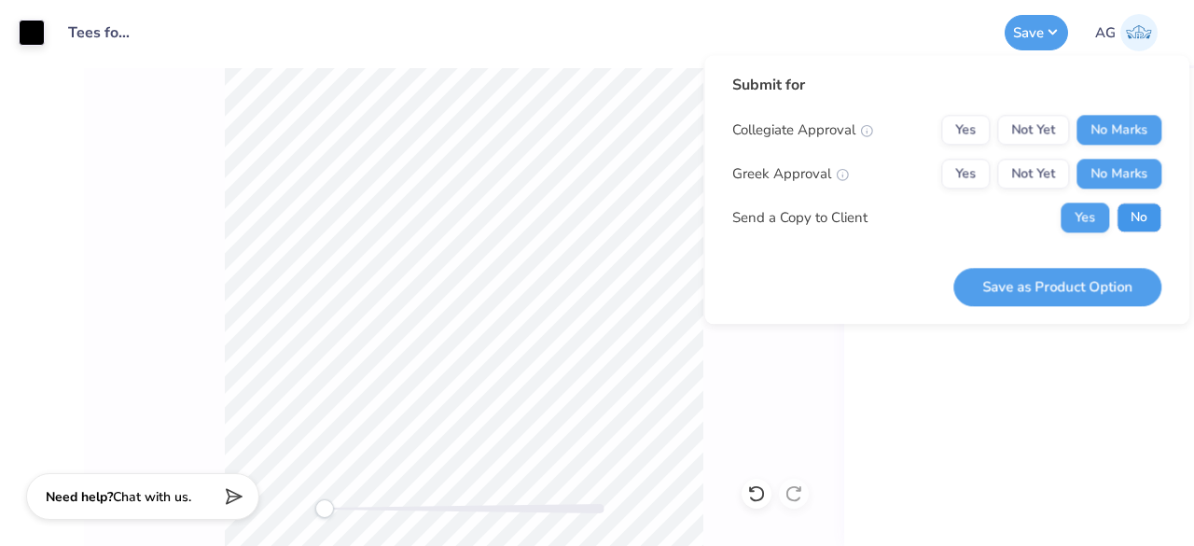
click at [1130, 210] on button "No" at bounding box center [1138, 217] width 45 height 30
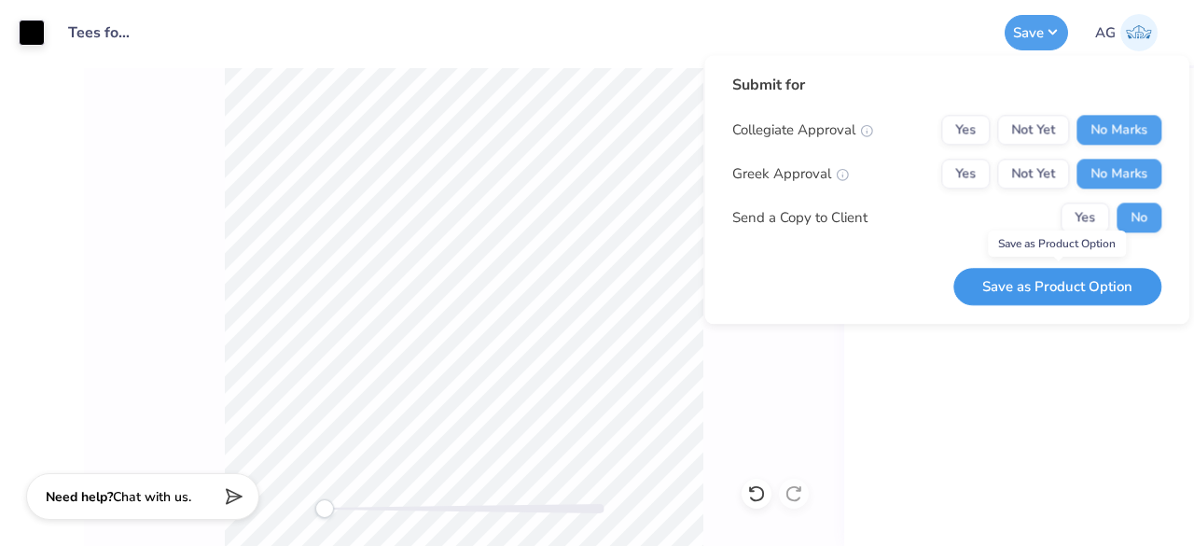
click at [1056, 283] on button "Save as Product Option" at bounding box center [1057, 287] width 208 height 38
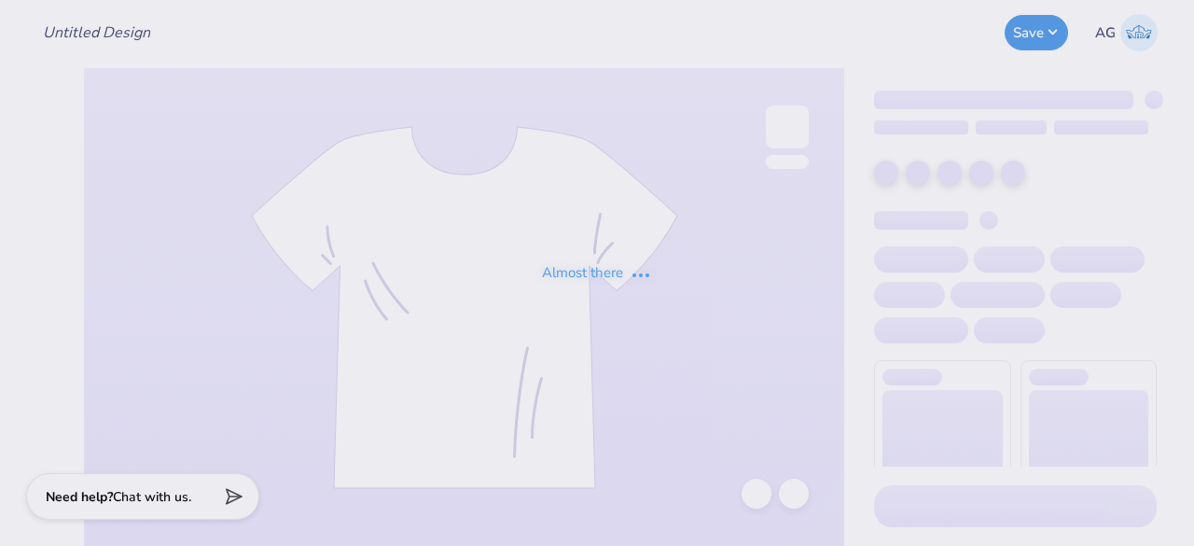
type input "Tees for Dayspring"
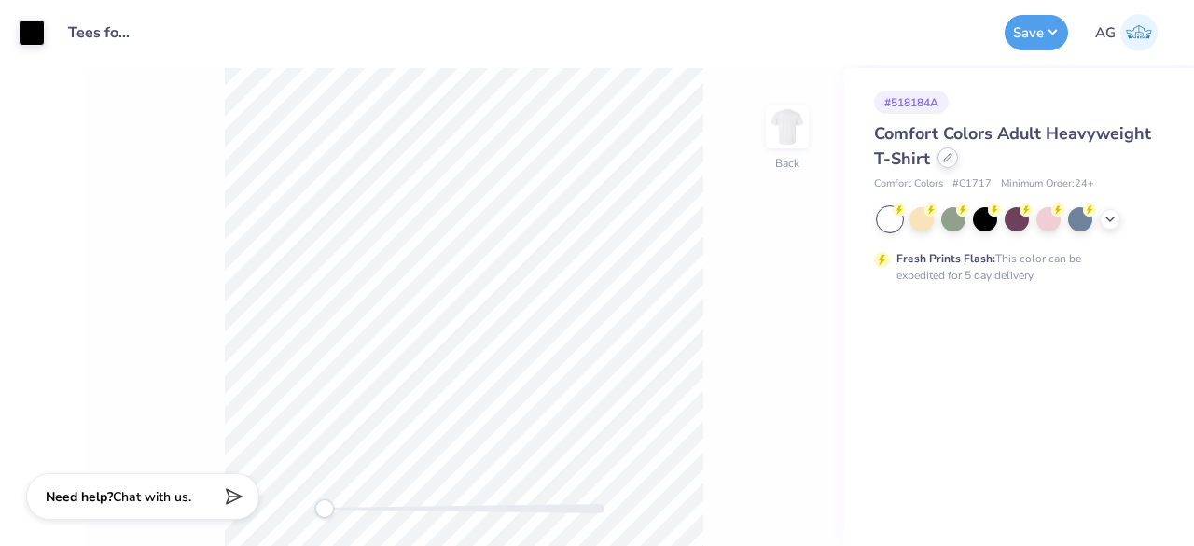
click at [944, 159] on icon at bounding box center [947, 157] width 7 height 7
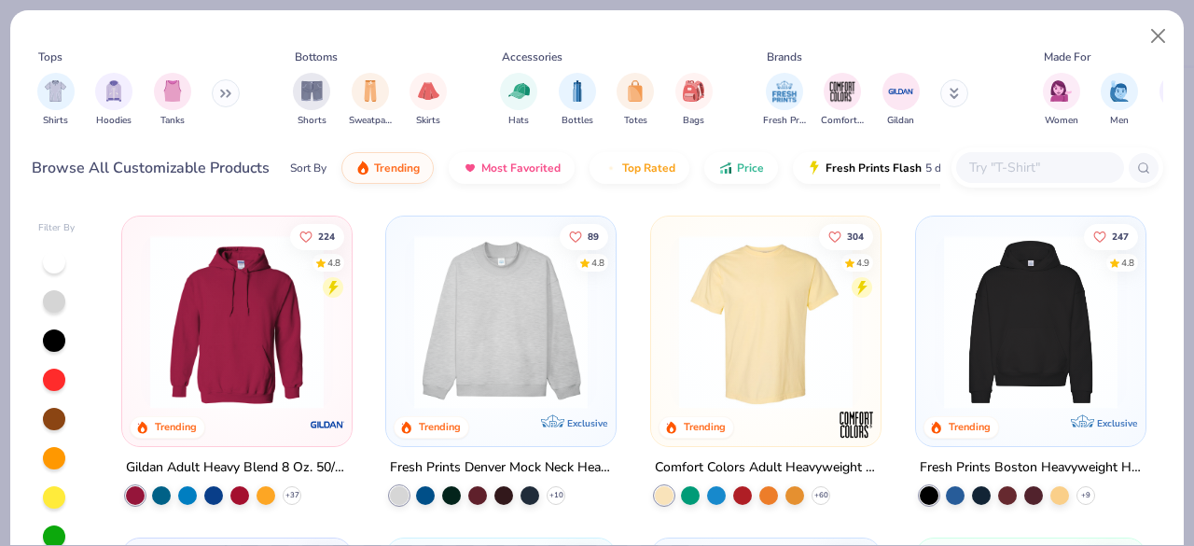
click at [1033, 173] on input "text" at bounding box center [1039, 167] width 144 height 21
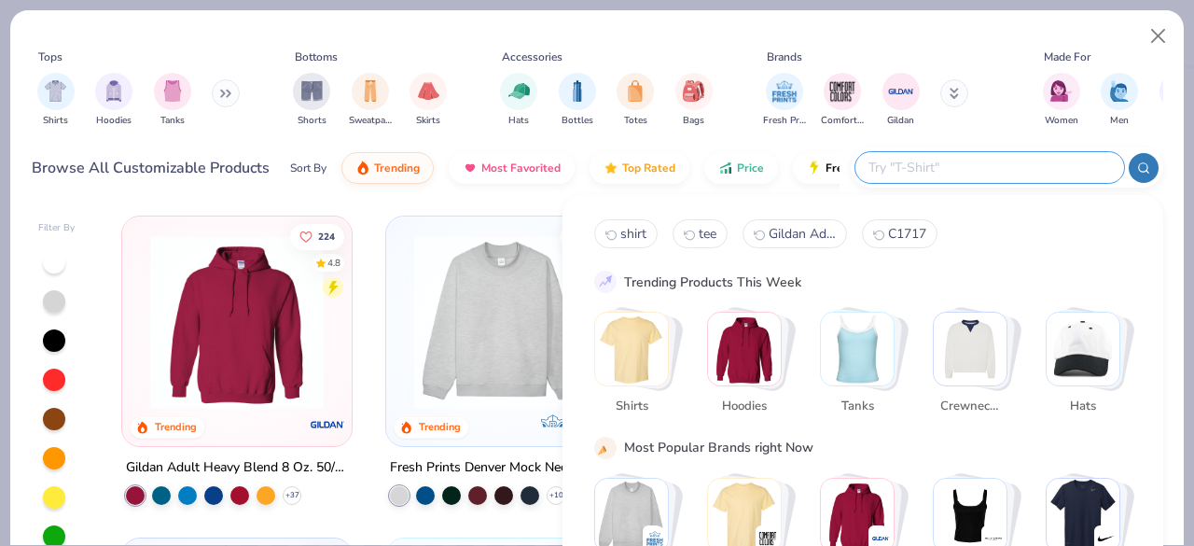
paste input "Bella + Canvas Unisex Jersey Short-Sleeve T-Shirt"
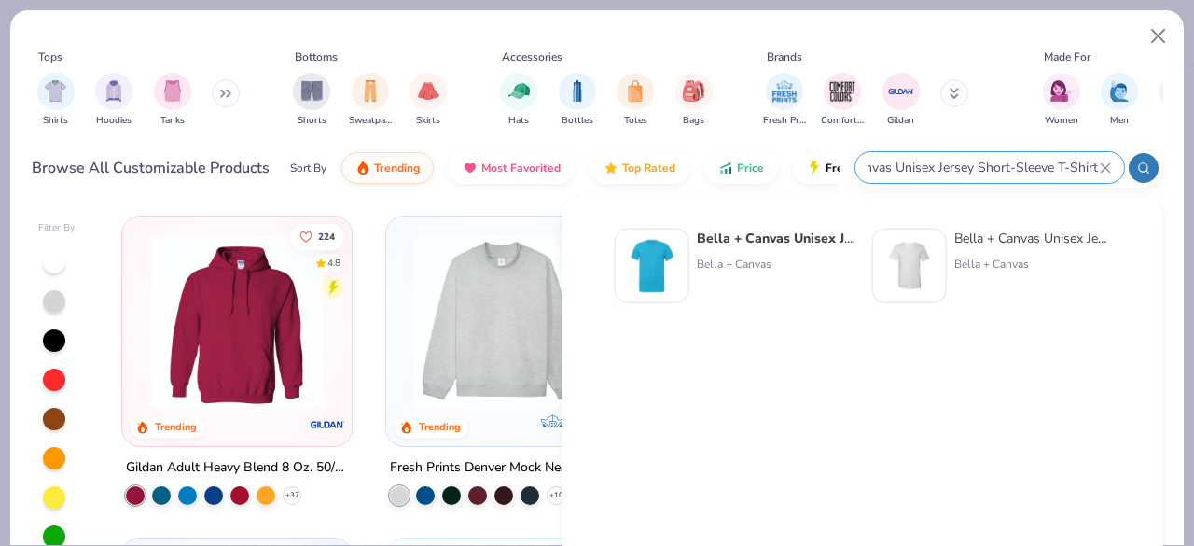
type input "Bella + Canvas Unisex Jersey Short-Sleeve T-Shirt"
click at [775, 261] on div "Bella + Canvas" at bounding box center [775, 264] width 157 height 17
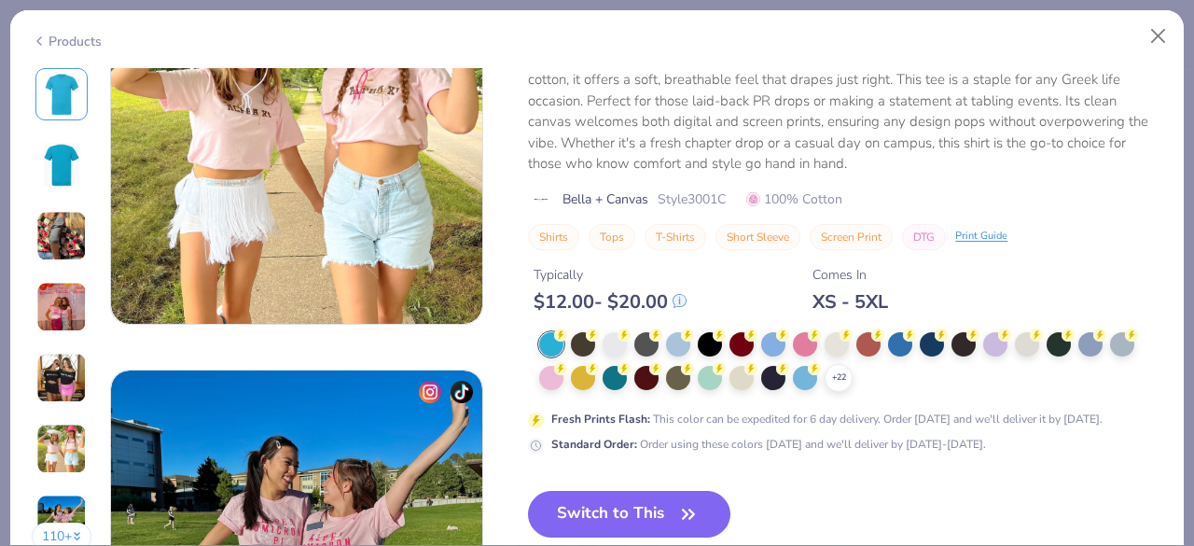
scroll to position [2332, 0]
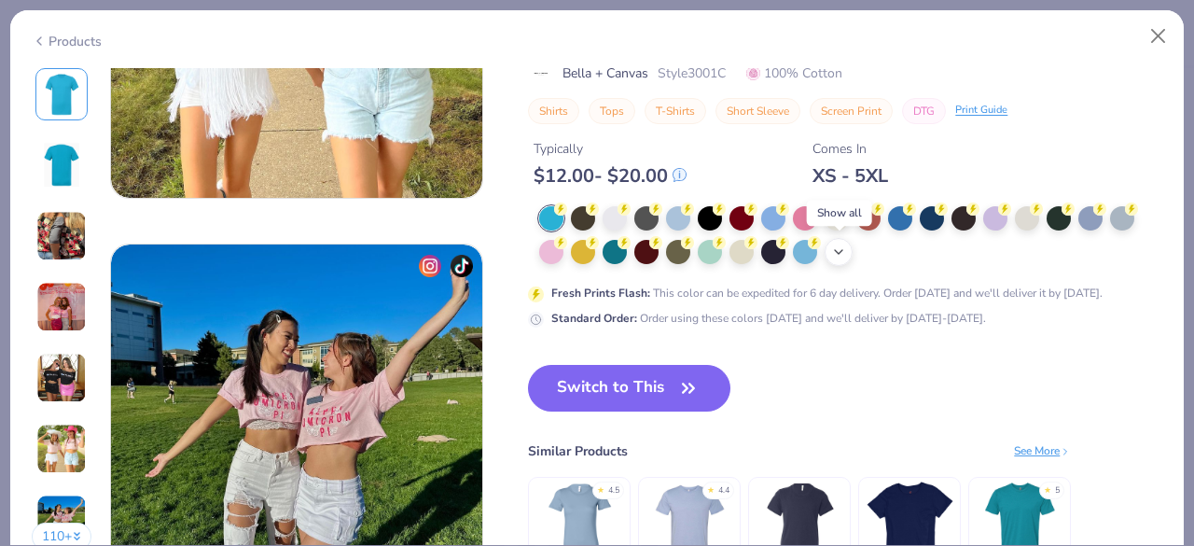
click at [841, 244] on icon at bounding box center [838, 251] width 15 height 15
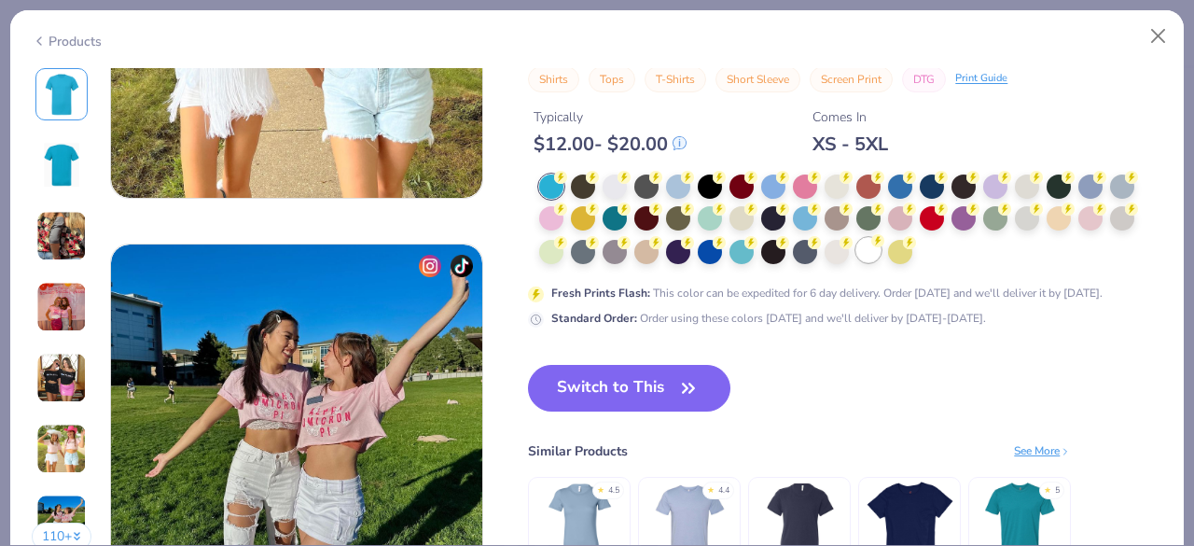
click at [875, 245] on icon at bounding box center [877, 240] width 13 height 13
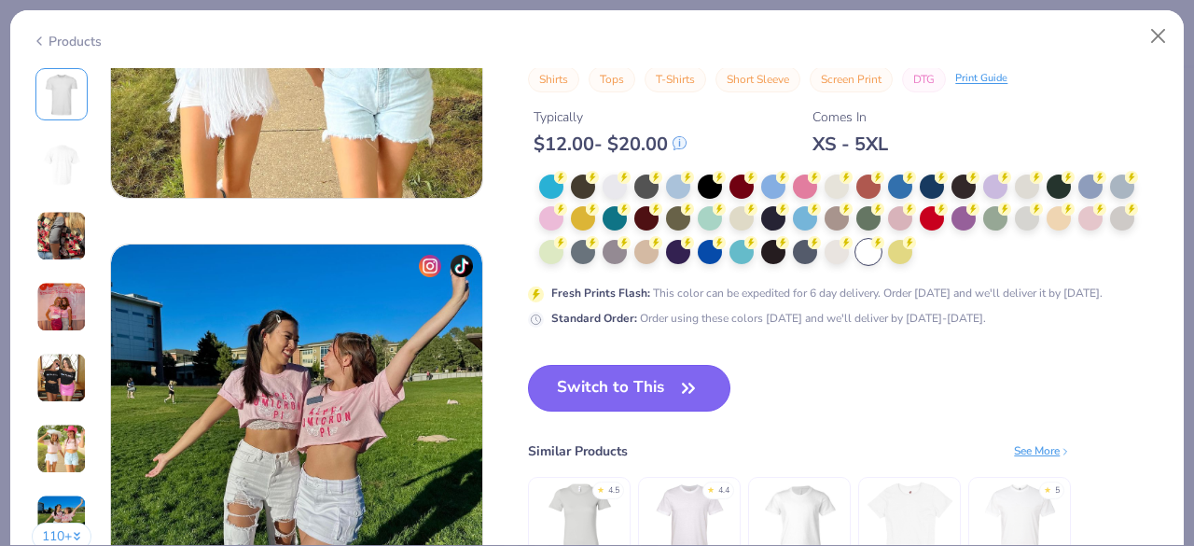
click at [617, 381] on button "Switch to This" at bounding box center [629, 388] width 202 height 47
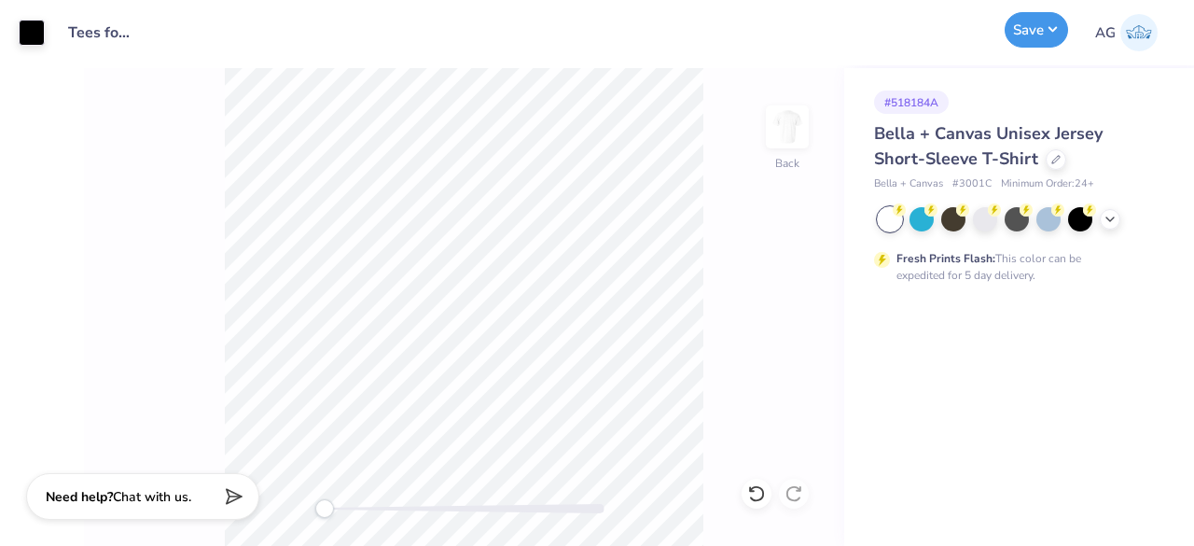
click at [1035, 40] on button "Save" at bounding box center [1035, 29] width 63 height 35
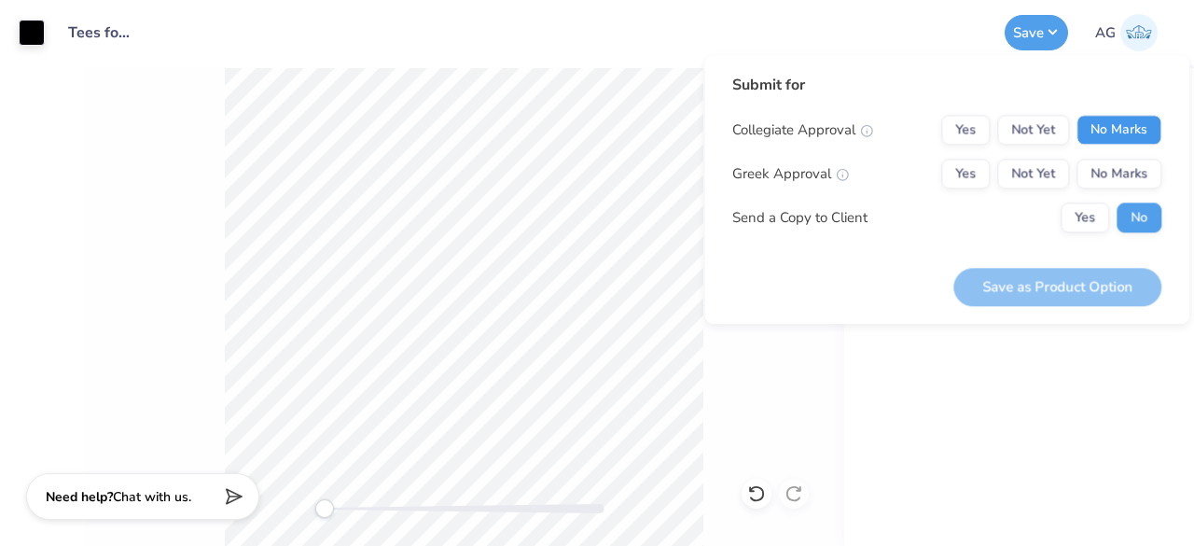
click at [1099, 120] on button "No Marks" at bounding box center [1118, 130] width 85 height 30
click at [1109, 166] on button "No Marks" at bounding box center [1118, 174] width 85 height 30
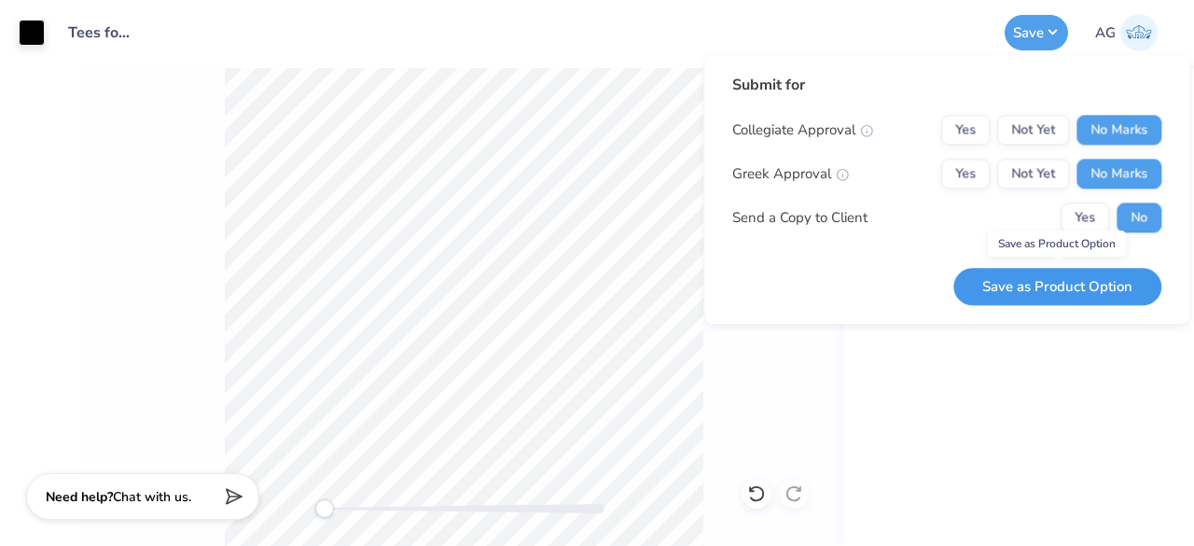
click at [1106, 292] on button "Save as Product Option" at bounding box center [1057, 287] width 208 height 38
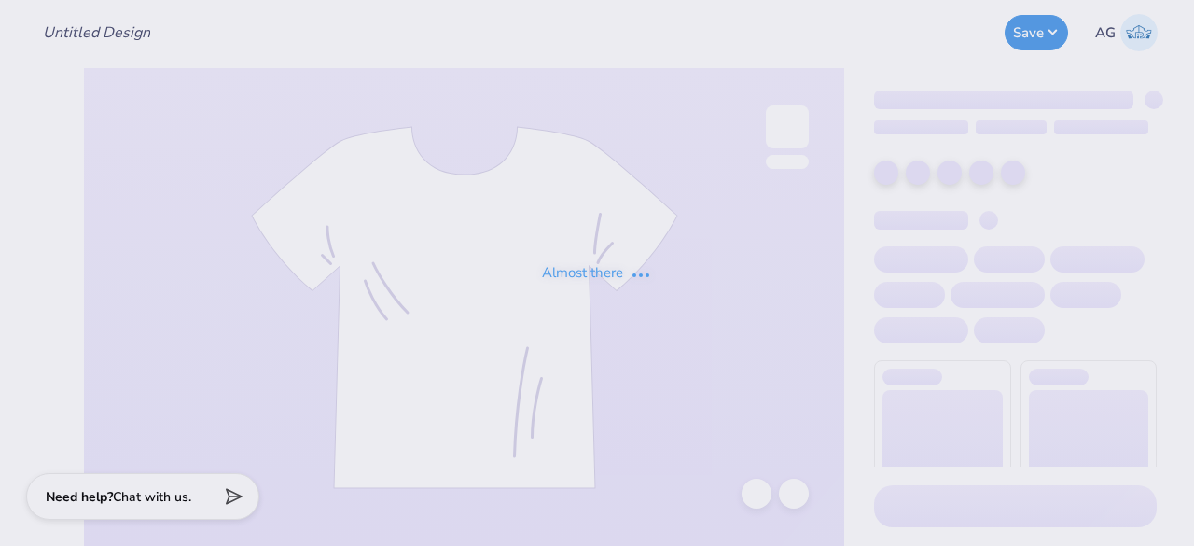
type input "Tees for Dayspring"
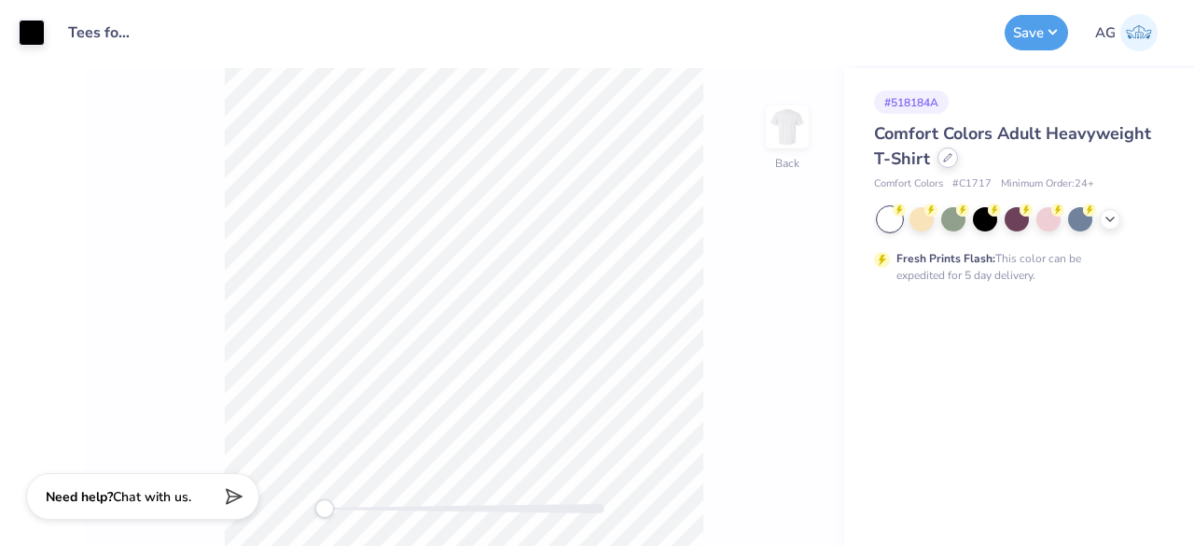
click at [952, 162] on div at bounding box center [947, 157] width 21 height 21
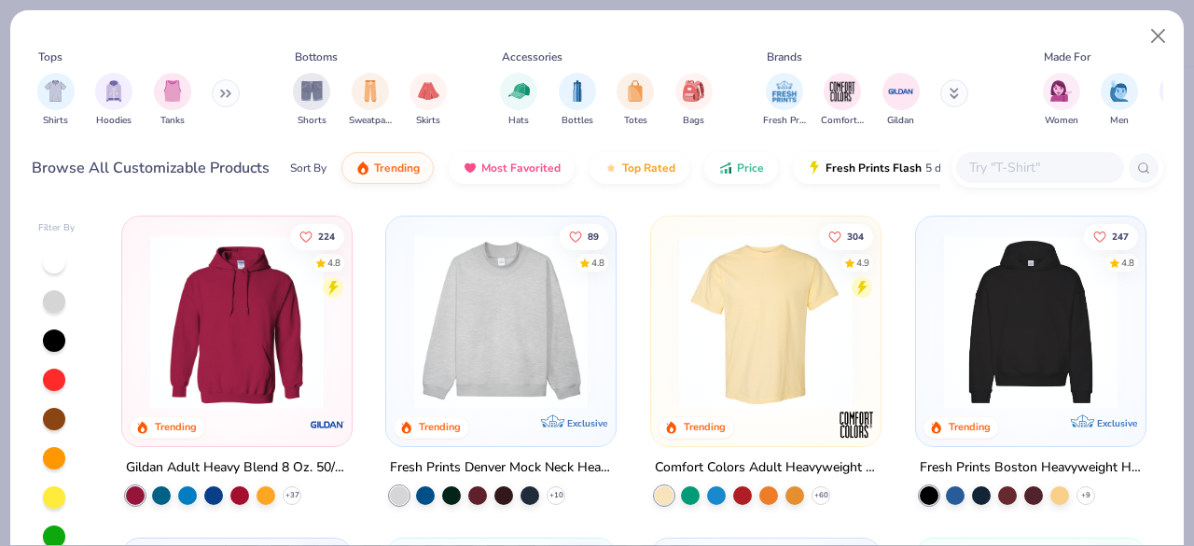
click at [1017, 170] on input "text" at bounding box center [1039, 167] width 144 height 21
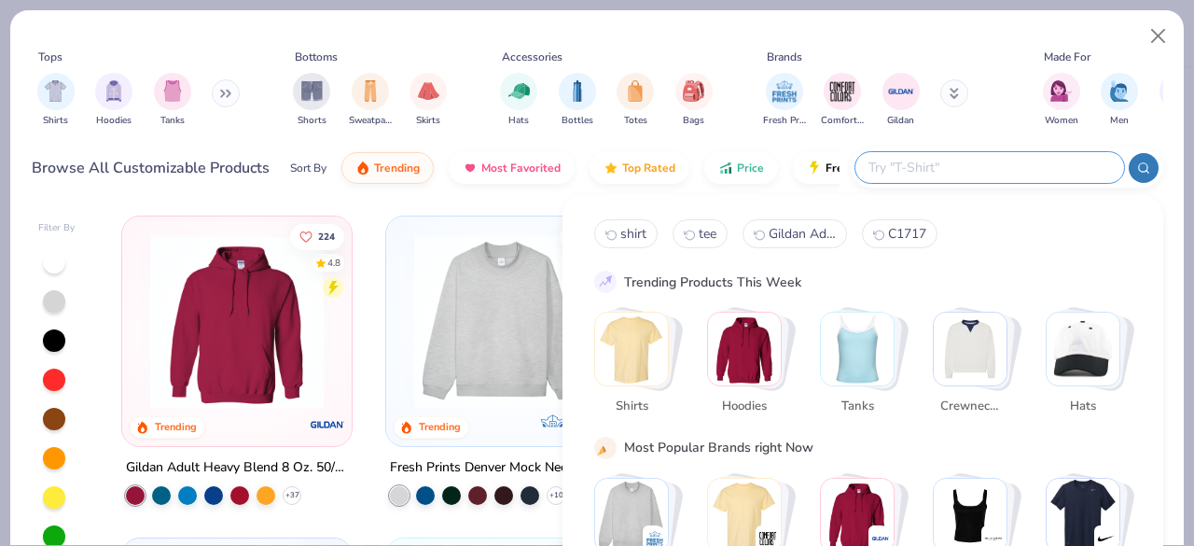
paste input "omfort Colors Adult Heavyweight RS Long-Sleeve T-Shirt"
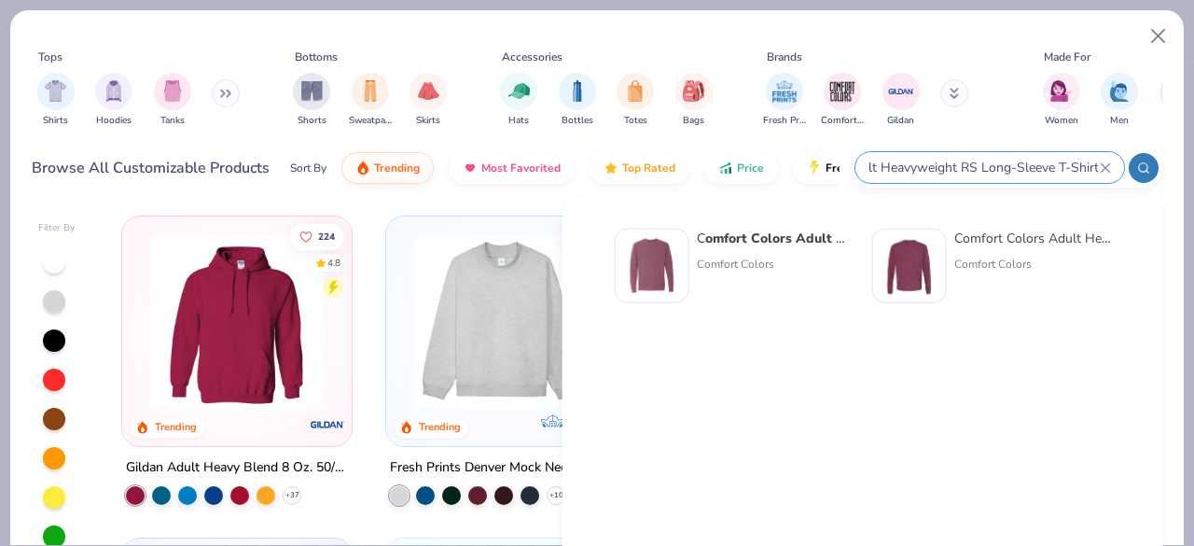
type input "omfort Colors Adult Heavyweight RS Long-Sleeve T-Shirt"
click at [749, 245] on strong "omfort Colors Adult Heavyweight RS Long-Sleeve T-Shirt" at bounding box center [888, 238] width 366 height 18
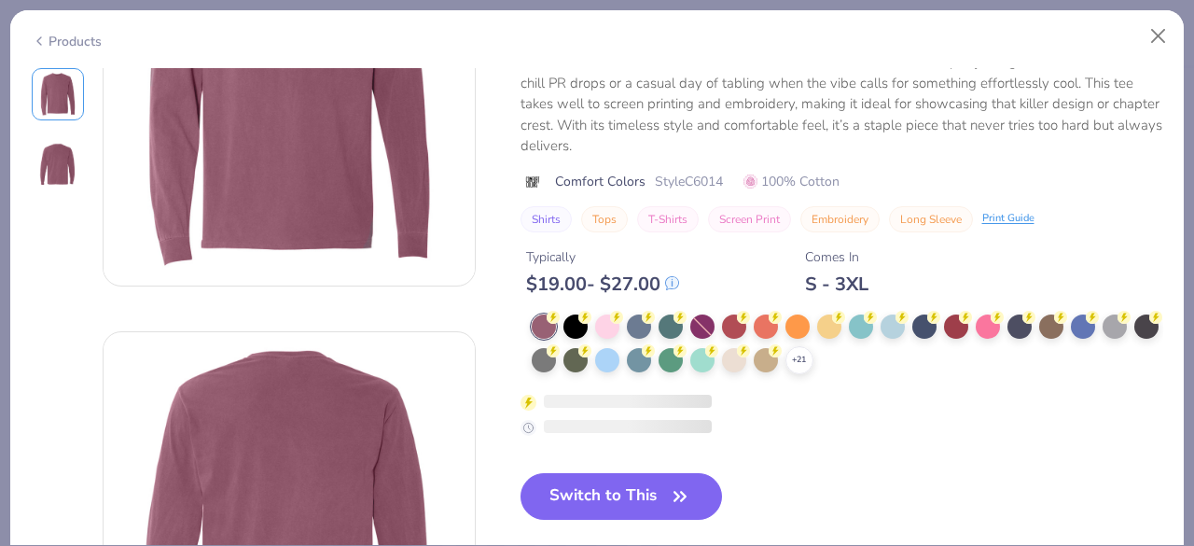
scroll to position [187, 0]
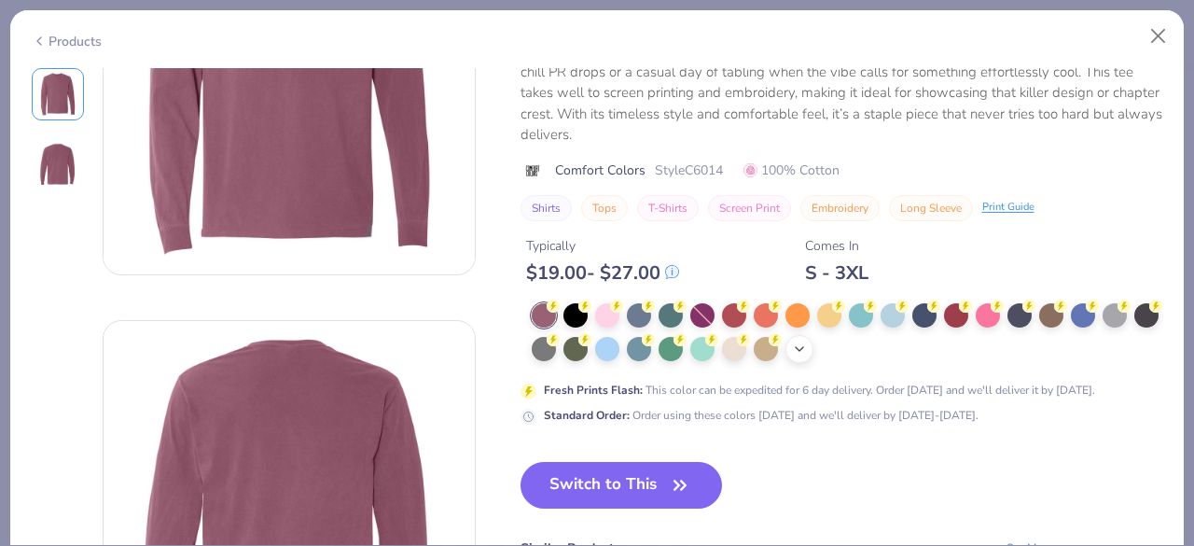
click at [807, 344] on icon at bounding box center [799, 348] width 15 height 15
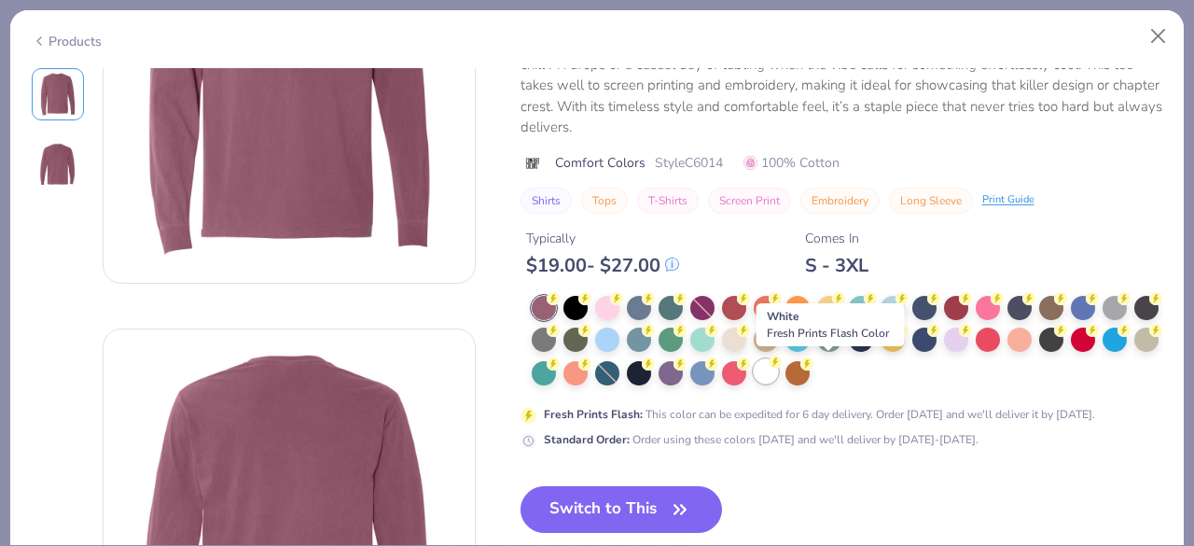
click at [778, 370] on div at bounding box center [766, 371] width 24 height 24
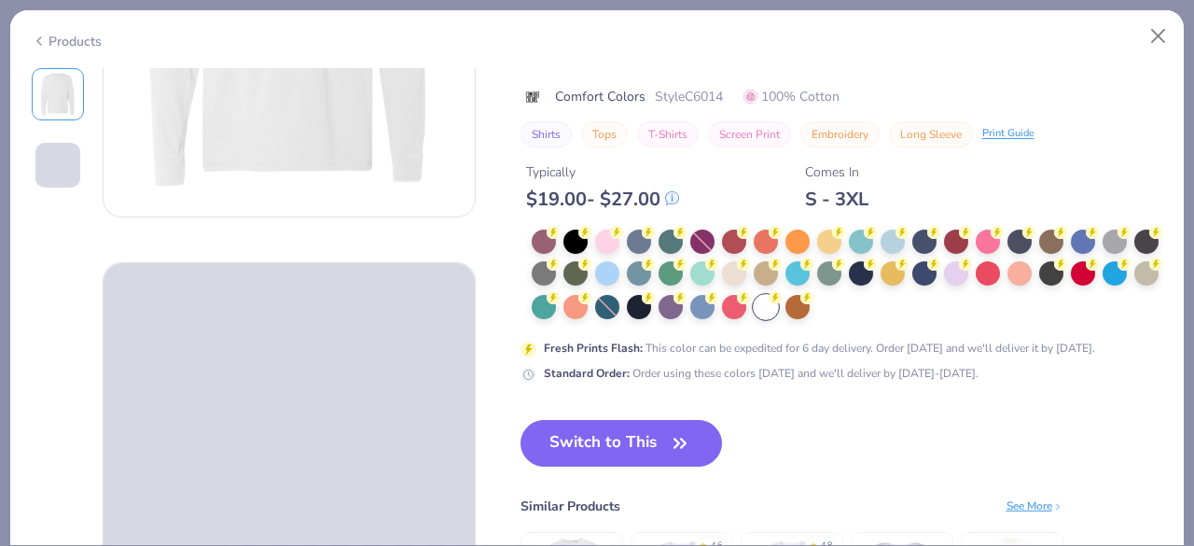
scroll to position [287, 0]
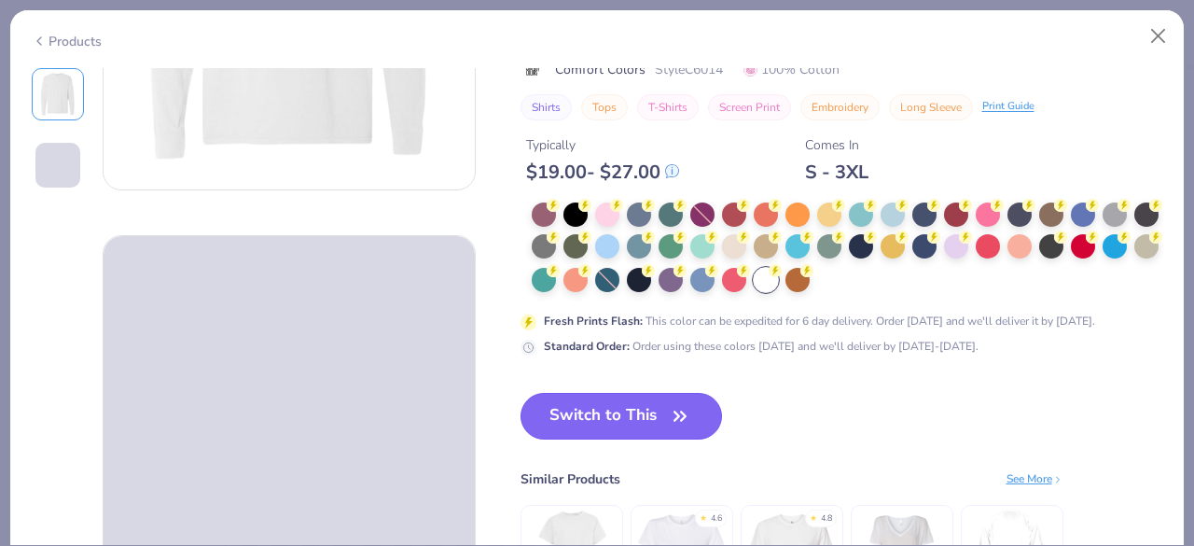
click at [630, 408] on button "Switch to This" at bounding box center [621, 416] width 202 height 47
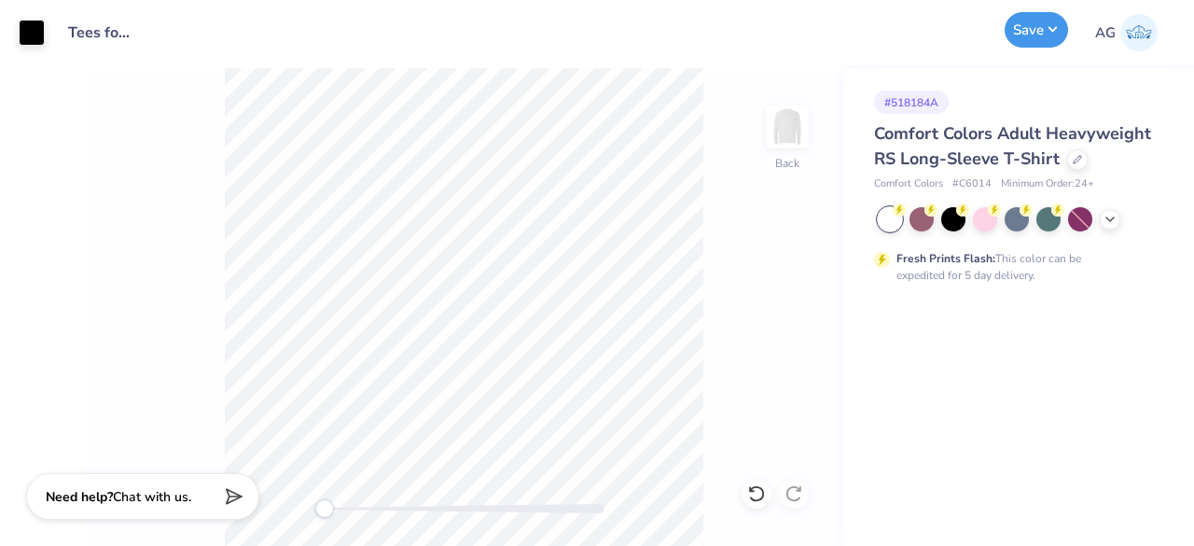
click at [1041, 19] on button "Save" at bounding box center [1035, 29] width 63 height 35
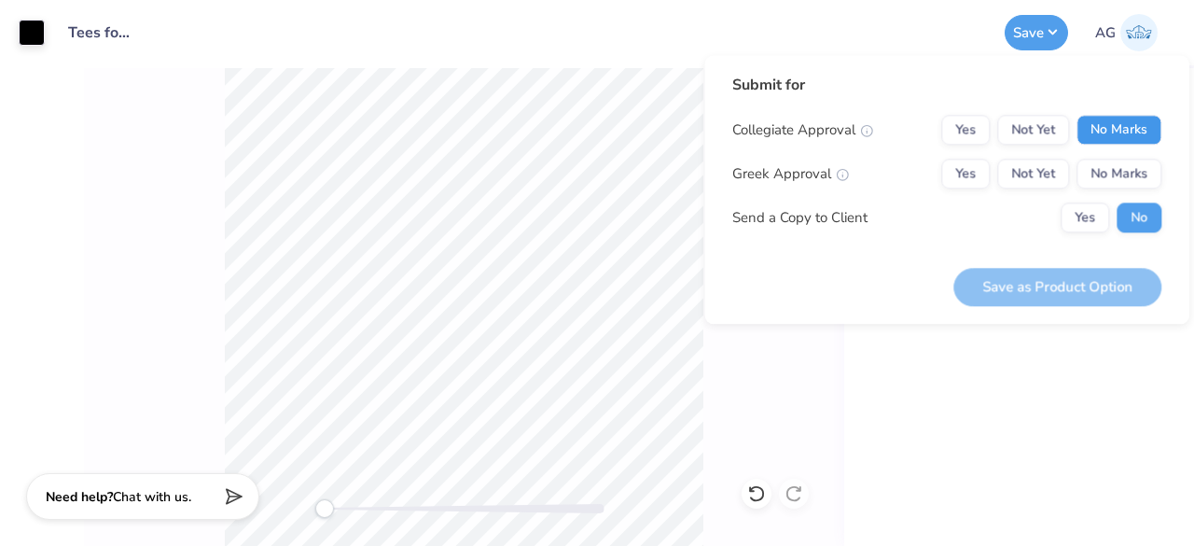
click at [1139, 123] on button "No Marks" at bounding box center [1118, 130] width 85 height 30
click at [1141, 167] on button "No Marks" at bounding box center [1118, 174] width 85 height 30
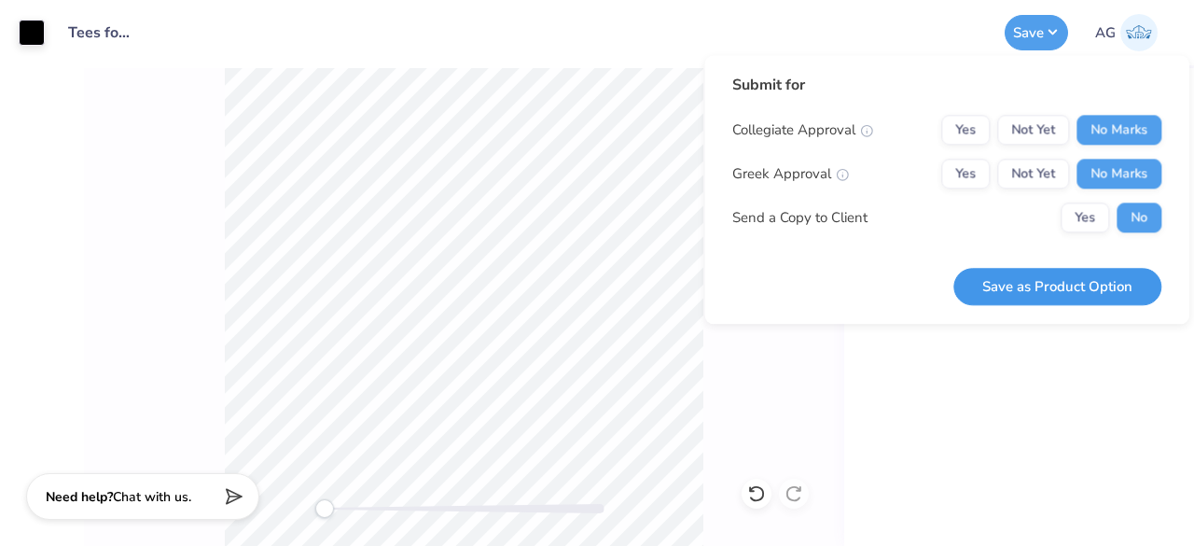
click at [1087, 281] on button "Save as Product Option" at bounding box center [1057, 287] width 208 height 38
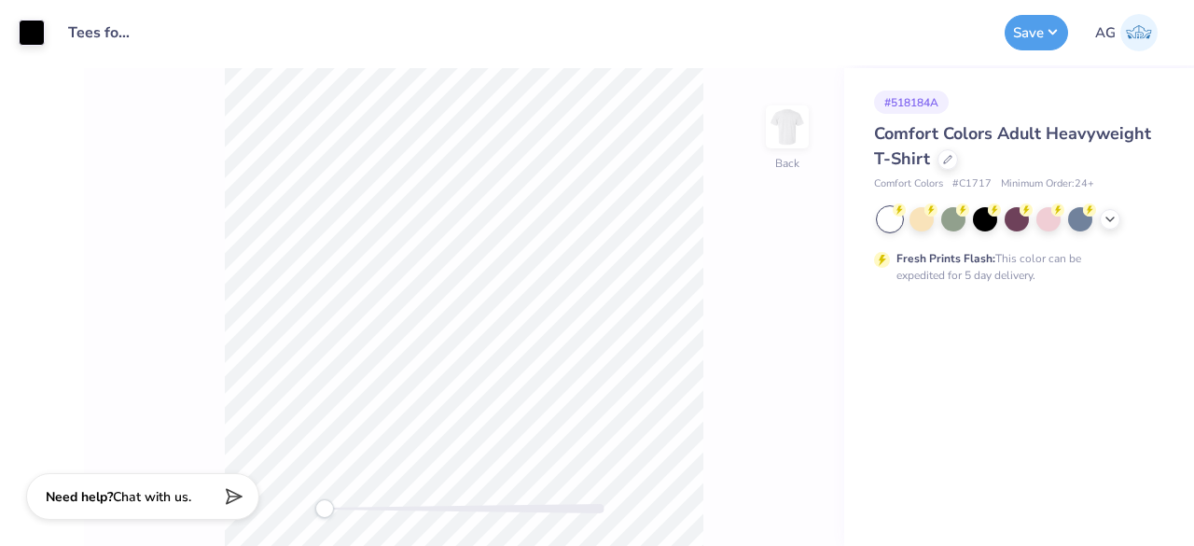
click at [946, 171] on div "Comfort Colors Adult Heavyweight T-Shirt" at bounding box center [1015, 146] width 283 height 50
click at [948, 159] on icon at bounding box center [947, 157] width 9 height 9
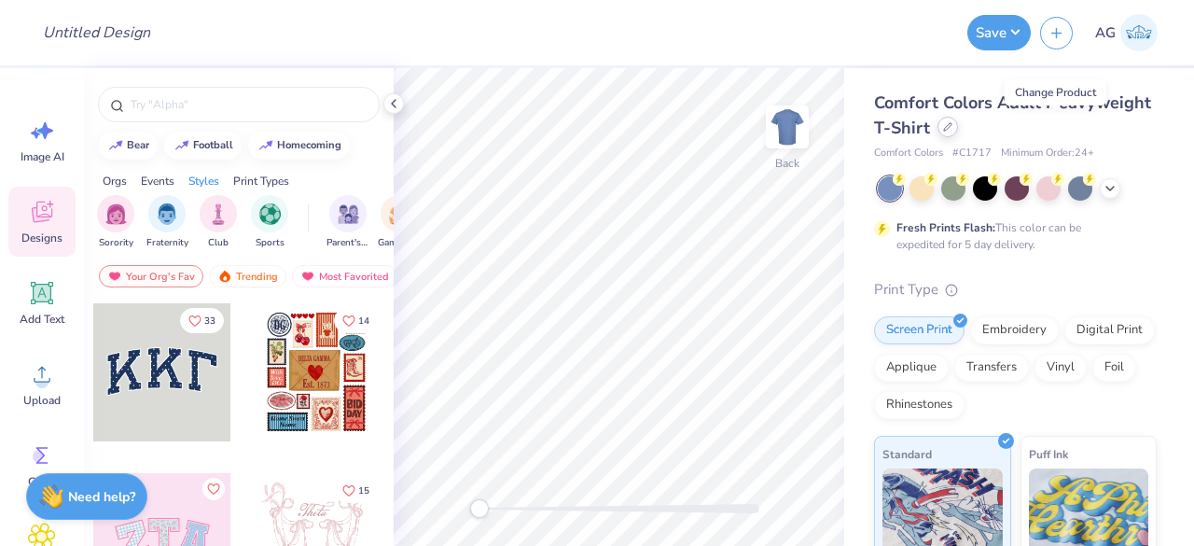
click at [958, 128] on div at bounding box center [947, 127] width 21 height 21
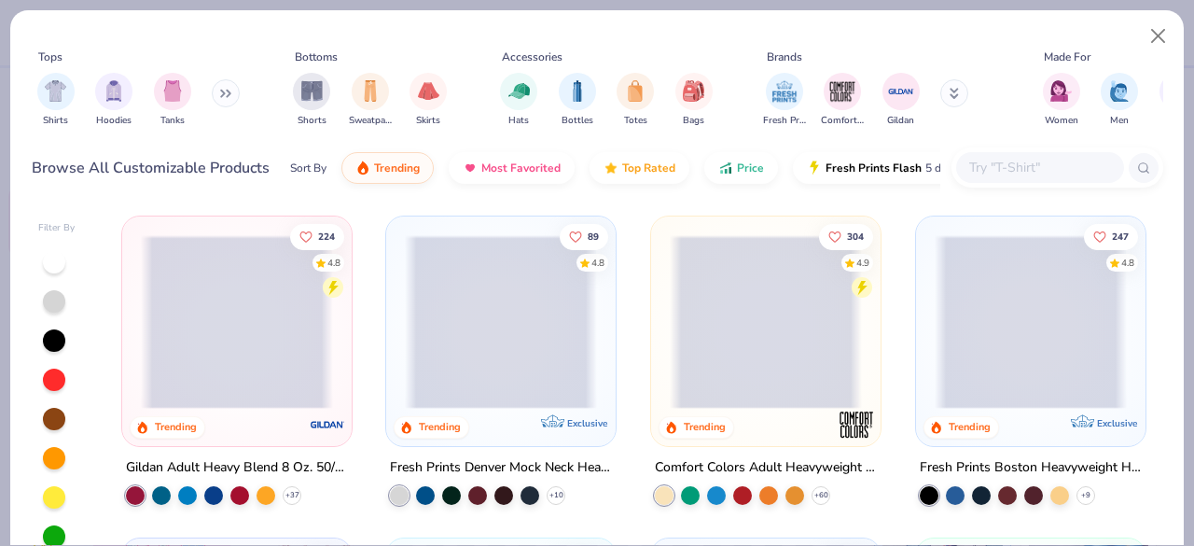
click at [1022, 169] on input "text" at bounding box center [1039, 167] width 144 height 21
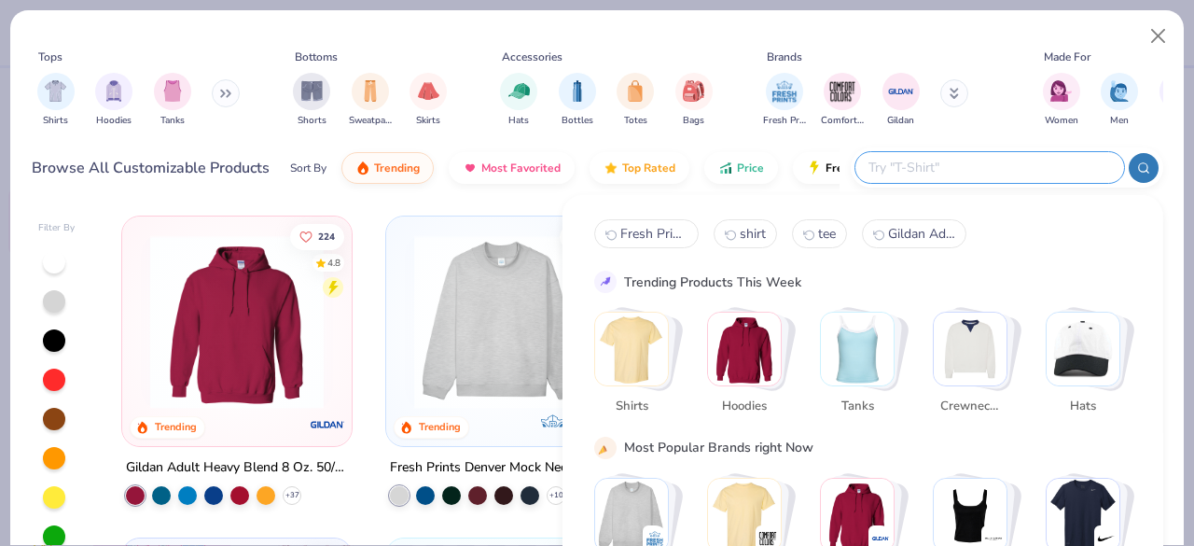
paste input "- [PERSON_NAME] River Adult Crosswind Quarter Zip Sweatshirt"
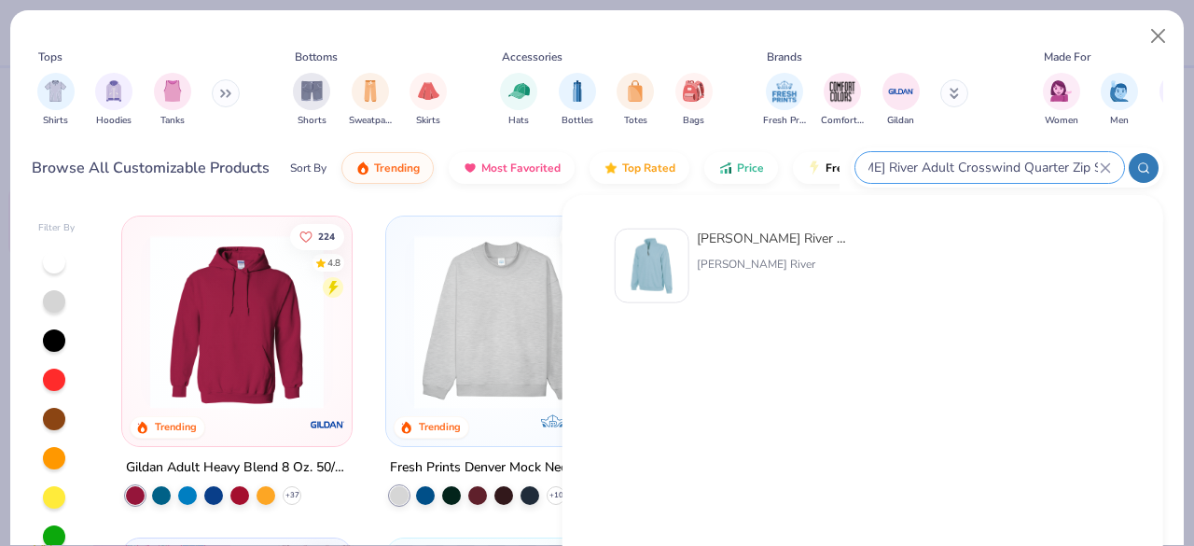
type input "- [PERSON_NAME] River Adult Crosswind Quarter Zip Sweatshirt"
click at [774, 236] on div "[PERSON_NAME] River Adult Crosswind Quarter Zip Sweatshirt" at bounding box center [775, 238] width 157 height 20
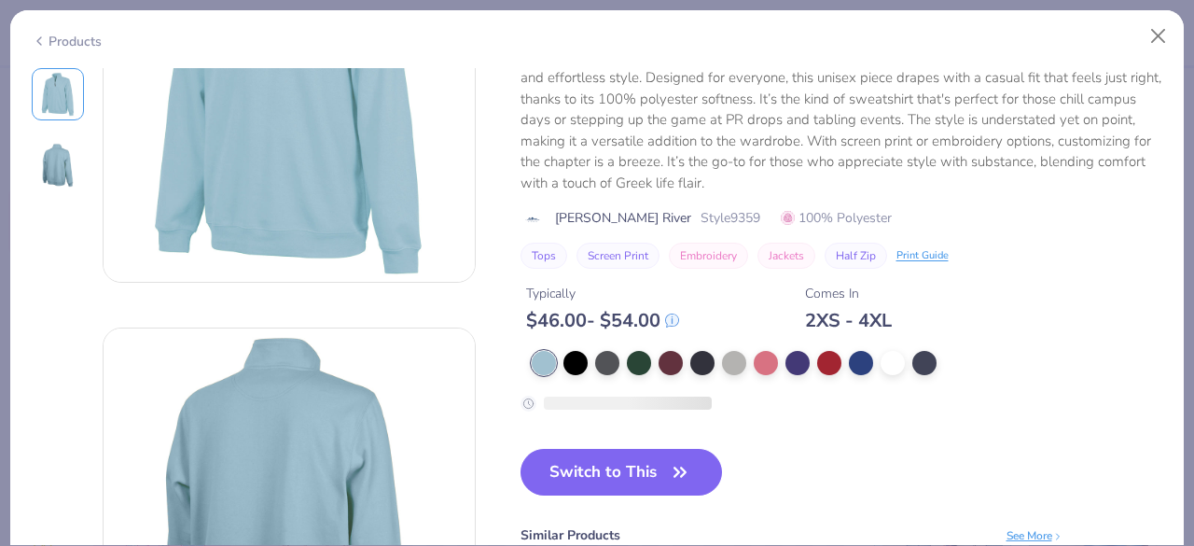
scroll to position [187, 0]
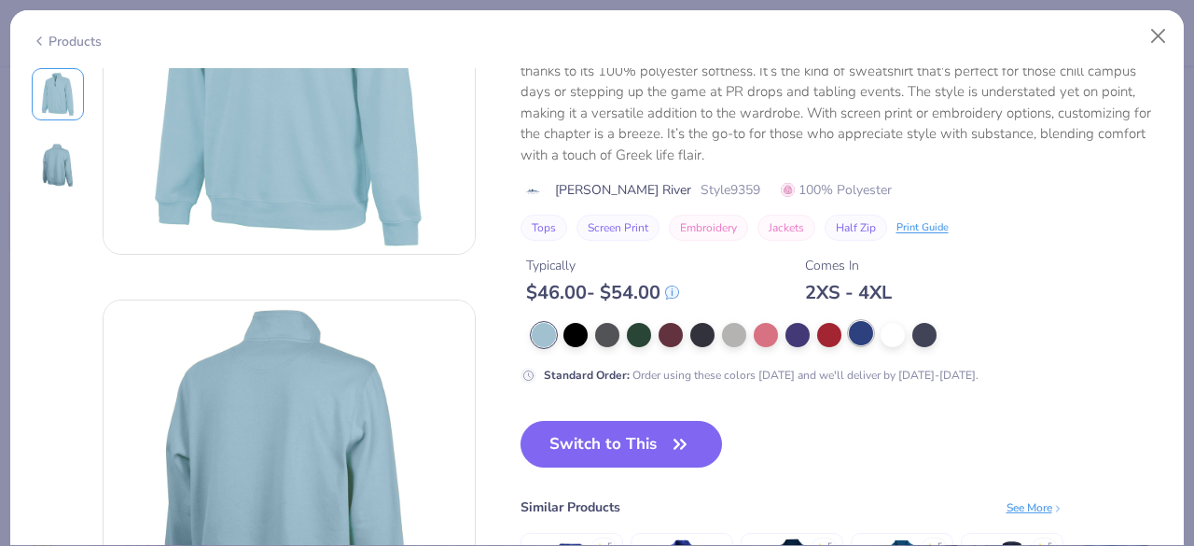
click at [892, 328] on div at bounding box center [892, 335] width 24 height 24
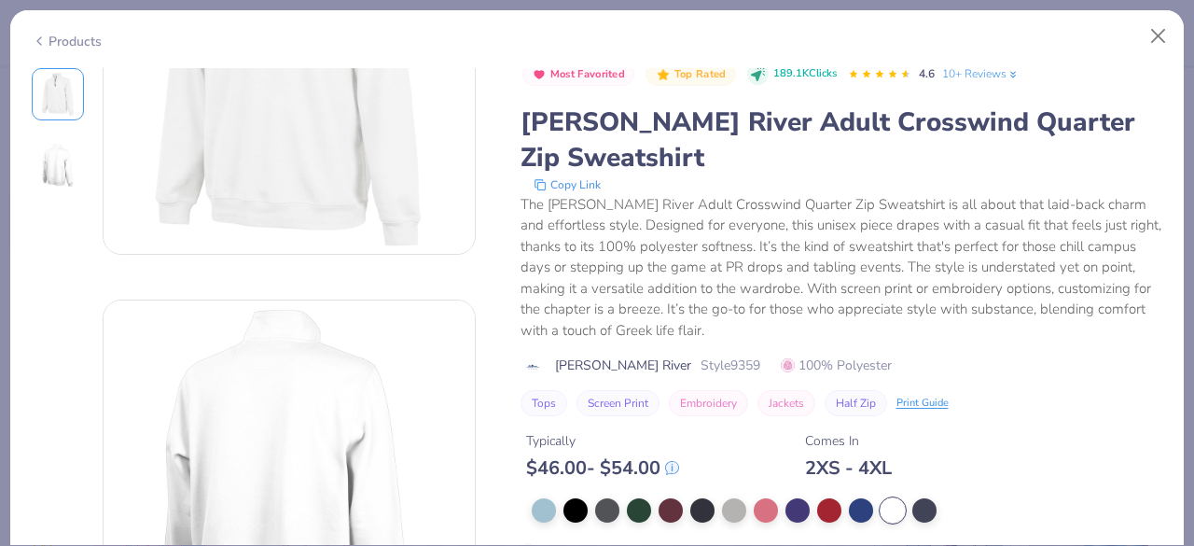
scroll to position [373, 0]
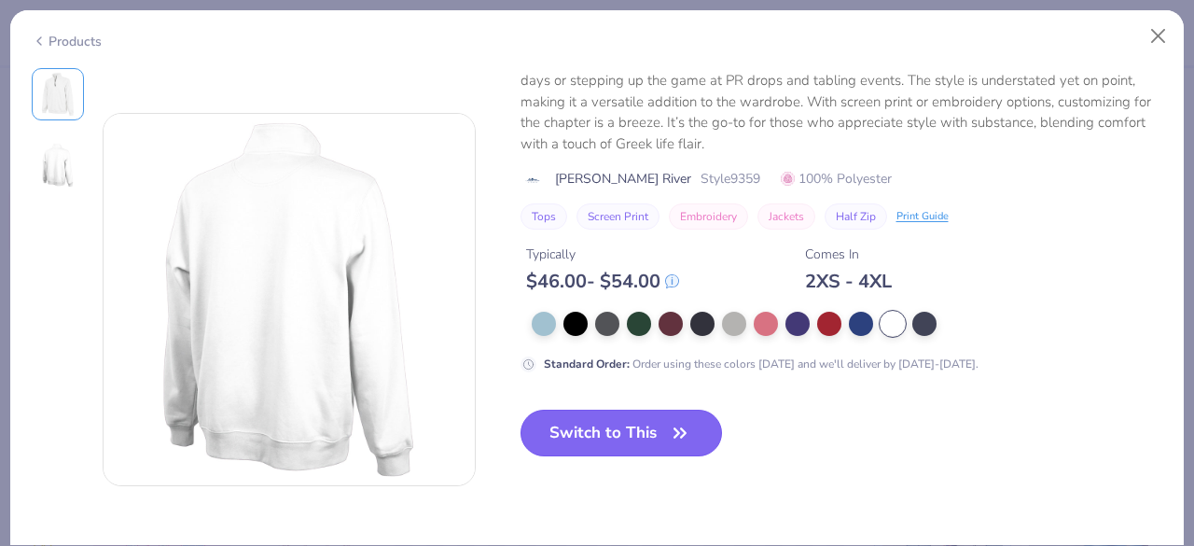
click at [608, 416] on button "Switch to This" at bounding box center [621, 432] width 202 height 47
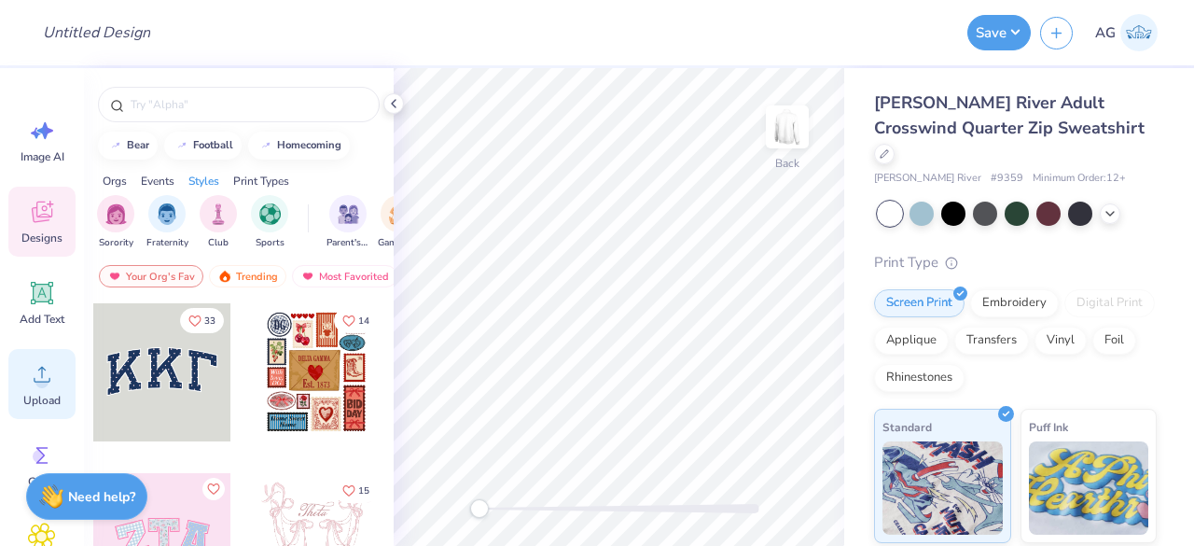
click at [40, 365] on icon at bounding box center [42, 374] width 28 height 28
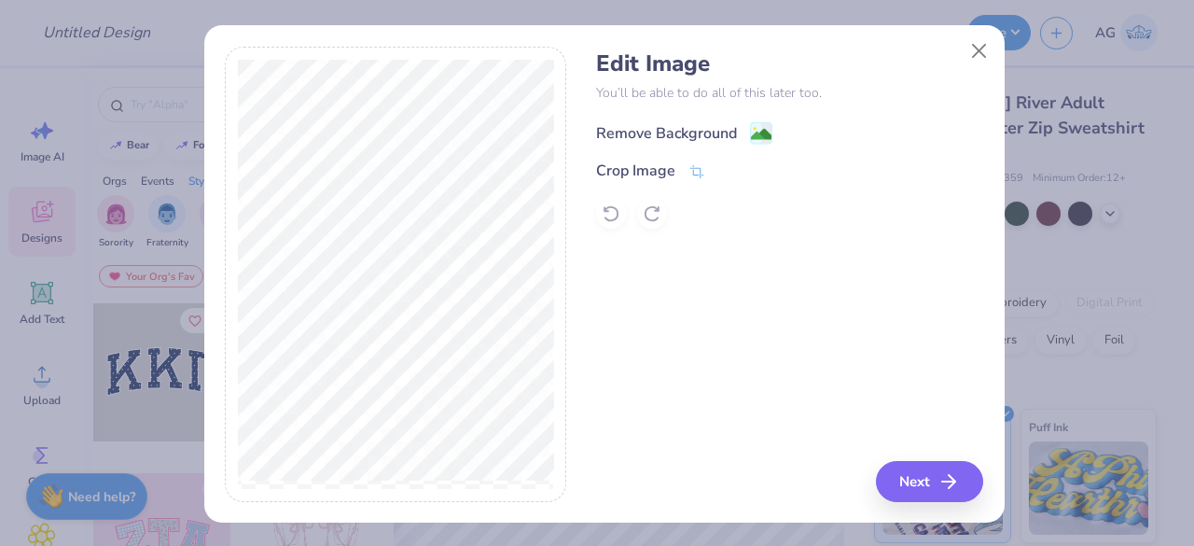
click at [727, 132] on div "Remove Background" at bounding box center [666, 133] width 141 height 22
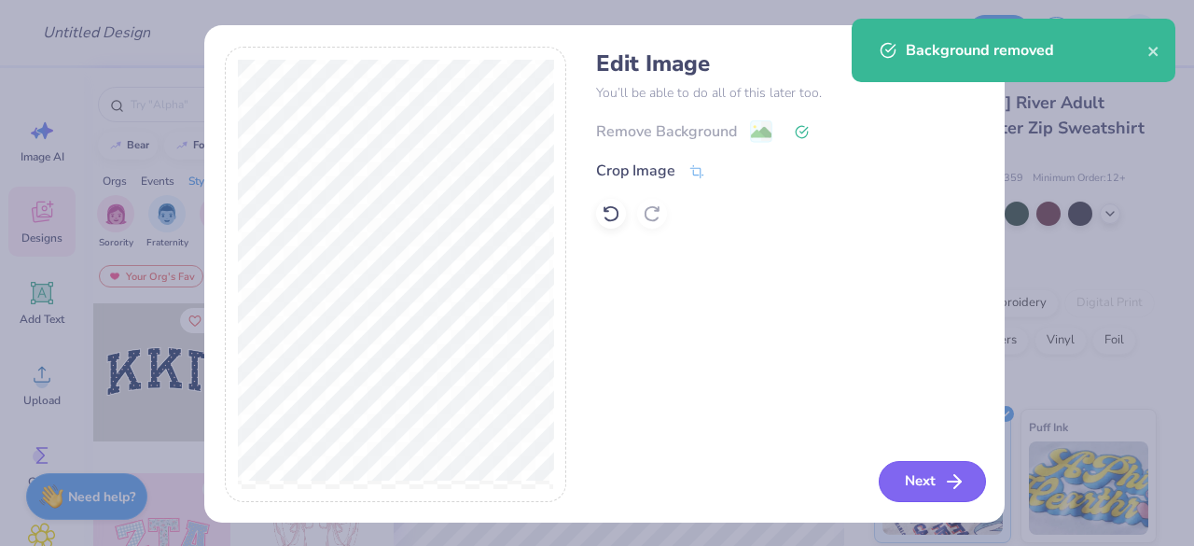
click at [916, 485] on button "Next" at bounding box center [932, 481] width 107 height 41
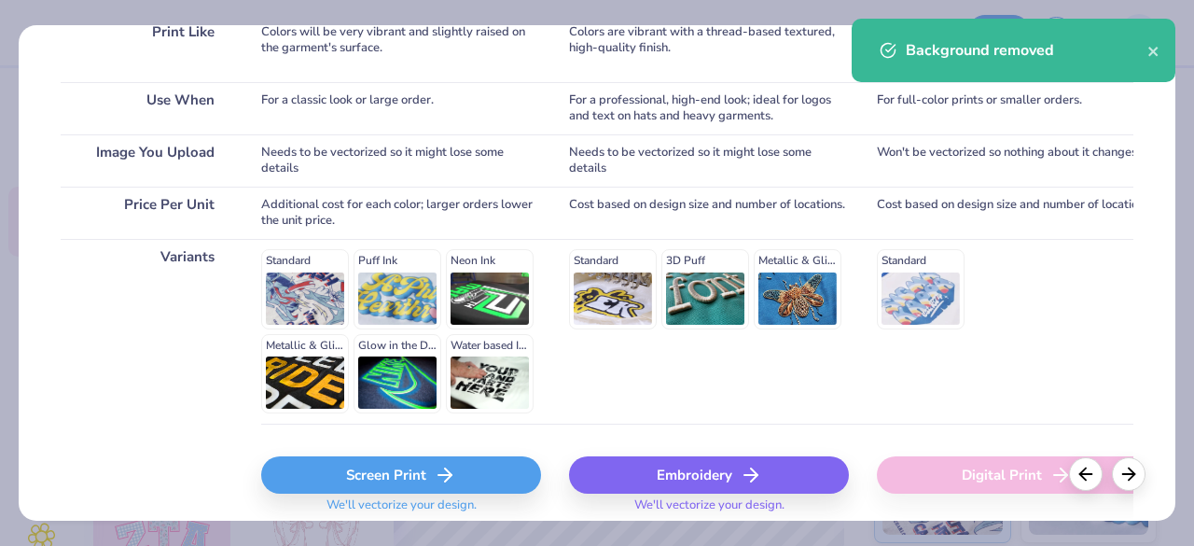
scroll to position [382, 0]
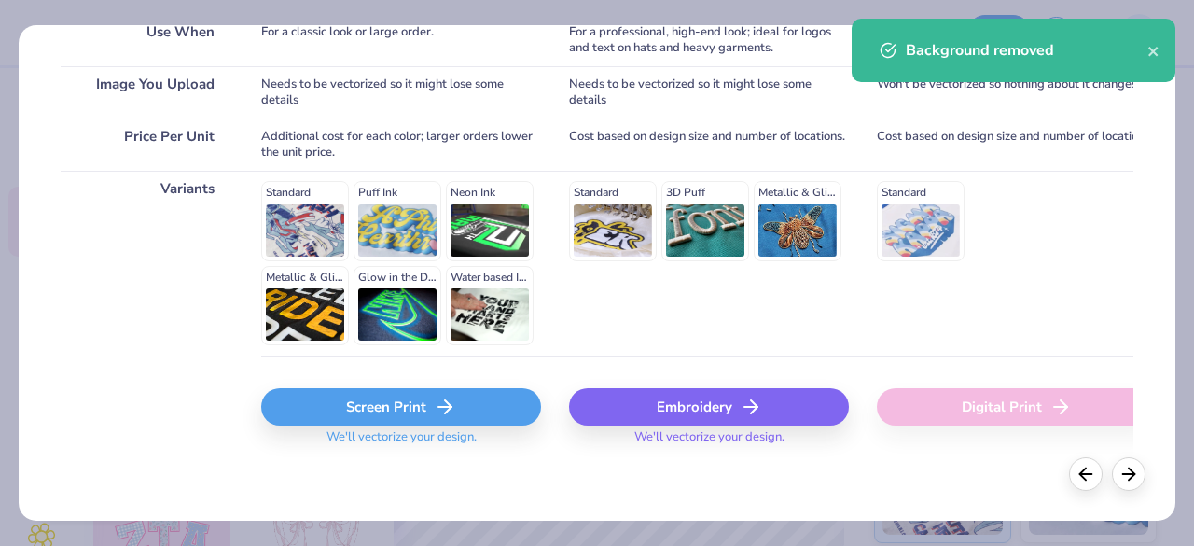
click at [373, 397] on div "Screen Print" at bounding box center [401, 406] width 280 height 37
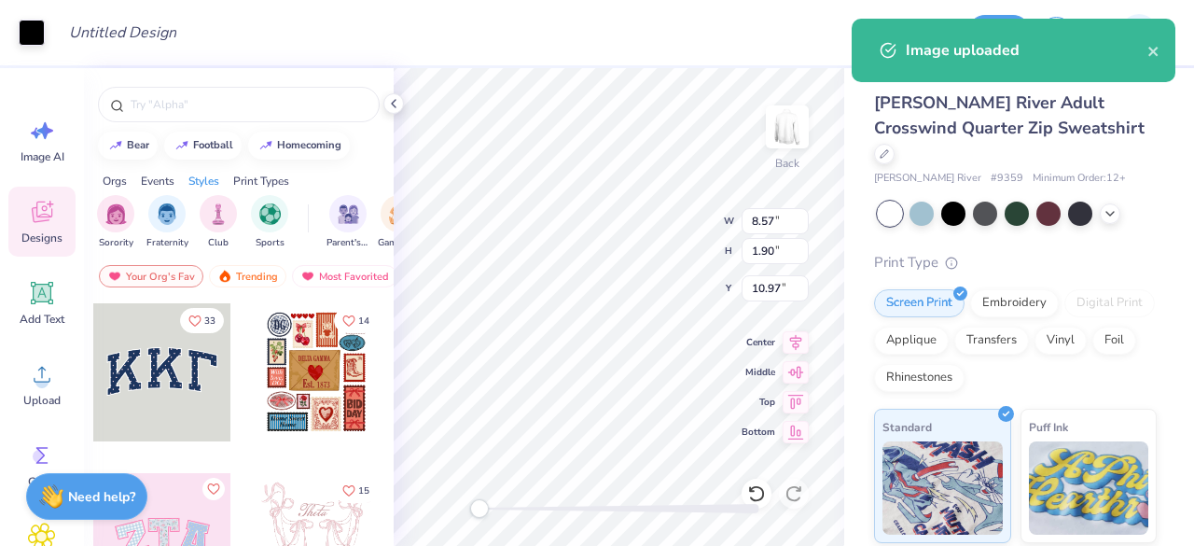
type input "8.57"
type input "1.90"
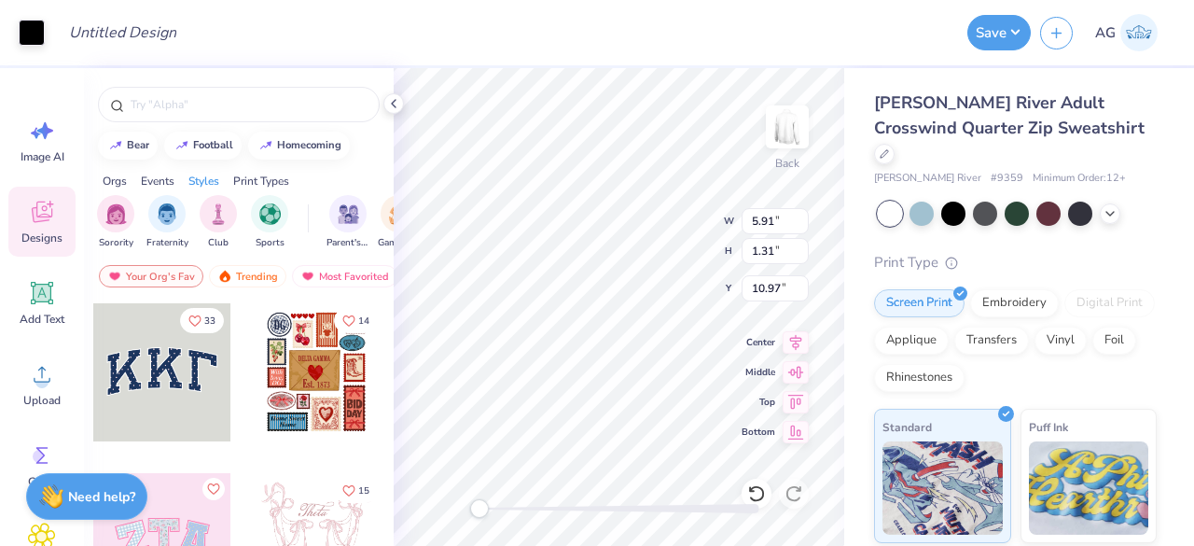
type input "5.91"
type input "1.31"
click at [995, 26] on button "Save" at bounding box center [998, 29] width 63 height 35
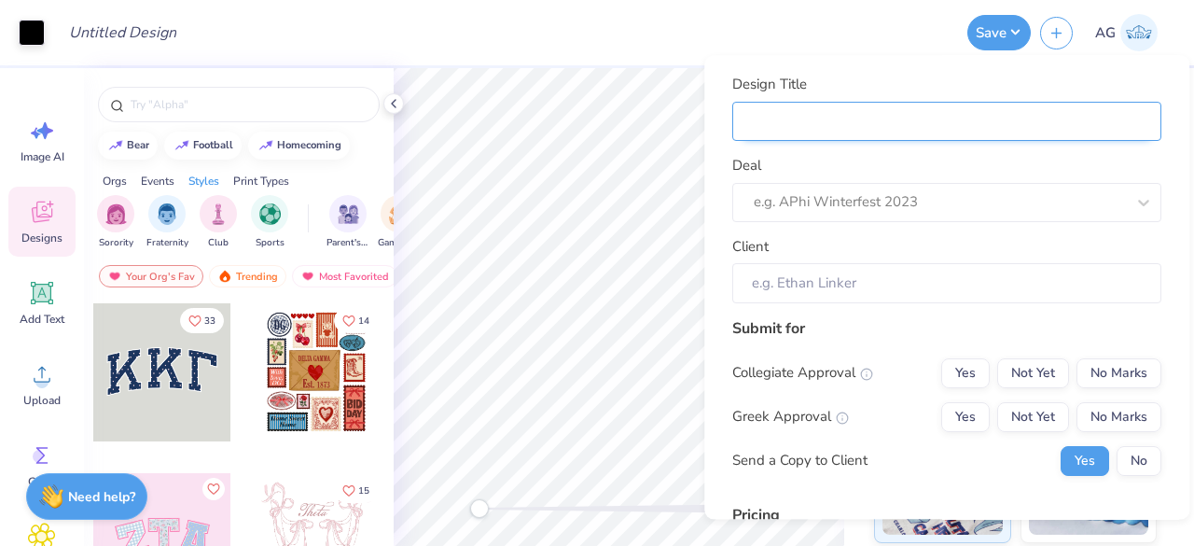
click at [901, 115] on input "Design Title" at bounding box center [946, 122] width 429 height 40
type input "Q"
type input "Qz"
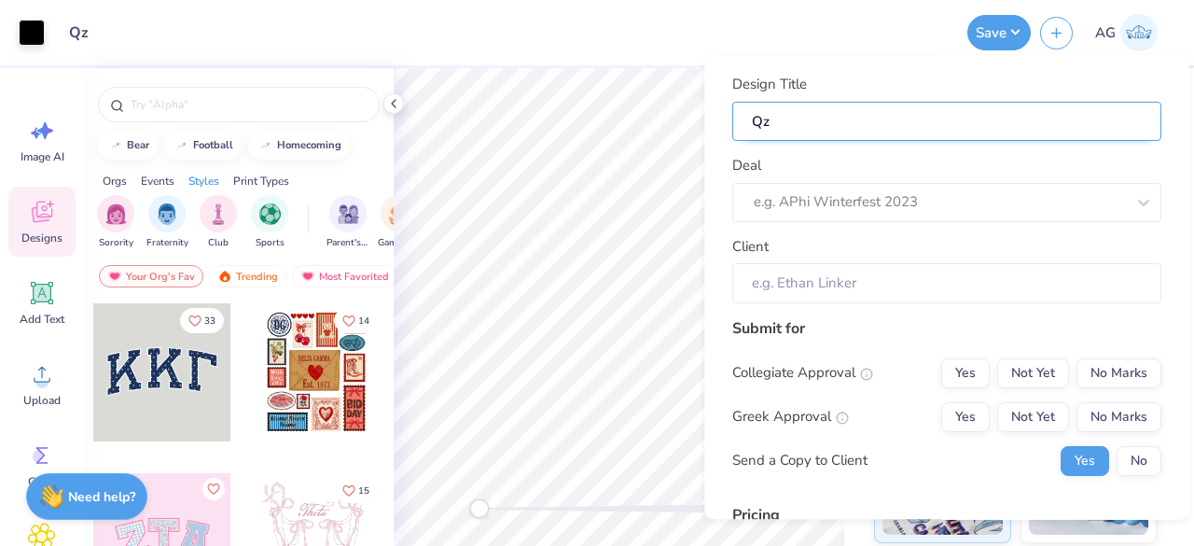
type input "Qzi"
type input "Qzip"
type input "Qzips"
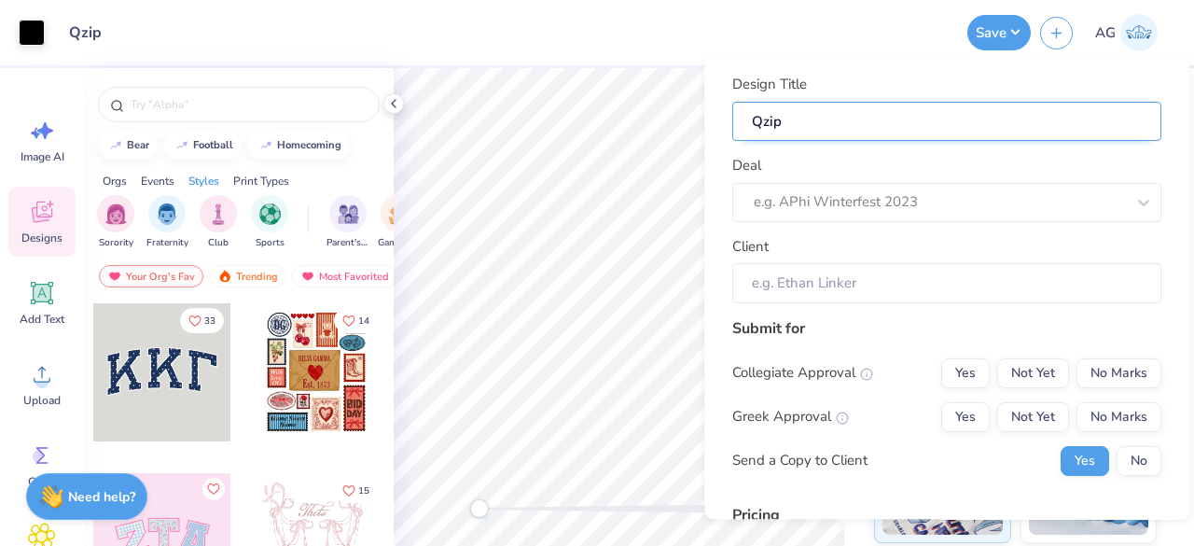
type input "Qzips"
type input "Qzips F"
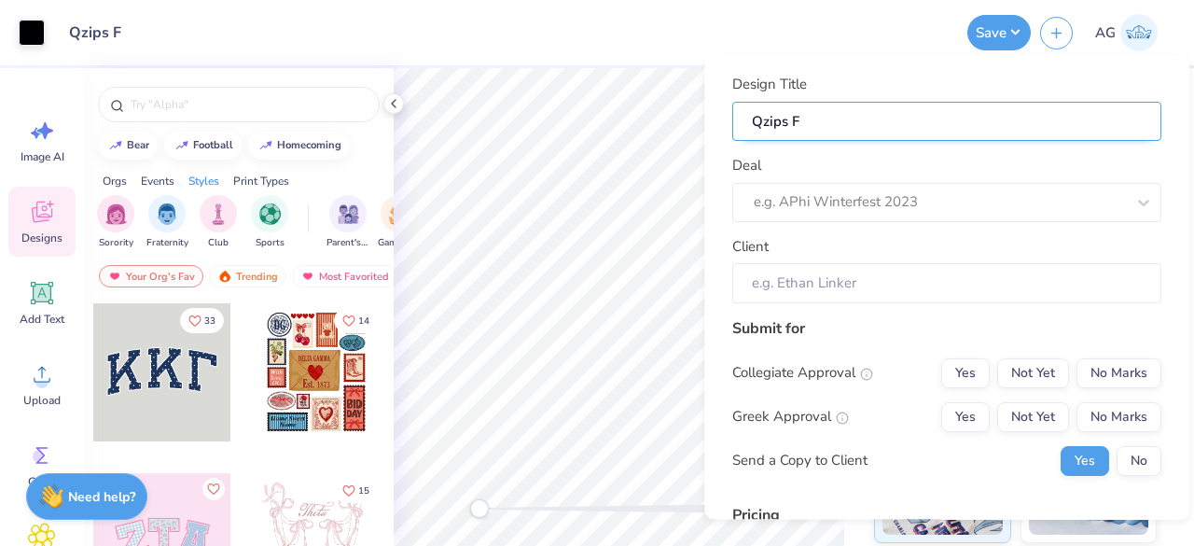
type input "Qzips Fo"
type input "Qzips For"
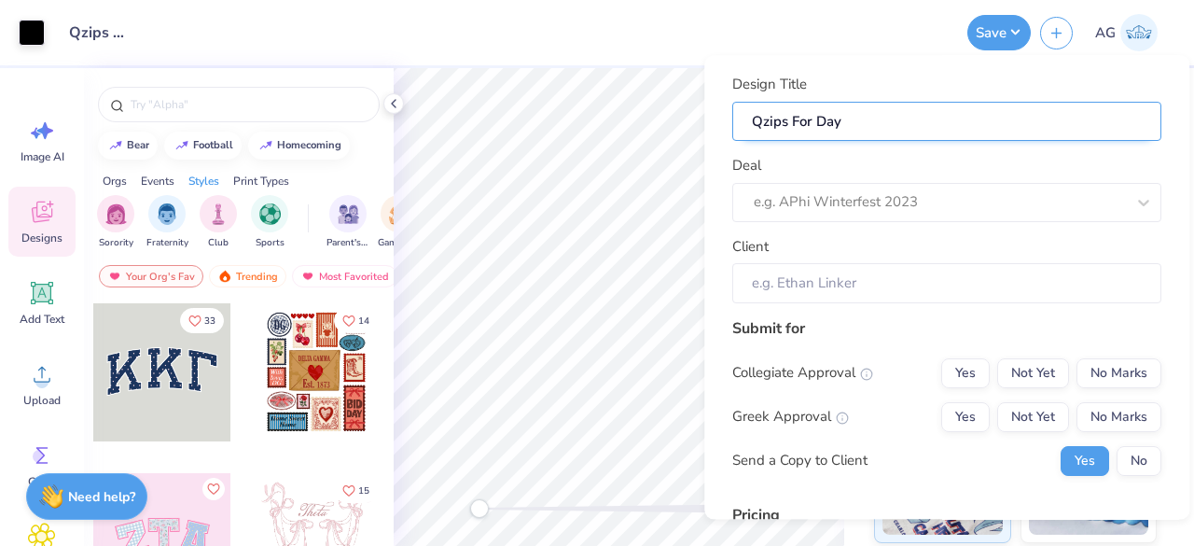
type input "Qzips For Days"
type input "Qzips For Daysp"
type input "Qzips For Dayspr"
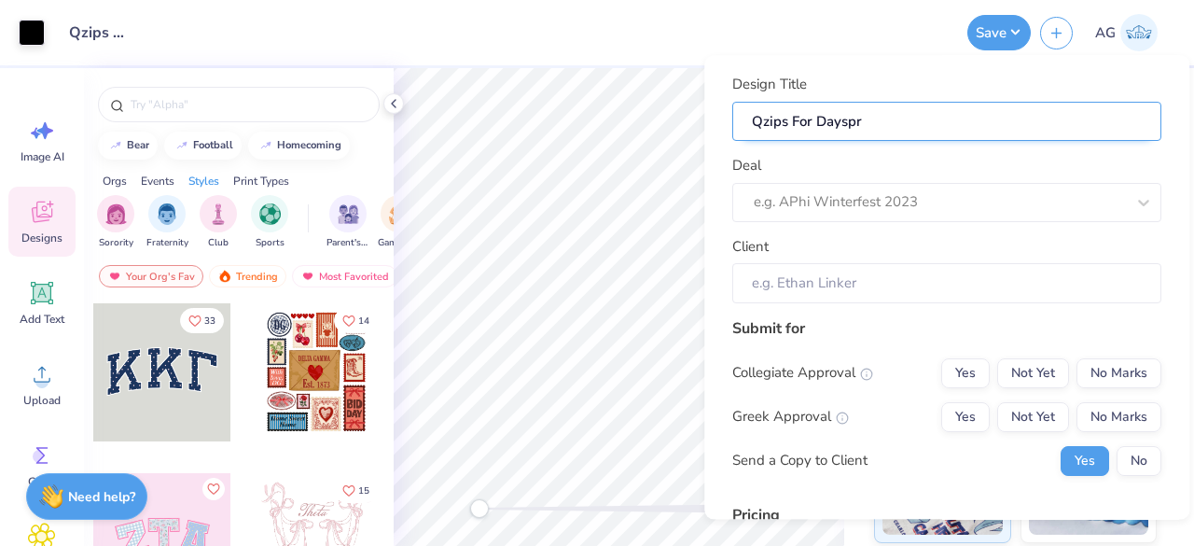
type input "Qzips For Dayspri"
type input "Qzips For Daysprin"
type input "Qzips For Dayspring"
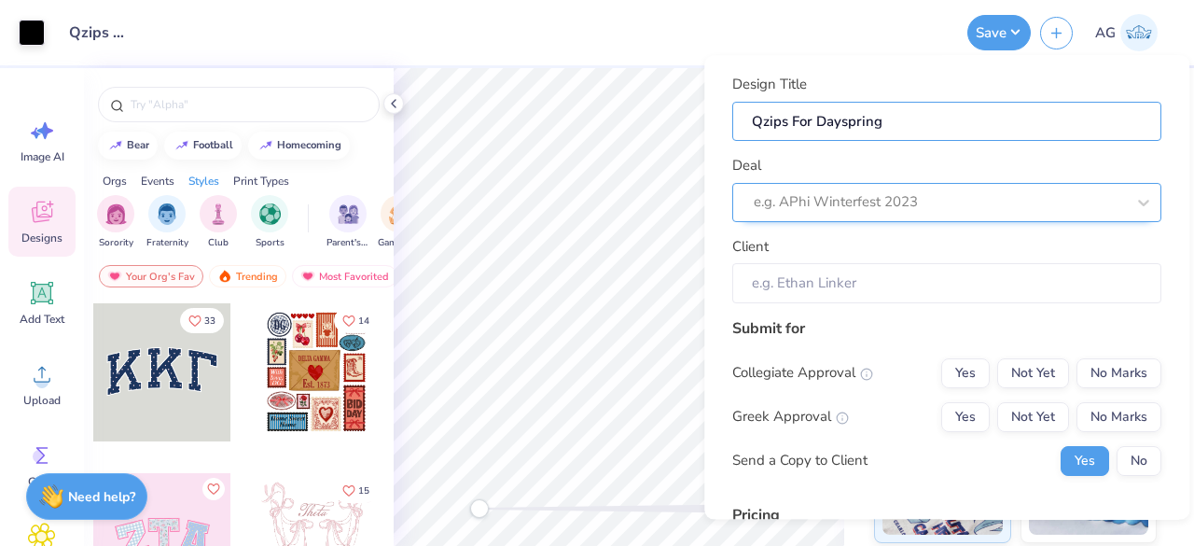
type input "Qzips For Dayspring"
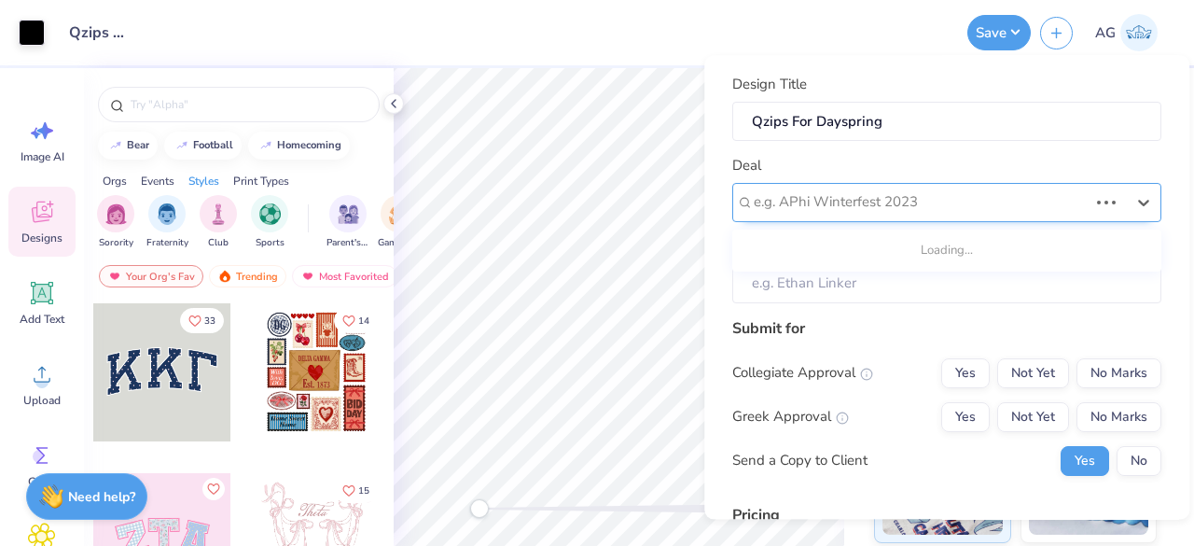
click at [921, 201] on div at bounding box center [921, 202] width 334 height 25
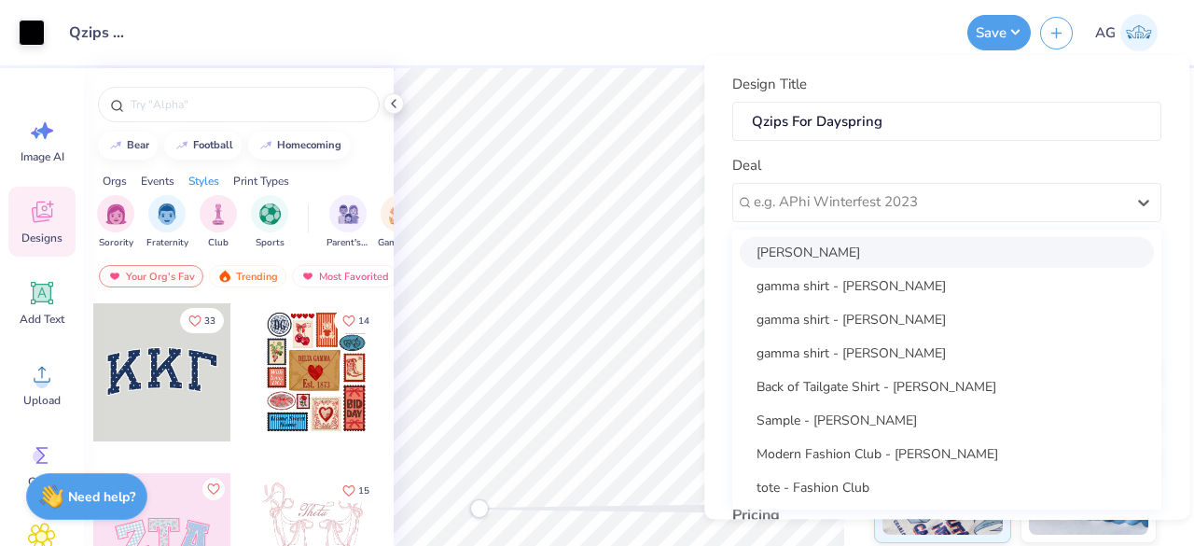
click at [869, 249] on div "Kaetlin Davis" at bounding box center [947, 252] width 414 height 31
type input "Kaetlin Davis"
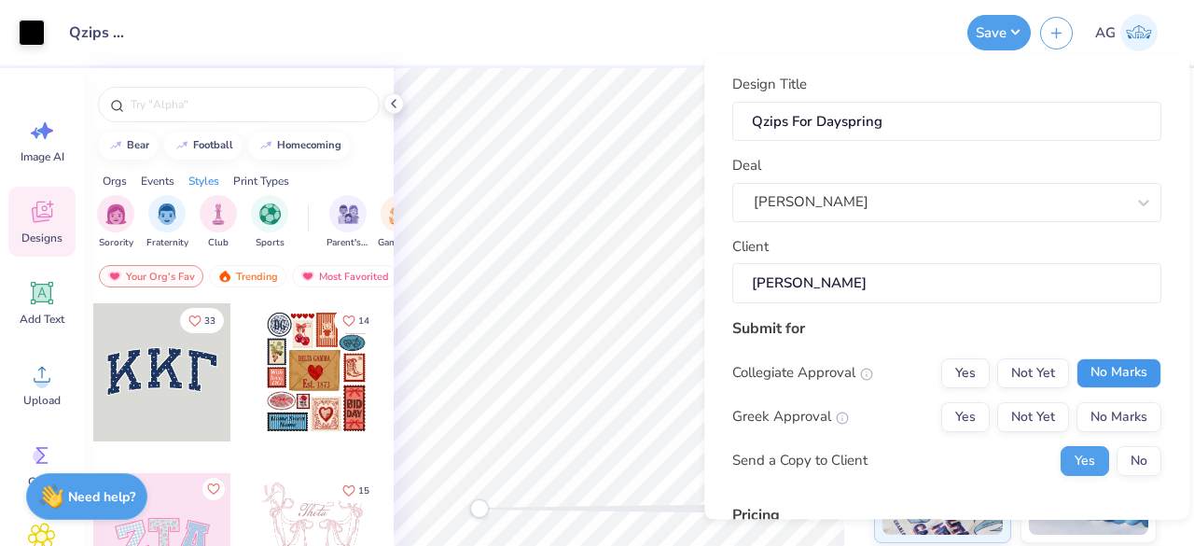
click at [1119, 367] on button "No Marks" at bounding box center [1118, 373] width 85 height 30
click at [1116, 424] on button "No Marks" at bounding box center [1118, 417] width 85 height 30
click at [1129, 452] on button "No" at bounding box center [1138, 461] width 45 height 30
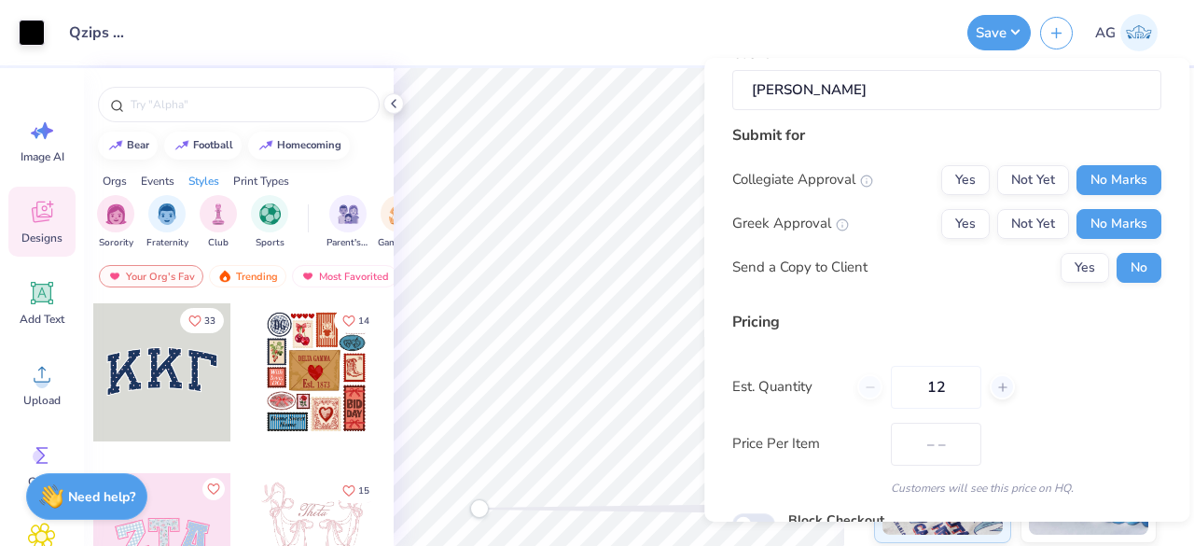
scroll to position [284, 0]
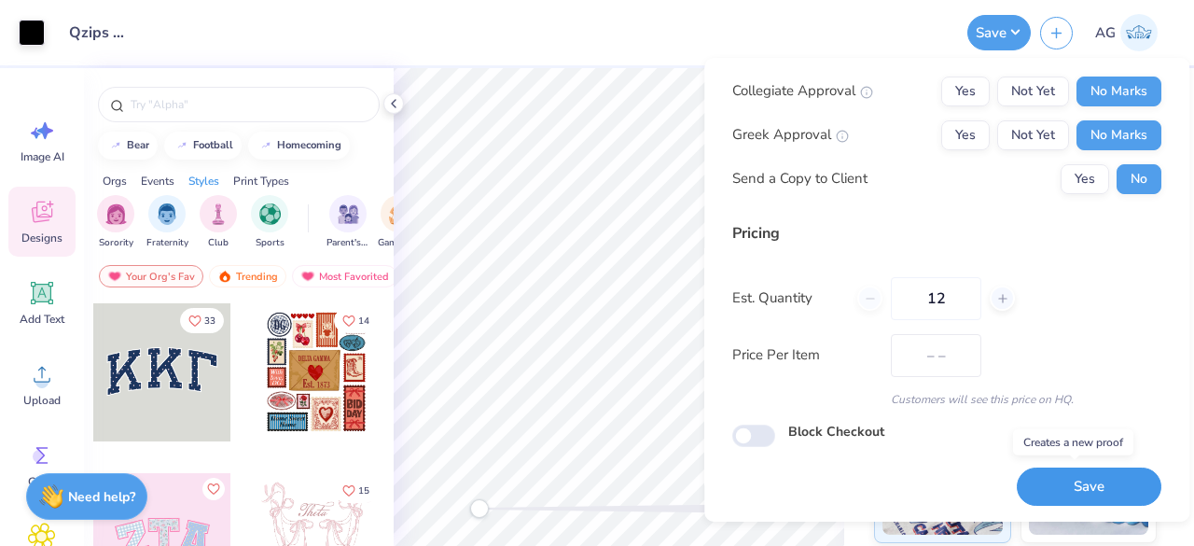
click at [1037, 477] on button "Save" at bounding box center [1089, 486] width 145 height 38
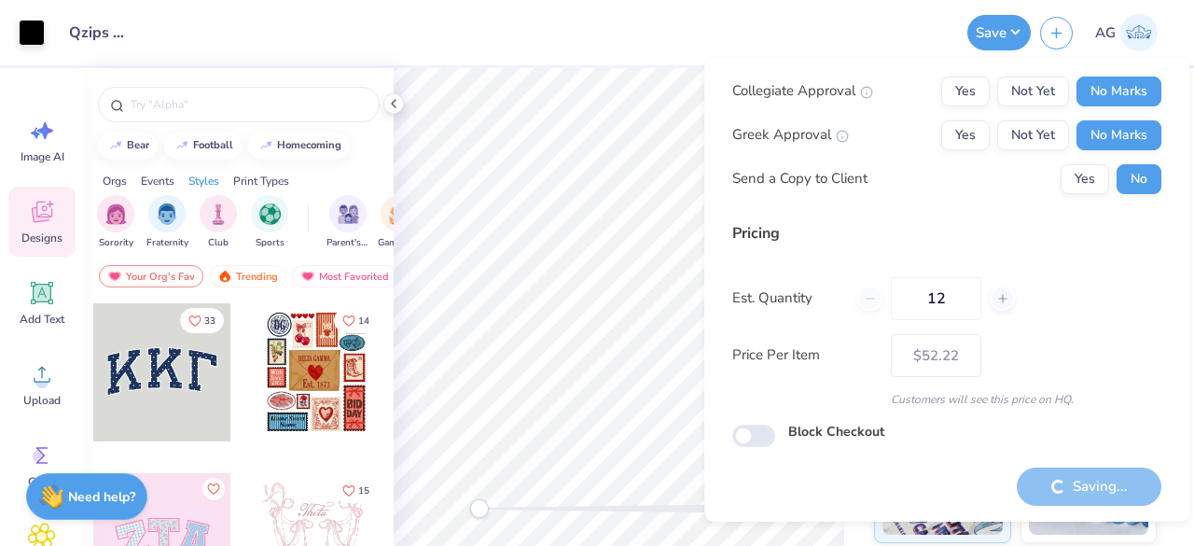
type input "– –"
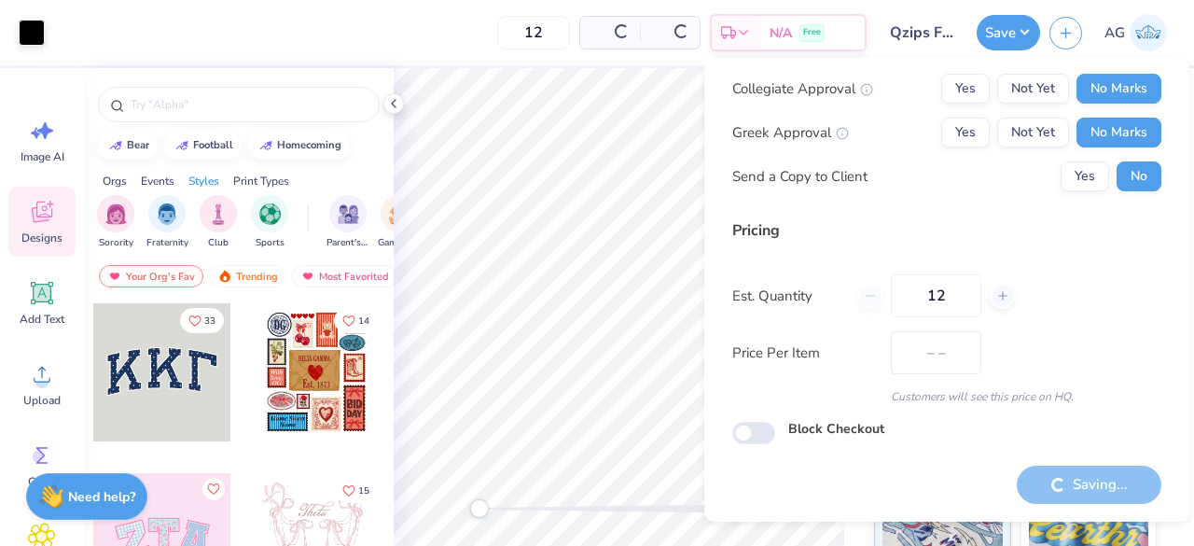
scroll to position [43, 0]
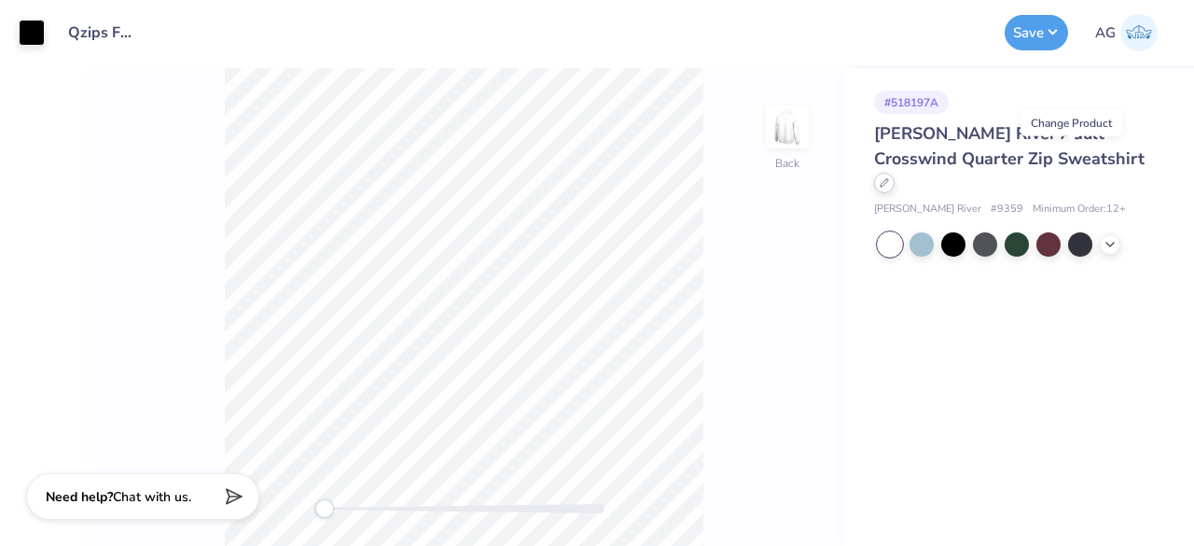
click at [894, 173] on div at bounding box center [884, 183] width 21 height 21
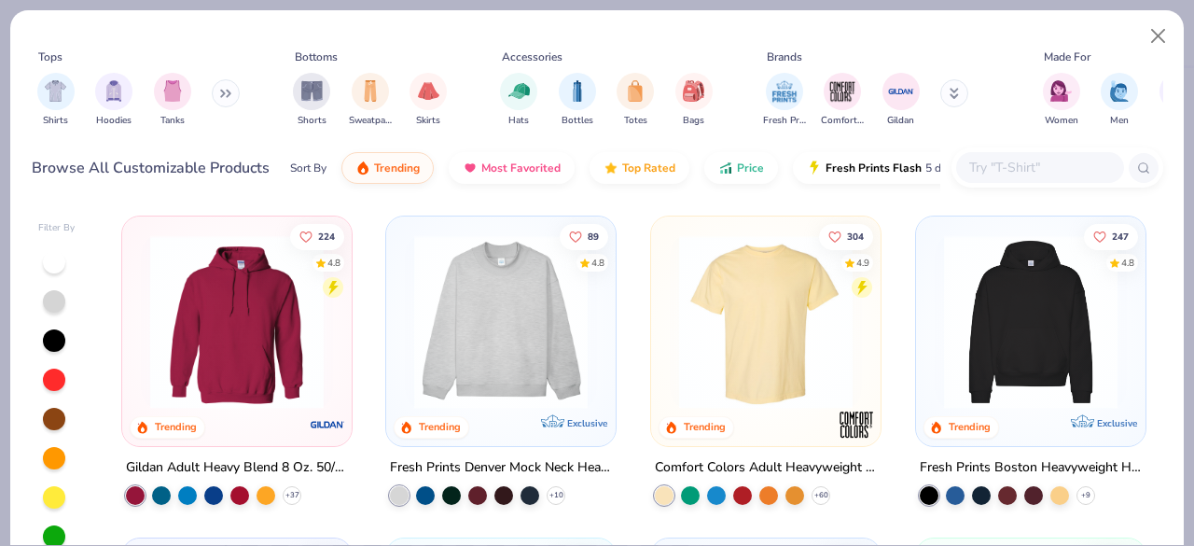
click at [1026, 163] on input "text" at bounding box center [1039, 167] width 144 height 21
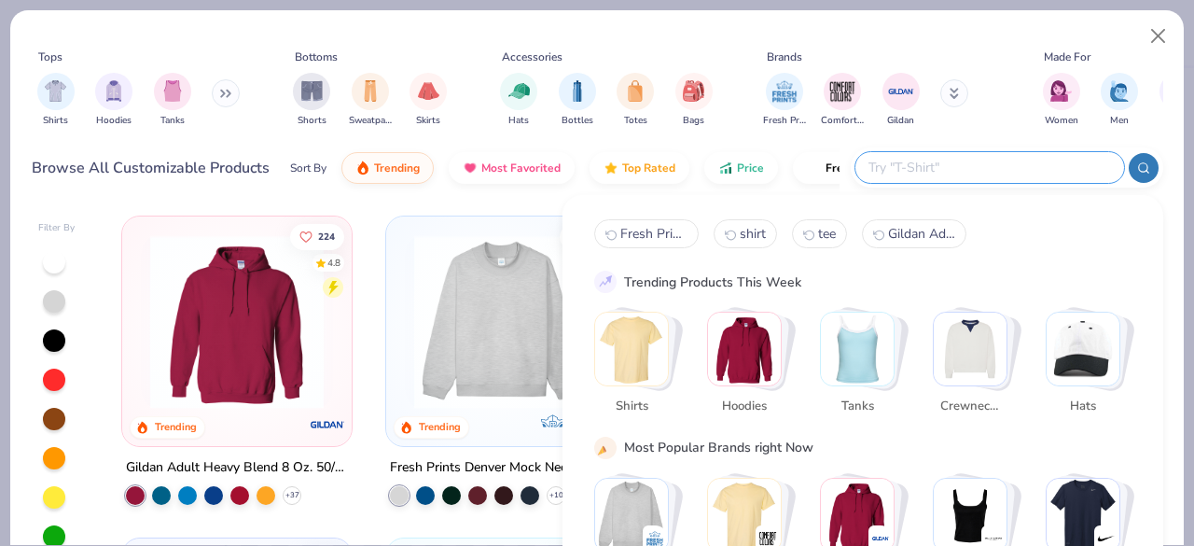
paste input "Gildan Adult 6 Oz. 50/50 Jersey Polo"
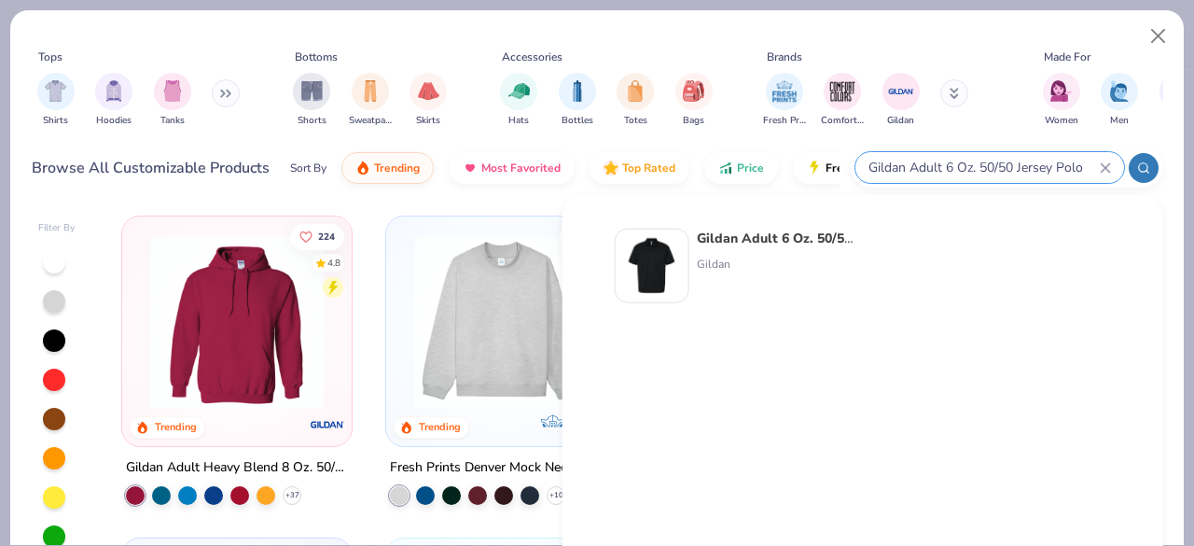
type input "Gildan Adult 6 Oz. 50/50 Jersey Polo"
click at [629, 266] on img at bounding box center [652, 266] width 58 height 58
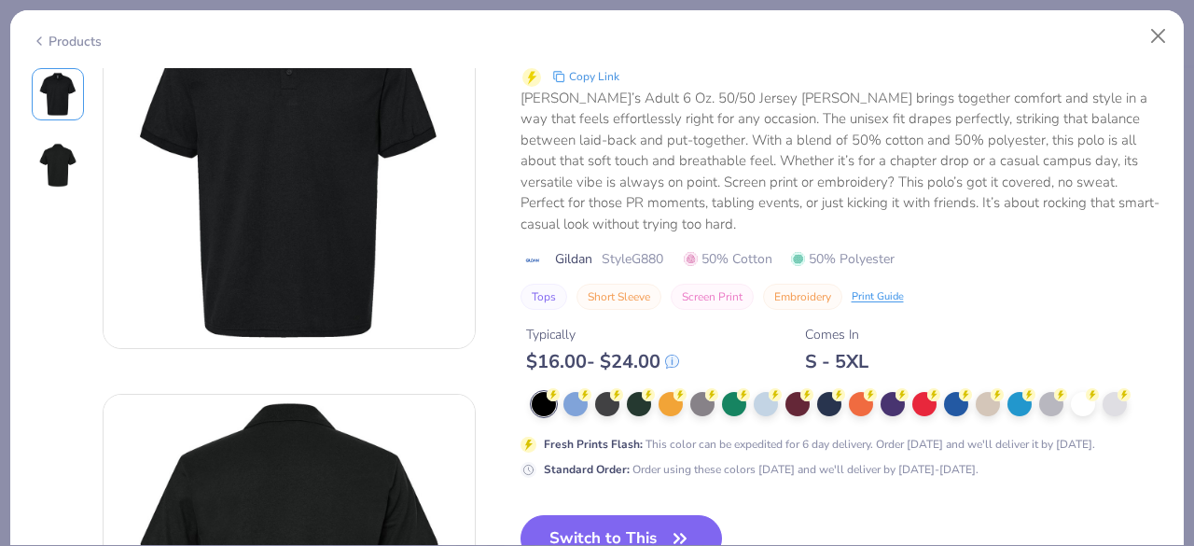
scroll to position [93, 0]
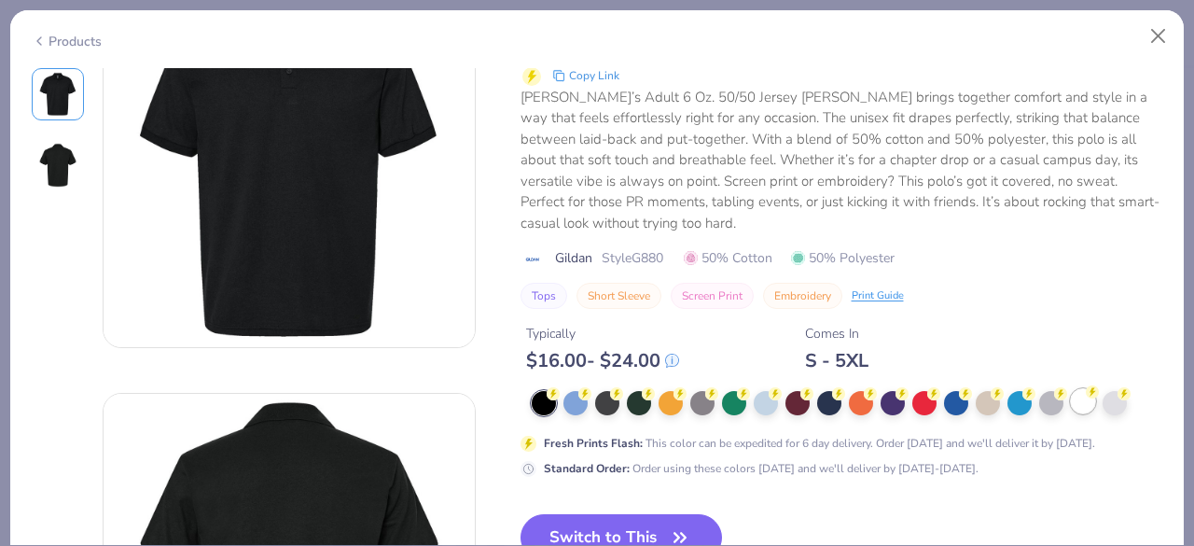
click at [1089, 409] on div at bounding box center [1083, 401] width 24 height 24
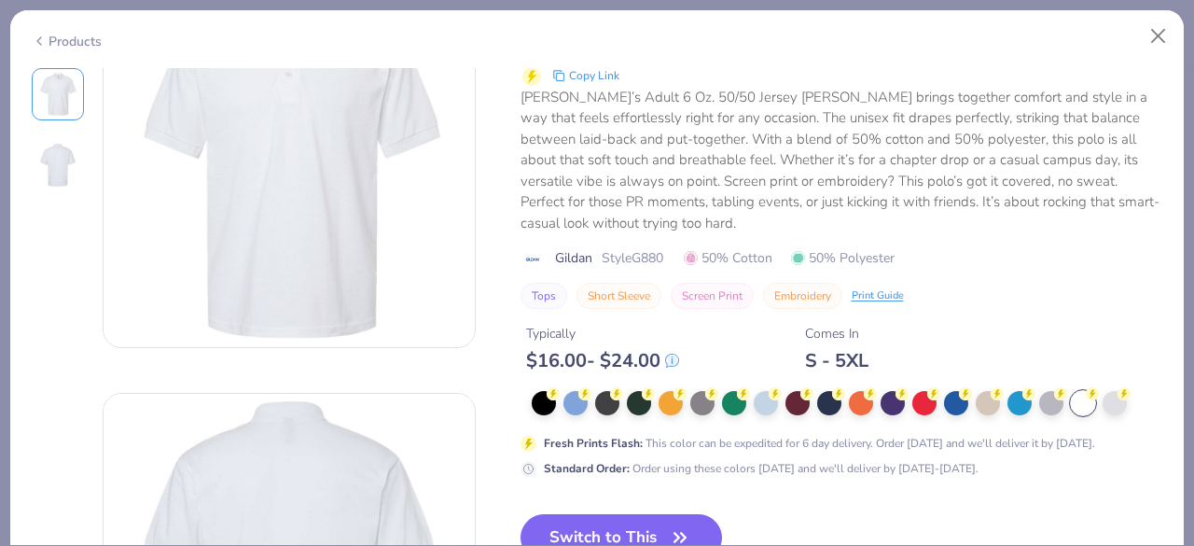
scroll to position [280, 0]
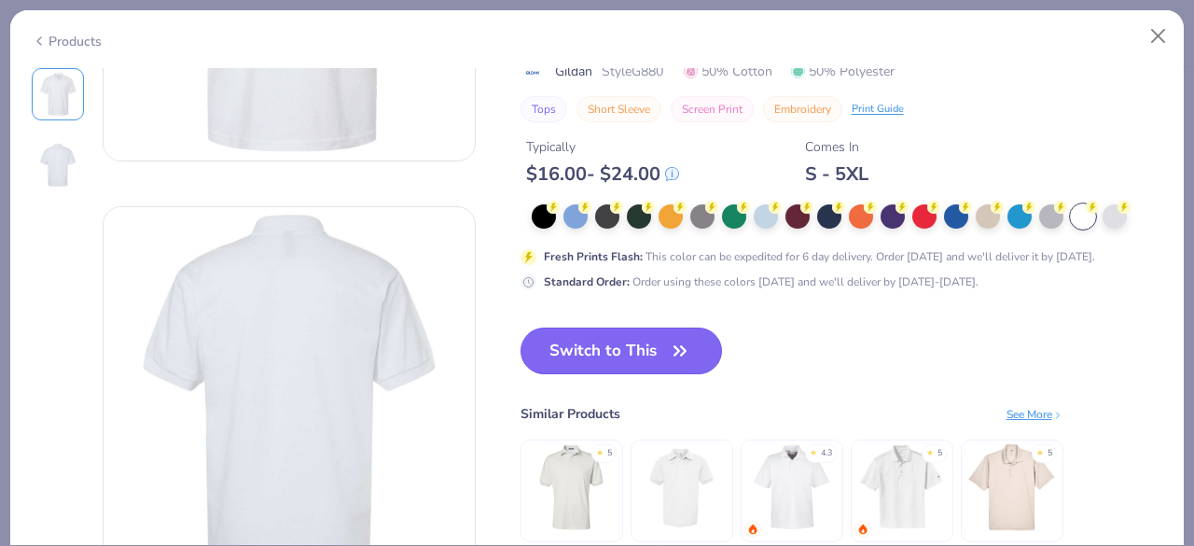
click at [589, 356] on button "Switch to This" at bounding box center [621, 350] width 202 height 47
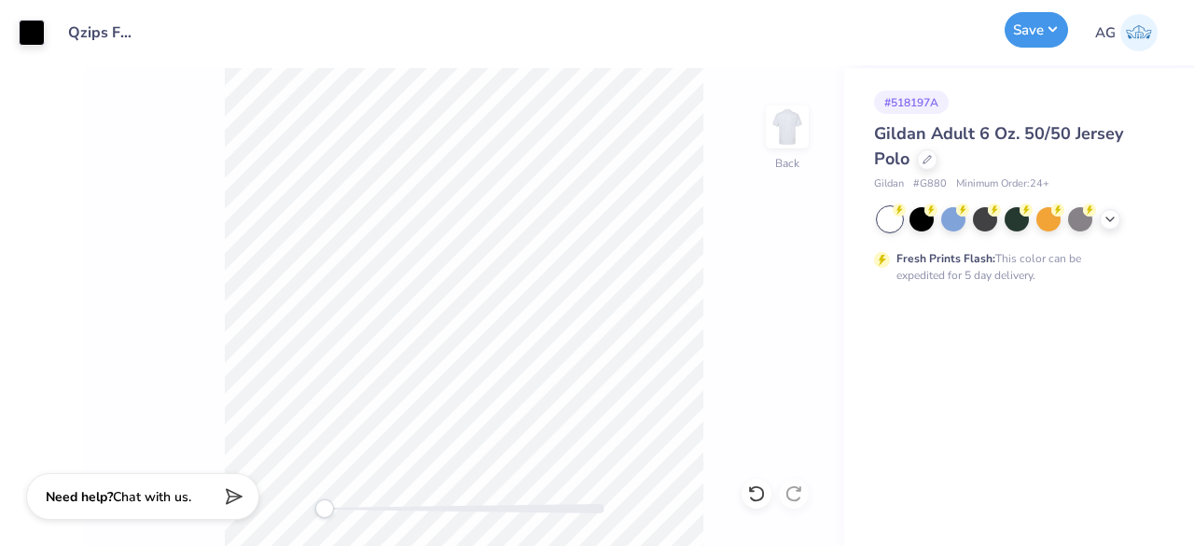
click at [1045, 30] on button "Save" at bounding box center [1035, 29] width 63 height 35
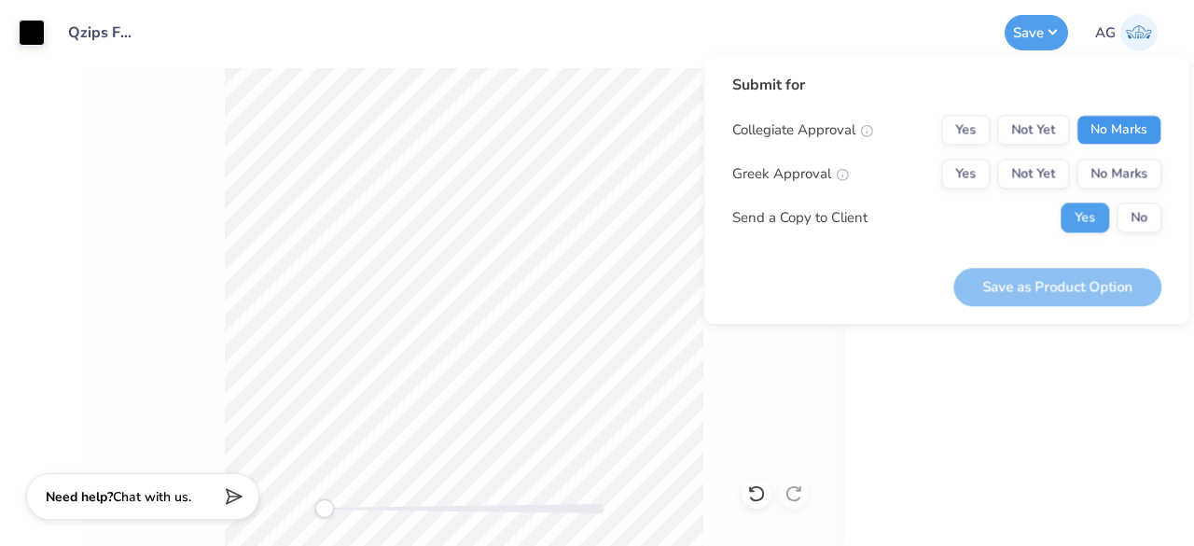
click at [1093, 123] on button "No Marks" at bounding box center [1118, 130] width 85 height 30
click at [1103, 167] on button "No Marks" at bounding box center [1118, 174] width 85 height 30
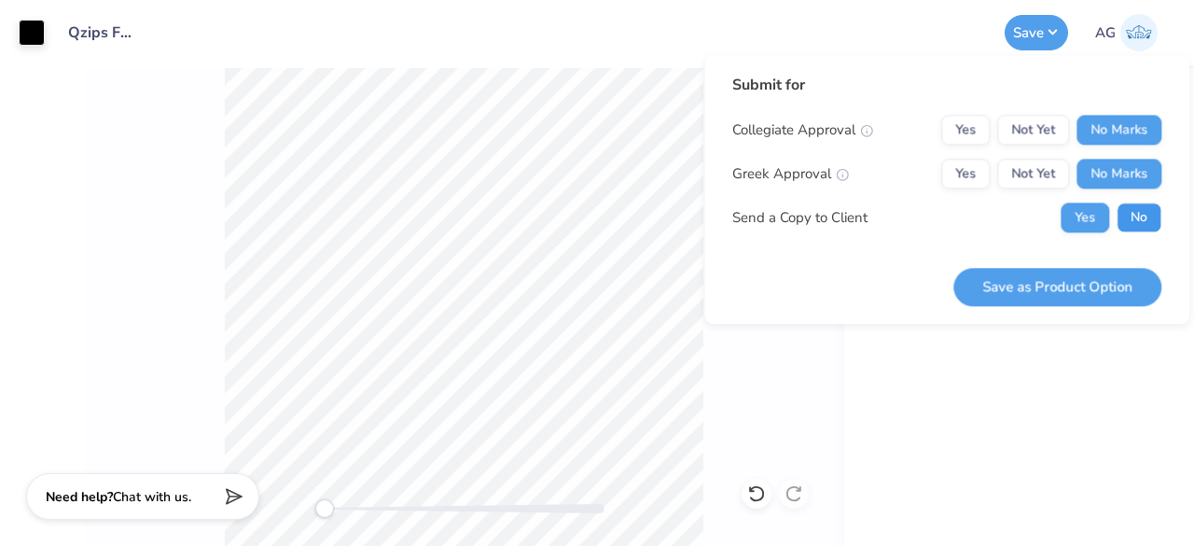
click at [1135, 228] on button "No" at bounding box center [1138, 217] width 45 height 30
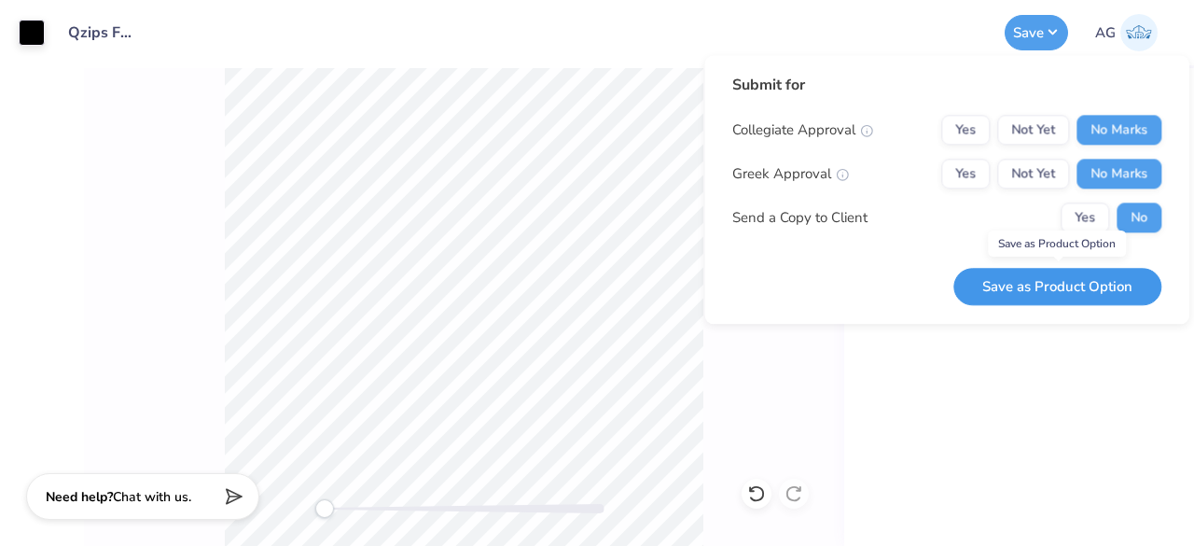
click at [1067, 294] on button "Save as Product Option" at bounding box center [1057, 287] width 208 height 38
